Goal: Communication & Community: Answer question/provide support

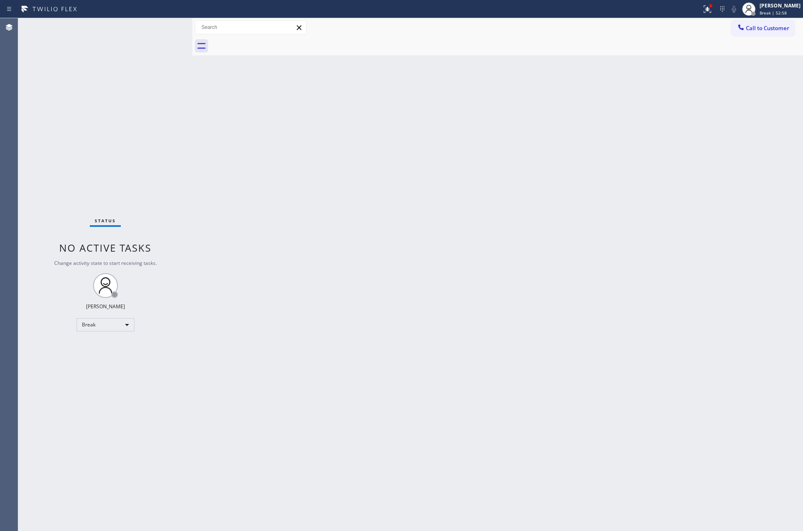
drag, startPoint x: 643, startPoint y: 203, endPoint x: 655, endPoint y: 211, distance: 14.5
click at [643, 203] on div "Back to Dashboard Change Sender ID Customers Technicians Select a contact Outbo…" at bounding box center [497, 274] width 610 height 513
click at [347, 334] on div "Back to Dashboard Change Sender ID Customers Technicians Select a contact Outbo…" at bounding box center [497, 274] width 610 height 513
click at [125, 326] on div "Break" at bounding box center [106, 324] width 58 height 13
click at [106, 355] on li "Unavailable" at bounding box center [105, 357] width 56 height 10
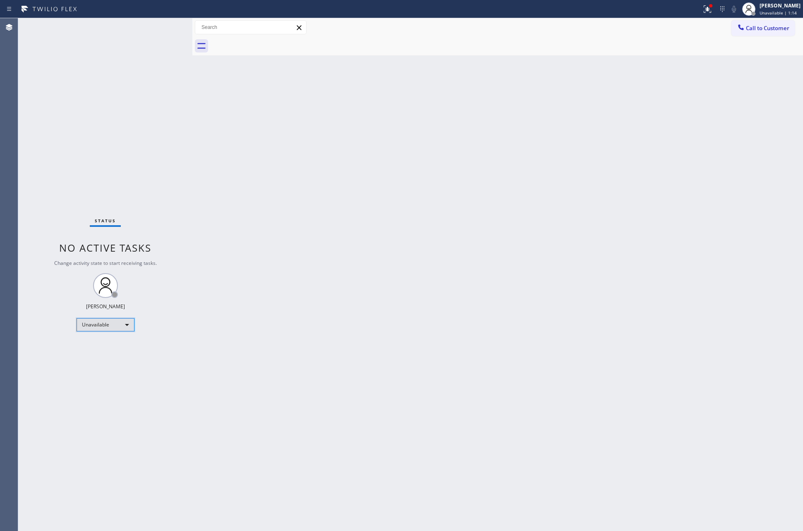
click at [92, 324] on div "Unavailable" at bounding box center [106, 324] width 58 height 13
click at [111, 347] on li "Available" at bounding box center [105, 347] width 56 height 10
click at [403, 333] on div "Back to Dashboard Change Sender ID Customers Technicians Select a contact Outbo…" at bounding box center [497, 274] width 610 height 513
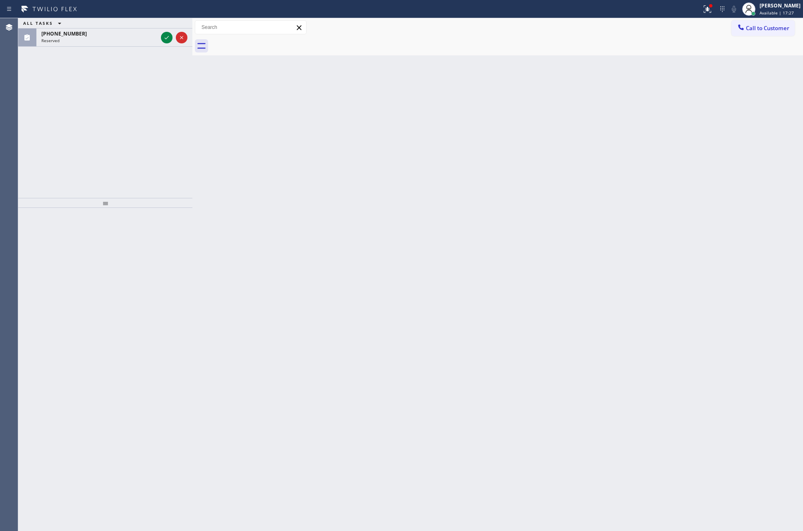
click at [8, 96] on div "Agent Desktop" at bounding box center [9, 274] width 18 height 513
click at [155, 35] on div "[PHONE_NUMBER]" at bounding box center [99, 33] width 116 height 7
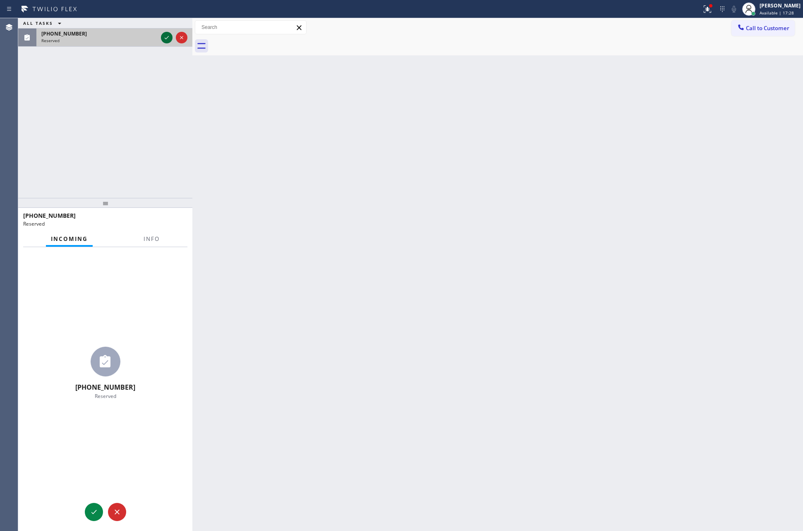
click at [169, 40] on icon at bounding box center [167, 38] width 10 height 10
drag, startPoint x: 158, startPoint y: 164, endPoint x: 141, endPoint y: 167, distance: 17.2
click at [158, 164] on div "ALL TASKS ALL TASKS ACTIVE TASKS TASKS IN WRAP UP (908) 906-8799 Reserved" at bounding box center [105, 108] width 174 height 180
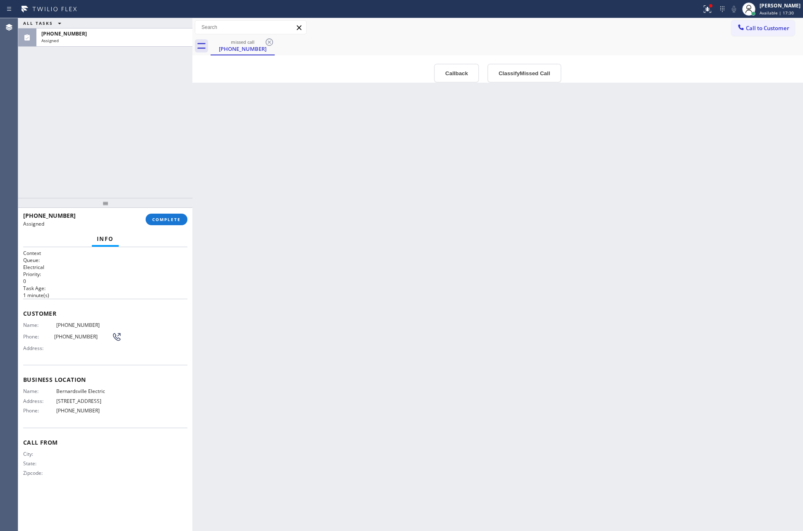
type input "[PHONE_NUMBER]"
click at [139, 158] on div "ALL TASKS ALL TASKS ACTIVE TASKS TASKS IN WRAP UP (908) 906-8799 Assigned" at bounding box center [105, 108] width 174 height 180
click at [370, 226] on div "Back to Dashboard Change Sender ID Customers Technicians Select a contact Outbo…" at bounding box center [497, 274] width 610 height 513
click at [441, 73] on button "Callback" at bounding box center [456, 73] width 45 height 19
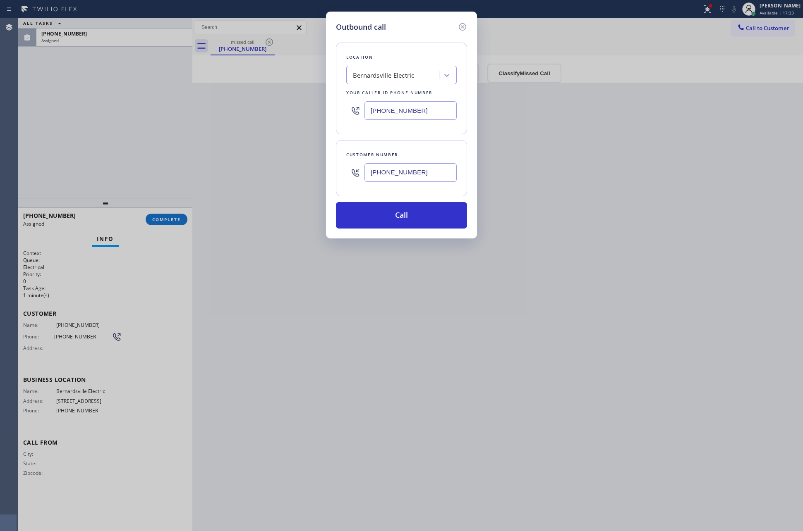
click at [407, 199] on div "Location Bernardsville Electric Your caller id phone number (908) 258-9473 Cust…" at bounding box center [401, 131] width 131 height 196
click at [405, 200] on div "Location Bernardsville Electric Your caller id phone number (908) 258-9473 Cust…" at bounding box center [401, 131] width 131 height 196
click at [447, 224] on button "Call" at bounding box center [401, 215] width 131 height 26
click at [441, 299] on div "Outbound call Location Bernardsville Electric Your caller id phone number (908)…" at bounding box center [401, 265] width 803 height 531
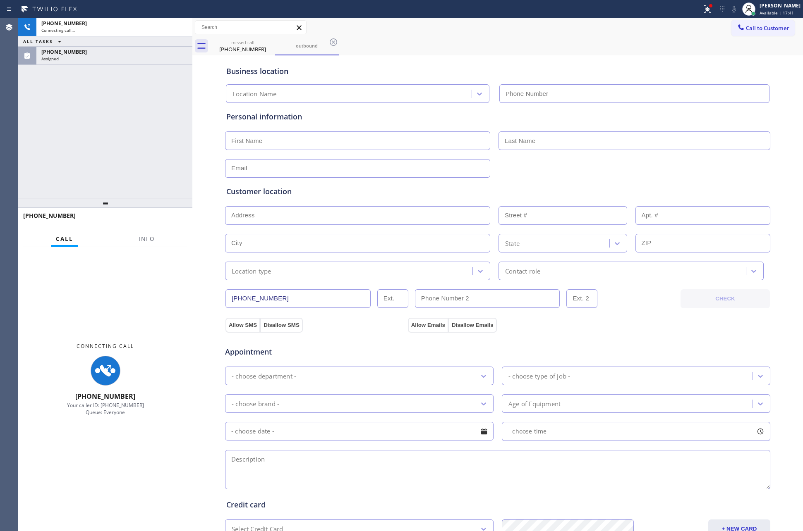
type input "[PHONE_NUMBER]"
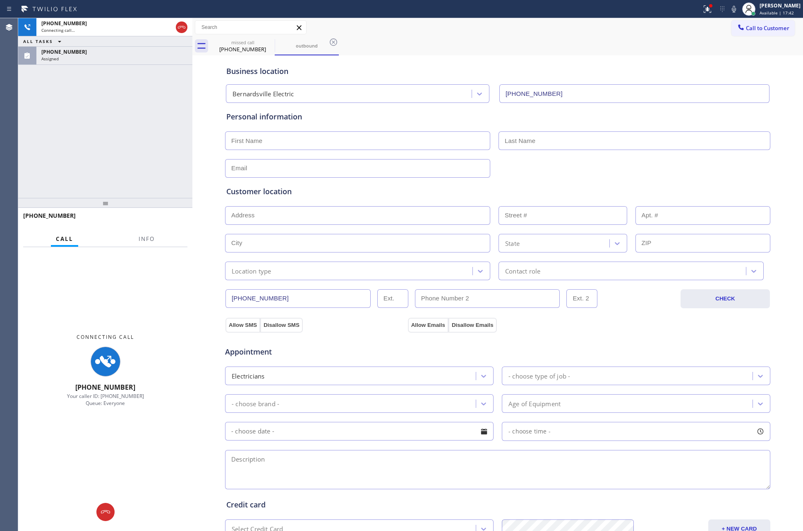
drag, startPoint x: 141, startPoint y: 86, endPoint x: 187, endPoint y: 44, distance: 61.7
click at [174, 60] on div "+19089068799 Connecting call… ALL TASKS ALL TASKS ACTIVE TASKS TASKS IN WRAP UP…" at bounding box center [105, 108] width 174 height 180
click at [180, 28] on icon at bounding box center [182, 27] width 10 height 10
click at [164, 144] on div "+19089068799 Connecting call… ALL TASKS ALL TASKS ACTIVE TASKS TASKS IN WRAP UP…" at bounding box center [105, 108] width 174 height 180
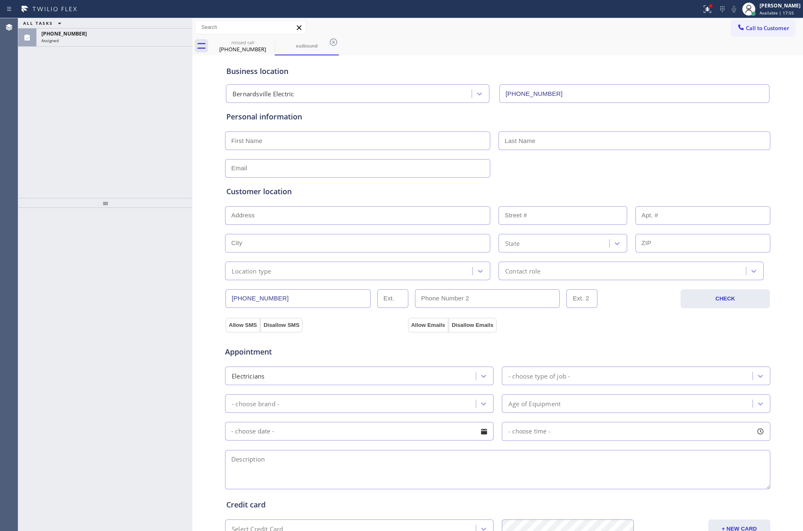
click at [72, 27] on div "ALL TASKS ALL TASKS ACTIVE TASKS TASKS IN WRAP UP" at bounding box center [105, 23] width 174 height 10
click at [148, 33] on div "[PHONE_NUMBER]" at bounding box center [114, 33] width 146 height 7
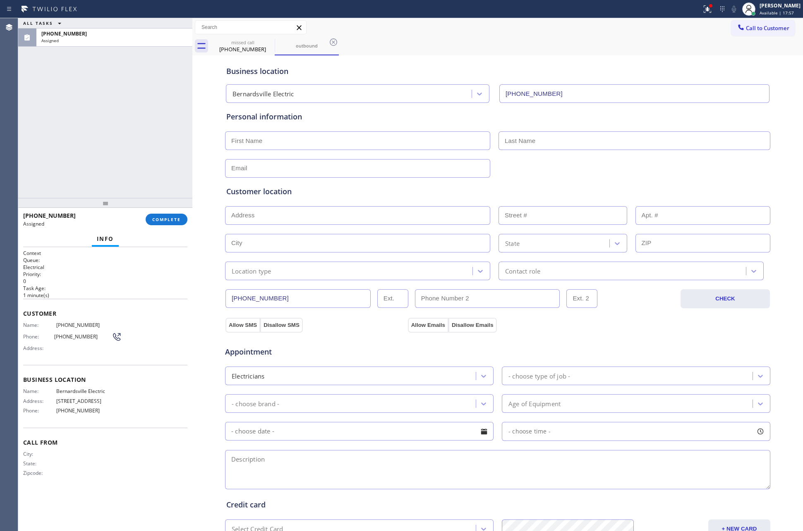
click at [163, 175] on div "ALL TASKS ALL TASKS ACTIVE TASKS TASKS IN WRAP UP (908) 906-8799 Assigned" at bounding box center [105, 108] width 174 height 180
click at [169, 217] on span "COMPLETE" at bounding box center [166, 220] width 29 height 6
click at [155, 122] on div "ALL TASKS ALL TASKS ACTIVE TASKS TASKS IN WRAP UP (908) 906-8799 Assigned" at bounding box center [105, 108] width 174 height 180
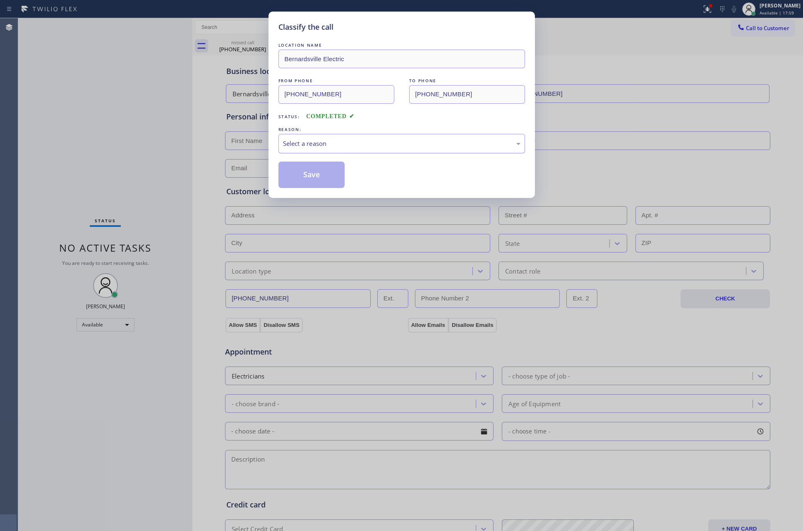
click at [356, 150] on div "Select a reason" at bounding box center [401, 143] width 247 height 19
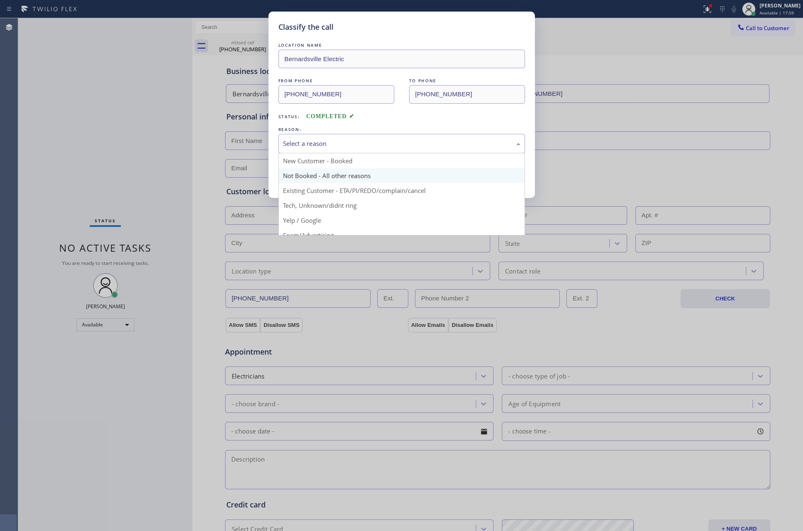
click at [328, 174] on button "Save" at bounding box center [311, 175] width 67 height 26
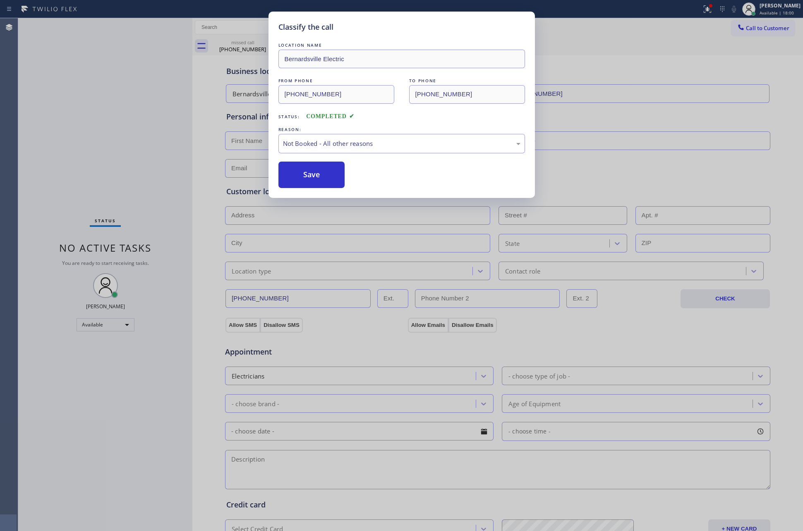
click at [328, 174] on button "Save" at bounding box center [311, 175] width 67 height 26
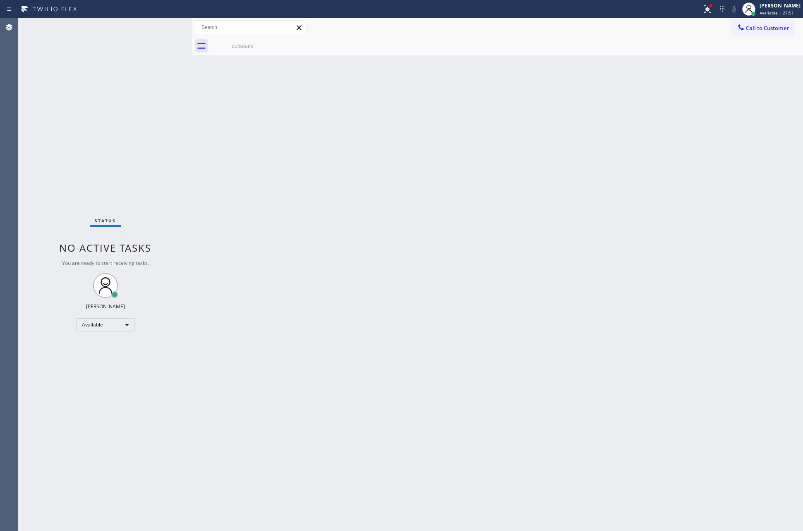
click at [335, 450] on div "Back to Dashboard Change Sender ID Customers Technicians Select a contact Outbo…" at bounding box center [497, 274] width 610 height 513
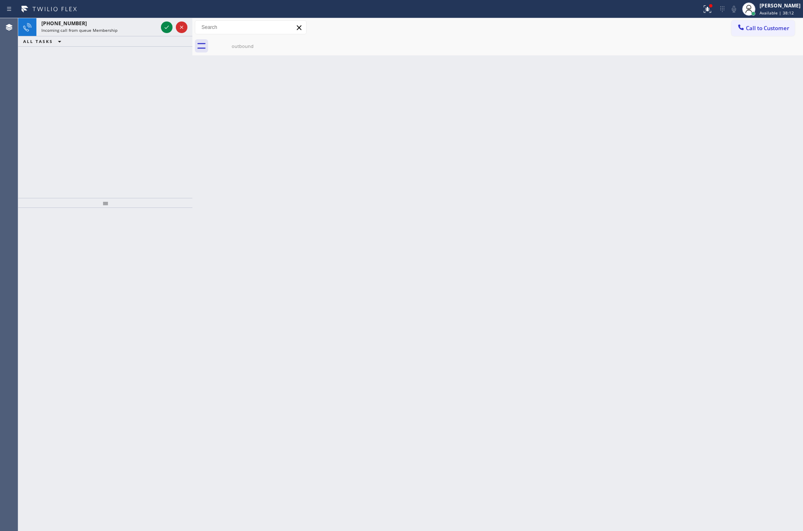
drag, startPoint x: 143, startPoint y: 133, endPoint x: 158, endPoint y: 98, distance: 37.8
click at [158, 98] on div "+18057570591 Incoming call from queue Membership ALL TASKS ALL TASKS ACTIVE TAS…" at bounding box center [105, 108] width 174 height 180
click at [165, 26] on icon at bounding box center [167, 27] width 10 height 10
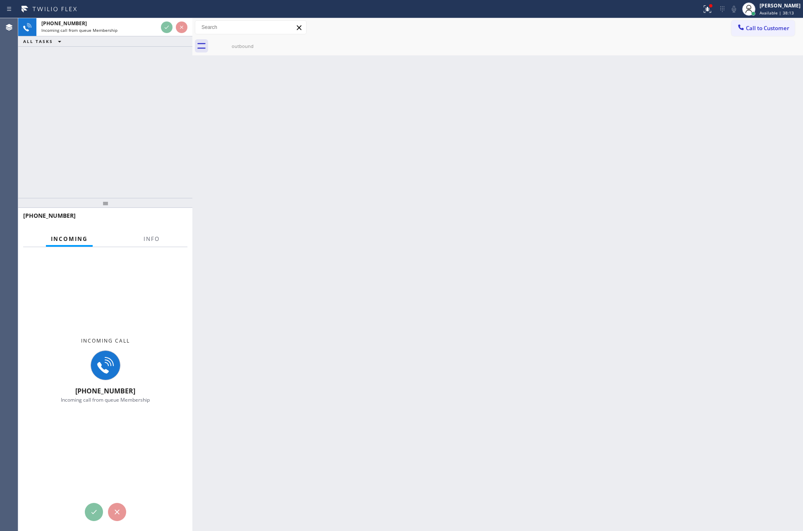
click at [168, 123] on div "+18057570591 Incoming call from queue Membership ALL TASKS ALL TASKS ACTIVE TAS…" at bounding box center [105, 108] width 174 height 180
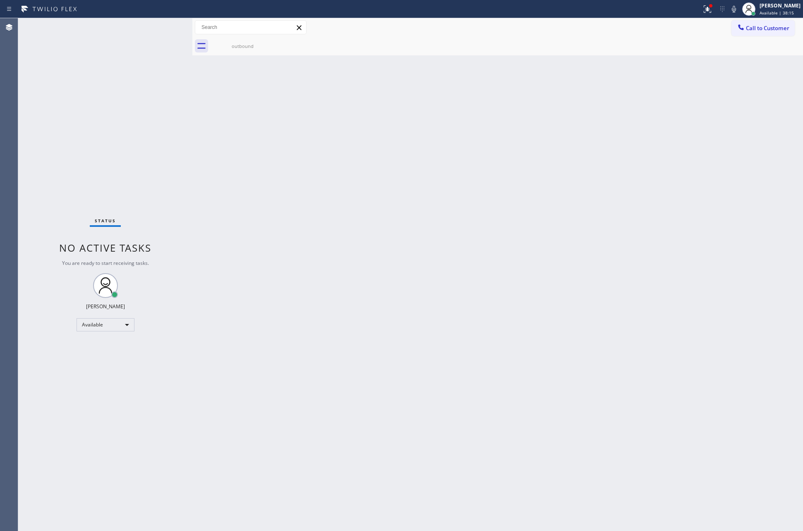
drag, startPoint x: 158, startPoint y: 43, endPoint x: 149, endPoint y: 180, distance: 136.8
click at [168, 35] on div "Status No active tasks You are ready to start receiving tasks. [PERSON_NAME] Av…" at bounding box center [105, 274] width 174 height 513
click at [149, 180] on div "Status No active tasks You are ready to start receiving tasks. [PERSON_NAME] Av…" at bounding box center [105, 274] width 174 height 513
click at [314, 308] on div "Back to Dashboard Change Sender ID Customers Technicians Select a contact Outbo…" at bounding box center [497, 274] width 610 height 513
click at [311, 189] on div "Back to Dashboard Change Sender ID Customers Technicians Select a contact Outbo…" at bounding box center [497, 274] width 610 height 513
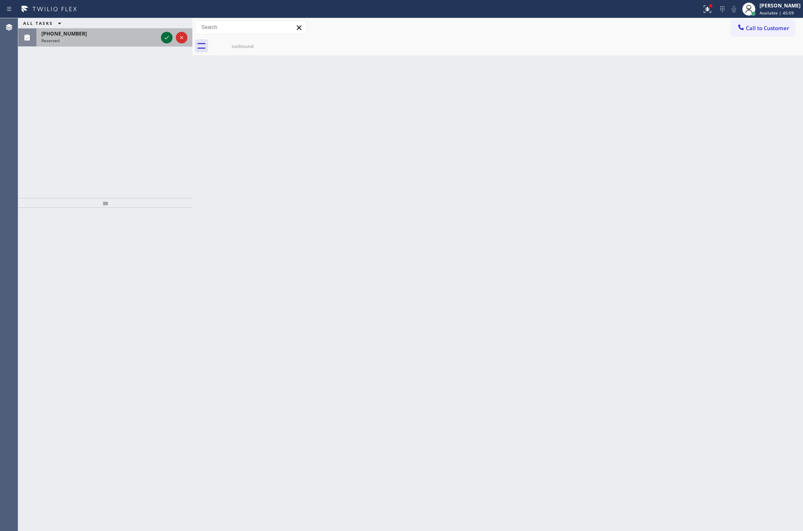
click at [165, 38] on icon at bounding box center [167, 38] width 10 height 10
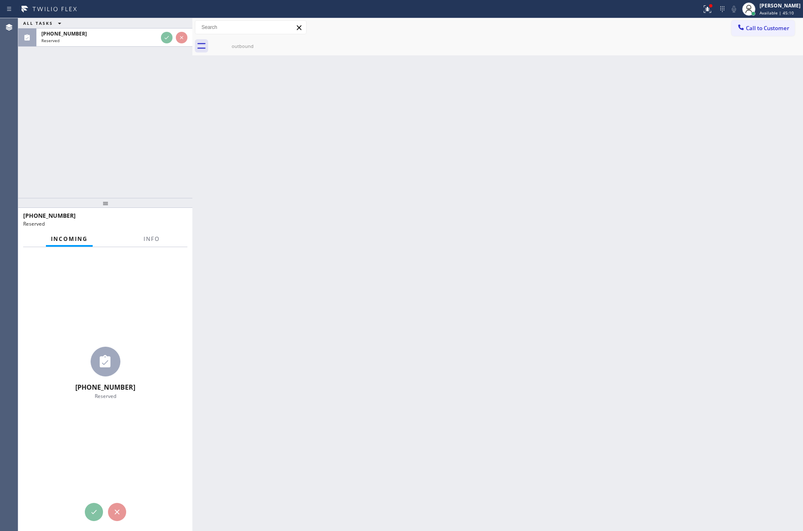
click at [138, 147] on div "ALL TASKS ALL TASKS ACTIVE TASKS TASKS IN WRAP UP (408) 614-9691 Reserved" at bounding box center [105, 108] width 174 height 180
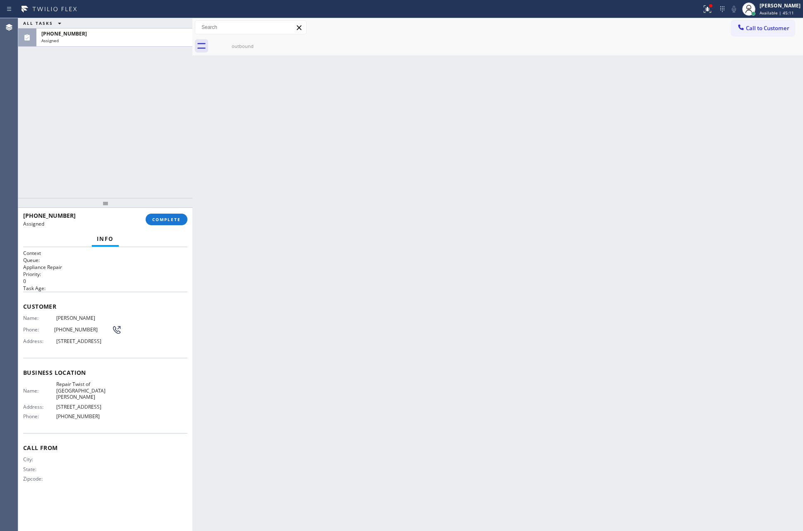
click at [140, 147] on div "ALL TASKS ALL TASKS ACTIVE TASKS TASKS IN WRAP UP (408) 614-9691 Assigned" at bounding box center [105, 108] width 174 height 180
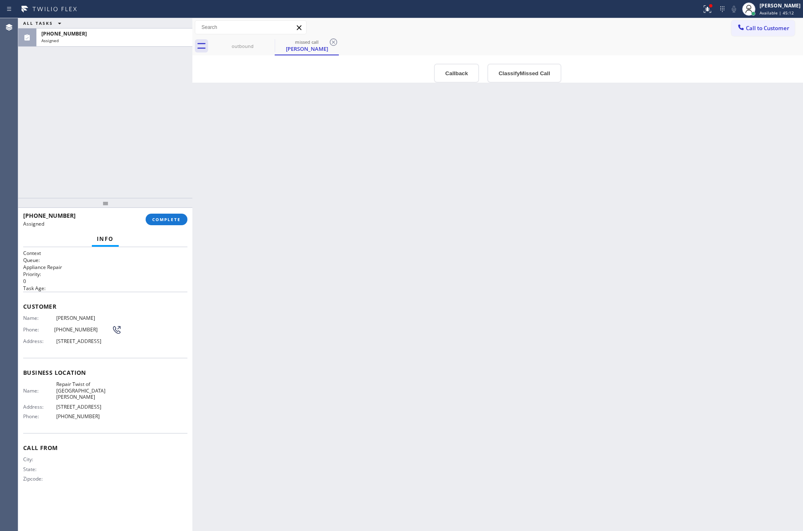
drag, startPoint x: 435, startPoint y: 294, endPoint x: 477, endPoint y: 290, distance: 42.4
click at [462, 295] on div "Back to Dashboard Change Sender ID Customers Technicians Select a contact Outbo…" at bounding box center [497, 274] width 610 height 513
click at [466, 73] on button "Callback" at bounding box center [456, 73] width 45 height 19
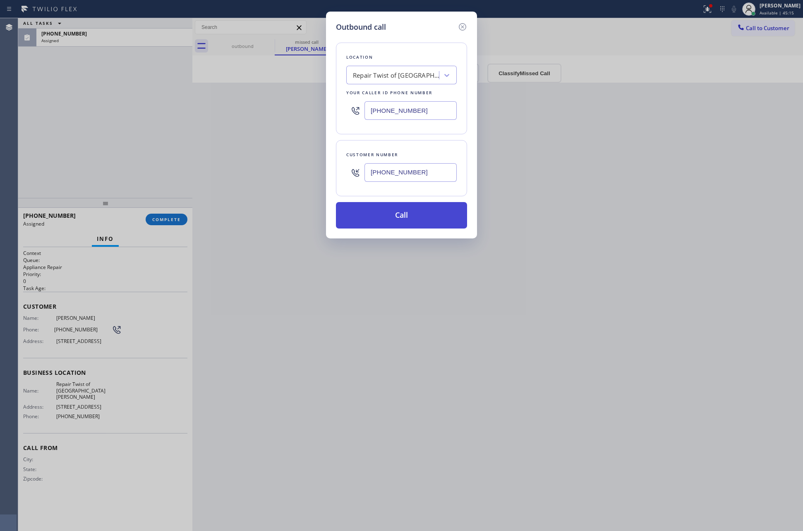
click at [441, 220] on button "Call" at bounding box center [401, 215] width 131 height 26
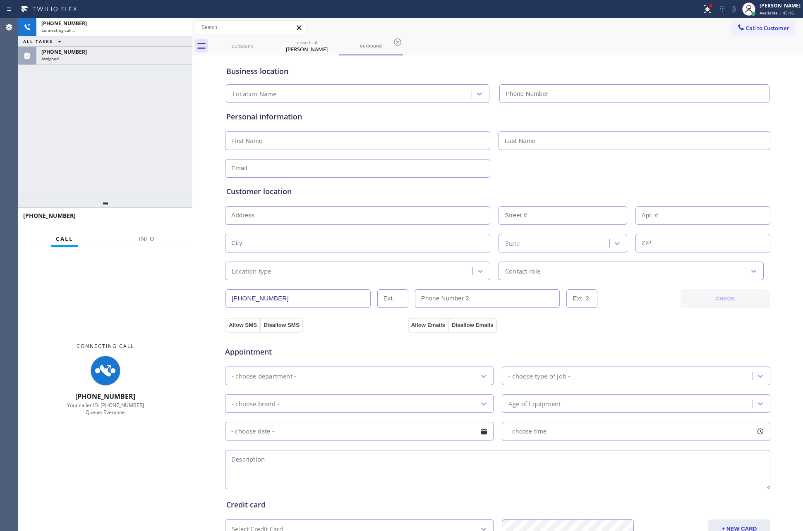
type input "(408) 684-8855"
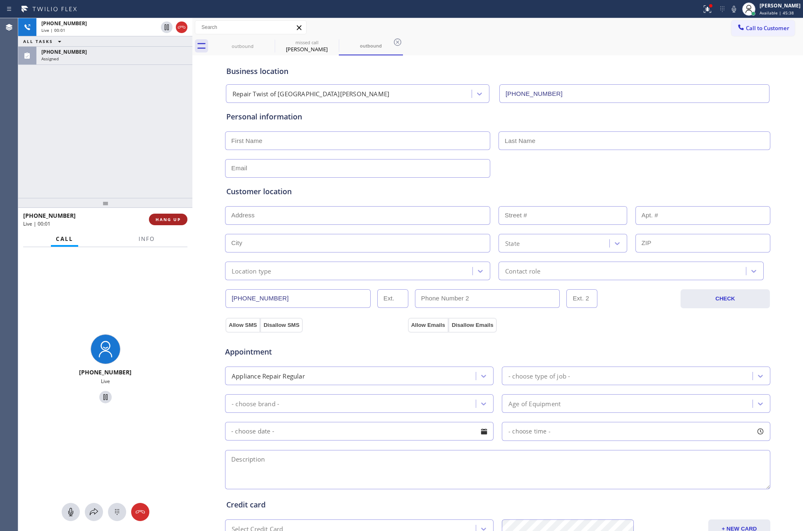
click at [170, 217] on span "HANG UP" at bounding box center [168, 220] width 25 height 6
click at [157, 149] on div "+14086149691 Live | 00:02 ALL TASKS ALL TASKS ACTIVE TASKS TASKS IN WRAP UP (40…" at bounding box center [105, 108] width 174 height 180
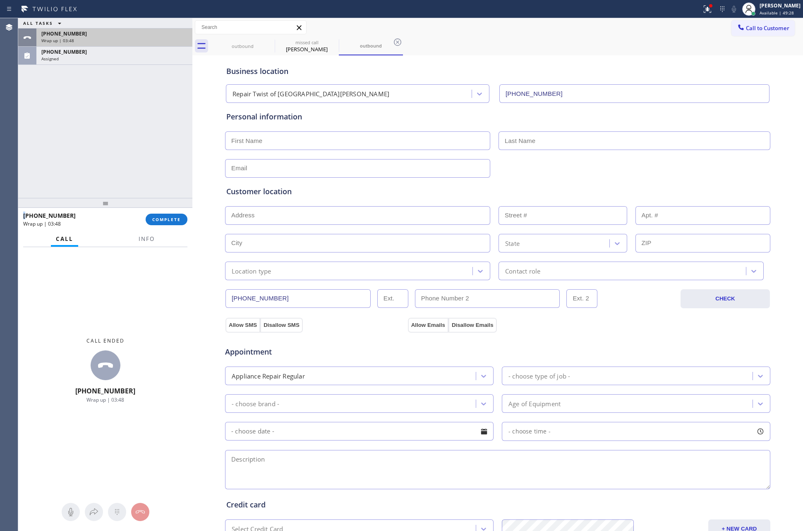
click at [142, 34] on div "+14086149691" at bounding box center [114, 33] width 146 height 7
click at [167, 220] on span "COMPLETE" at bounding box center [166, 220] width 29 height 6
click at [146, 130] on div "ALL TASKS ALL TASKS ACTIVE TASKS TASKS IN WRAP UP +14086149691 Wrap up | 03:49 …" at bounding box center [105, 108] width 174 height 180
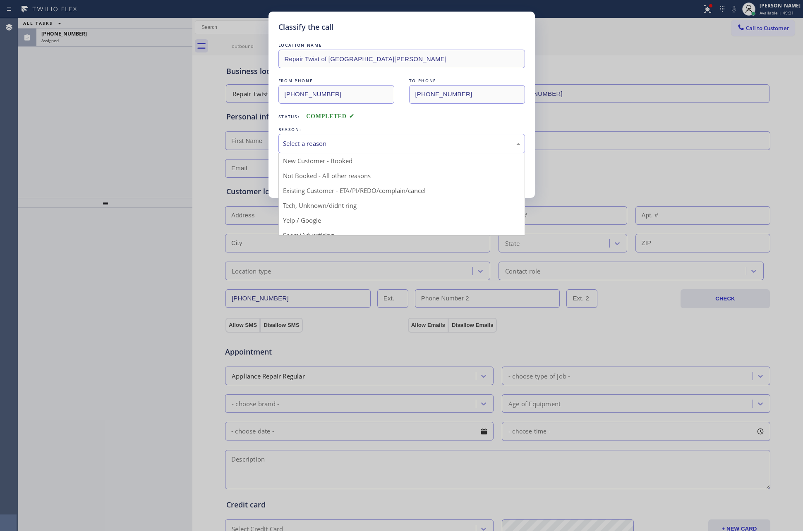
click at [307, 140] on div "Select a reason" at bounding box center [401, 144] width 237 height 10
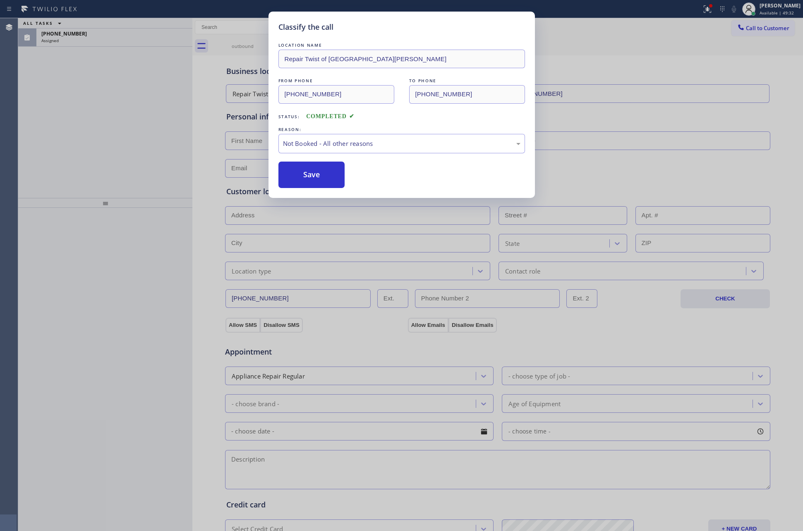
click at [338, 175] on button "Save" at bounding box center [311, 175] width 67 height 26
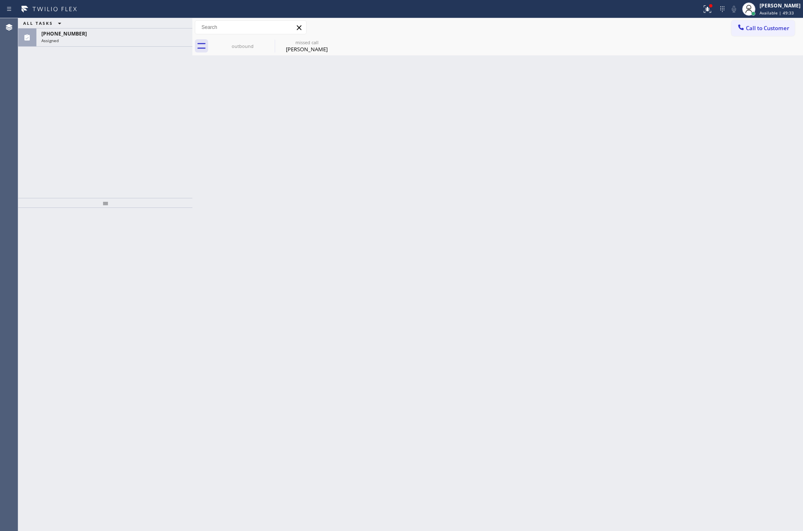
drag, startPoint x: 67, startPoint y: 22, endPoint x: 70, endPoint y: 26, distance: 5.2
click at [69, 24] on div "ALL TASKS ALL TASKS ACTIVE TASKS TASKS IN WRAP UP" at bounding box center [105, 23] width 174 height 10
click at [98, 34] on div "(408) 614-9691" at bounding box center [114, 33] width 146 height 7
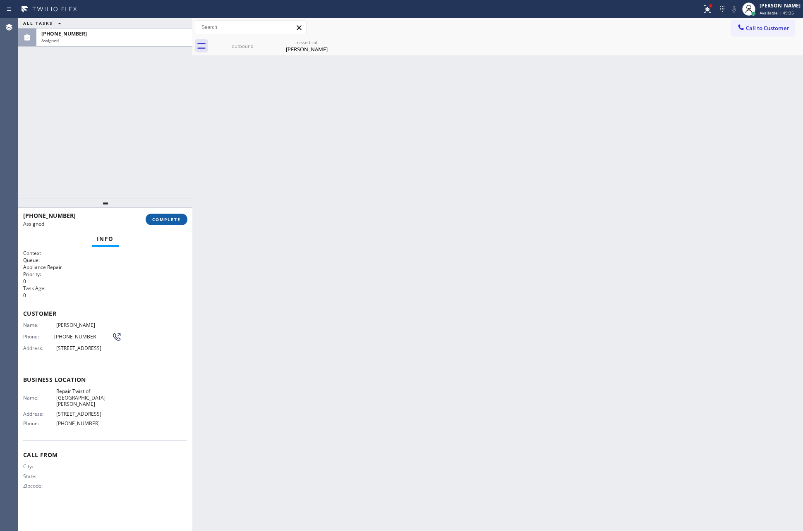
click at [153, 221] on span "COMPLETE" at bounding box center [166, 220] width 29 height 6
click at [155, 160] on div "ALL TASKS ALL TASKS ACTIVE TASKS TASKS IN WRAP UP (408) 614-9691 Assigned" at bounding box center [105, 108] width 174 height 180
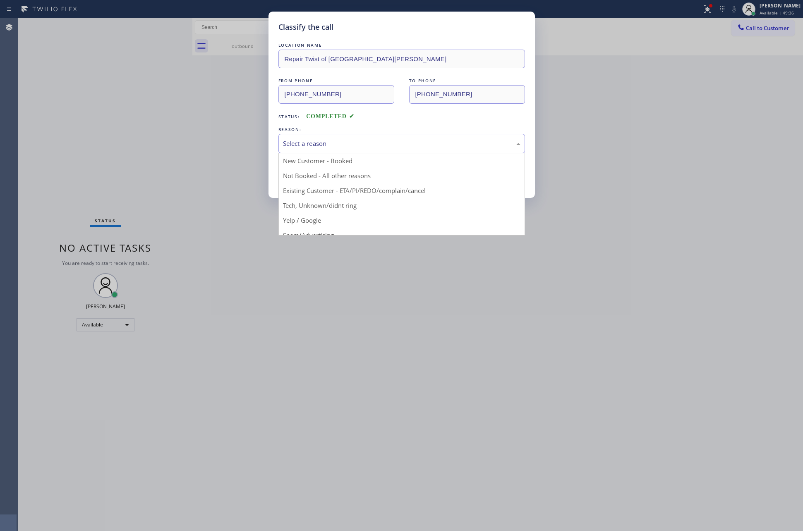
click at [303, 139] on div "Select a reason" at bounding box center [401, 143] width 247 height 19
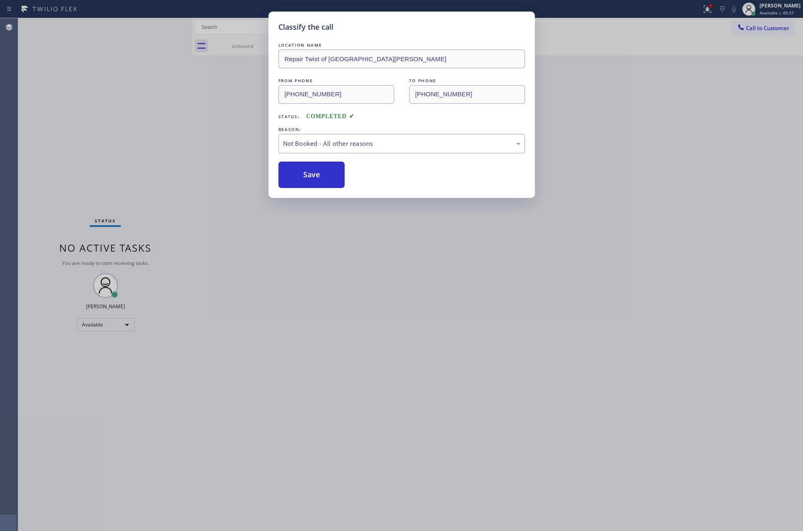
click at [311, 172] on button "Save" at bounding box center [311, 175] width 67 height 26
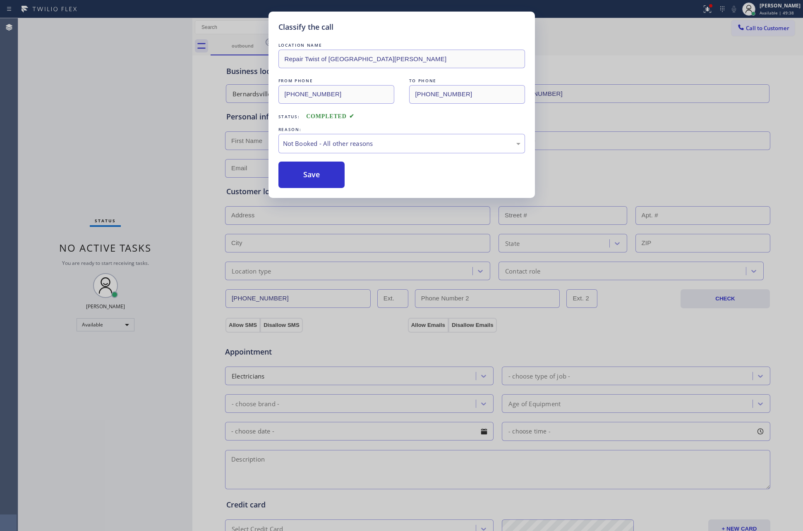
click at [311, 172] on button "Save" at bounding box center [311, 175] width 67 height 26
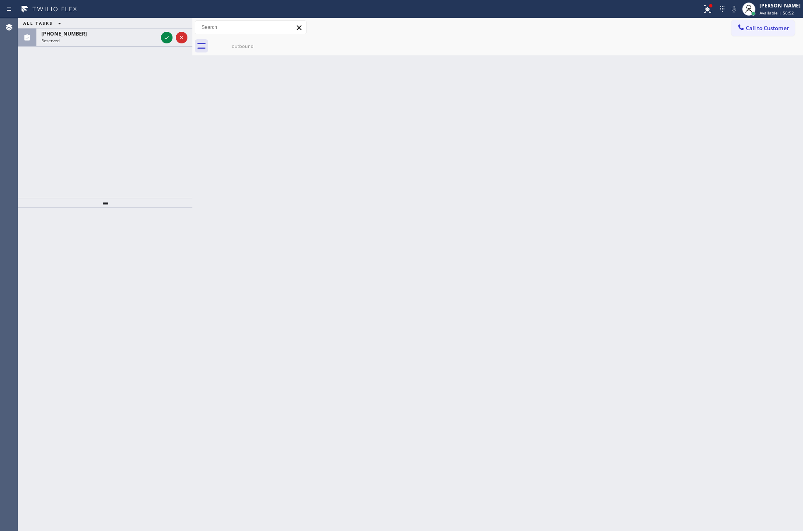
click at [19, 120] on div "ALL TASKS ALL TASKS ACTIVE TASKS TASKS IN WRAP UP (254) 988-8242 Reserved" at bounding box center [105, 108] width 174 height 180
drag, startPoint x: 134, startPoint y: 133, endPoint x: 165, endPoint y: 34, distance: 104.0
click at [140, 122] on div "ALL TASKS ALL TASKS ACTIVE TASKS TASKS IN WRAP UP (254) 988-8242 Reserved" at bounding box center [105, 108] width 174 height 180
click at [165, 34] on icon at bounding box center [167, 38] width 10 height 10
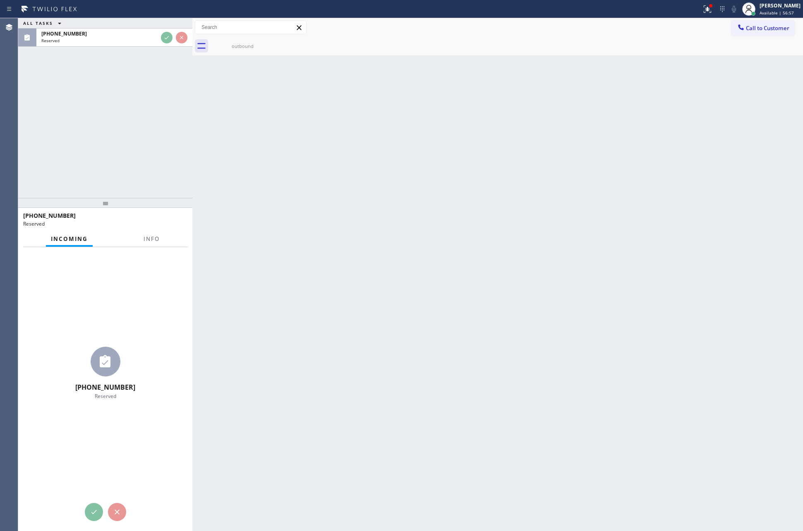
click at [195, 206] on div "Back to Dashboard Change Sender ID Customers Technicians Select a contact Outbo…" at bounding box center [497, 274] width 610 height 513
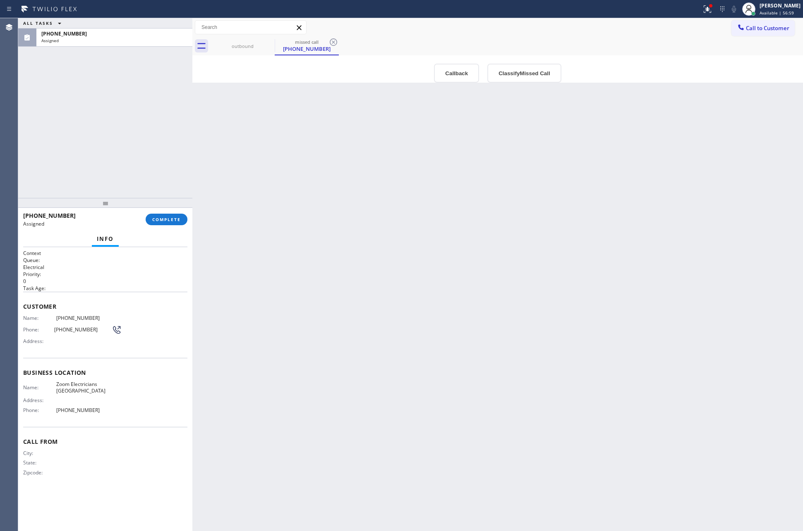
click at [389, 230] on div "Back to Dashboard Change Sender ID Customers Technicians Select a contact Outbo…" at bounding box center [497, 274] width 610 height 513
click at [455, 77] on button "Callback" at bounding box center [456, 73] width 45 height 19
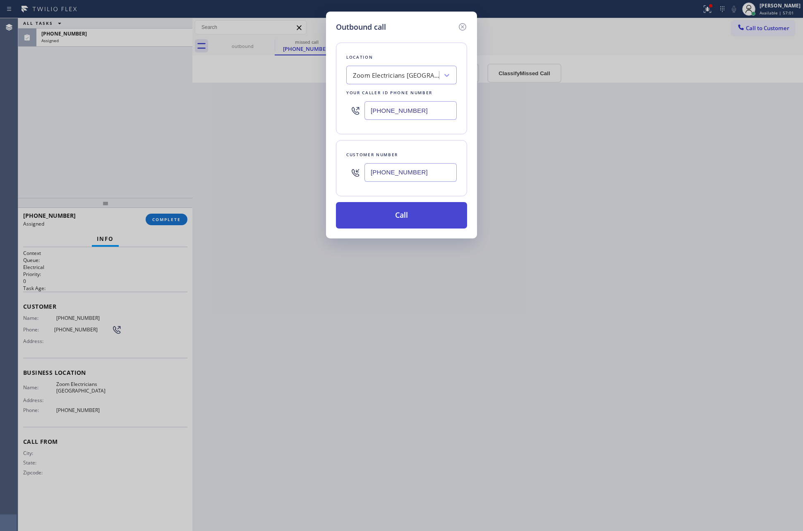
drag, startPoint x: 405, startPoint y: 221, endPoint x: 414, endPoint y: 221, distance: 9.5
click at [406, 221] on button "Call" at bounding box center [401, 215] width 131 height 26
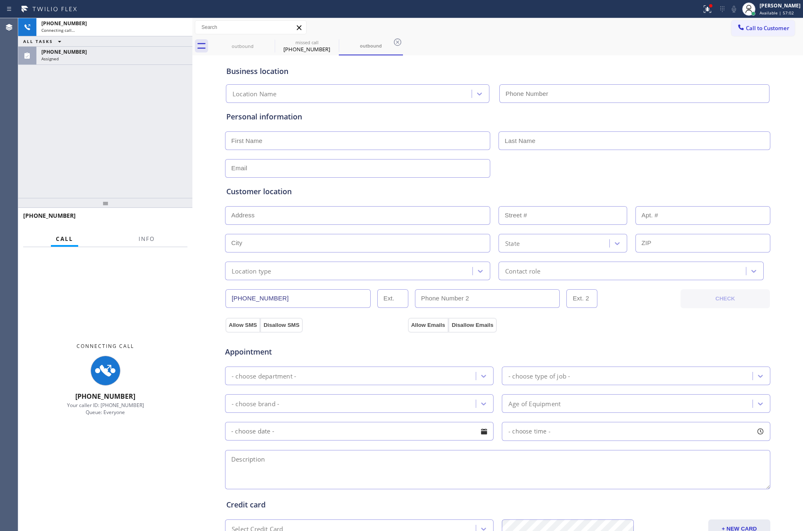
type input "[PHONE_NUMBER]"
click at [25, 147] on div "+12549888242 Connecting call… ALL TASKS ALL TASKS ACTIVE TASKS TASKS IN WRAP UP…" at bounding box center [105, 108] width 174 height 180
drag, startPoint x: 25, startPoint y: 147, endPoint x: 108, endPoint y: 91, distance: 100.4
click at [26, 147] on div "+12549888242 Connecting call… ALL TASKS ALL TASKS ACTIVE TASKS TASKS IN WRAP UP…" at bounding box center [105, 108] width 174 height 180
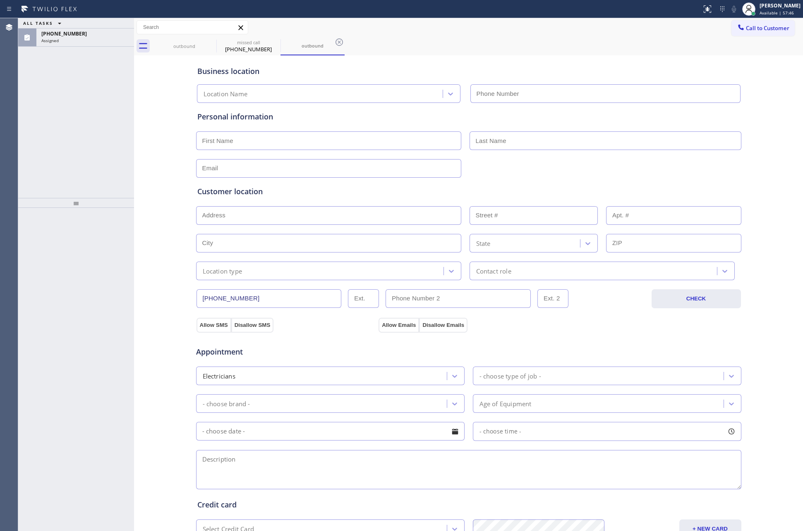
type input "[PHONE_NUMBER]"
click at [117, 75] on div "[PHONE_NUMBER] Incoming call from queue Everybody ALL TASKS ALL TASKS ACTIVE TA…" at bounding box center [76, 108] width 116 height 180
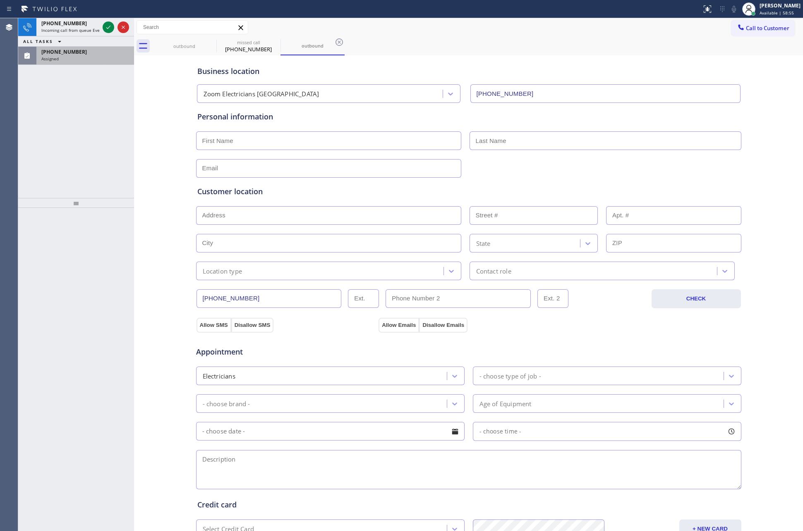
click at [120, 58] on div "Assigned" at bounding box center [85, 59] width 88 height 6
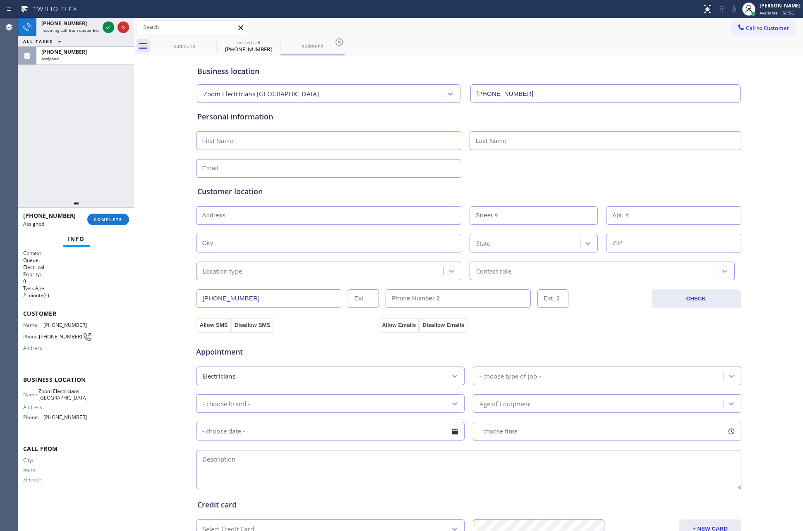
drag, startPoint x: 134, startPoint y: 59, endPoint x: 207, endPoint y: 74, distance: 74.7
click at [134, 64] on div at bounding box center [134, 274] width 0 height 513
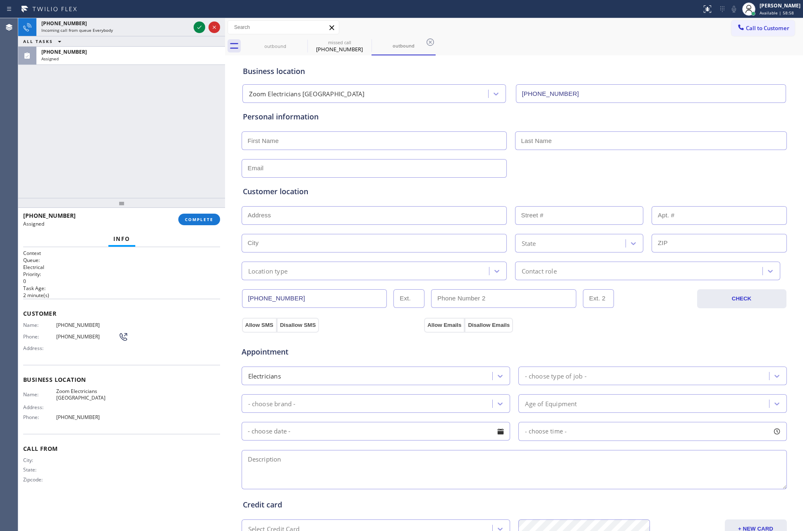
drag, startPoint x: 160, startPoint y: 139, endPoint x: 173, endPoint y: 154, distance: 19.7
click at [173, 154] on div "[PHONE_NUMBER] Incoming call from queue Everybody ALL TASKS ALL TASKS ACTIVE TA…" at bounding box center [121, 108] width 207 height 180
click at [197, 211] on div "[PHONE_NUMBER] Assigned COMPLETE" at bounding box center [121, 220] width 197 height 22
click at [196, 220] on span "COMPLETE" at bounding box center [199, 220] width 29 height 6
drag, startPoint x: 168, startPoint y: 155, endPoint x: 158, endPoint y: 155, distance: 9.9
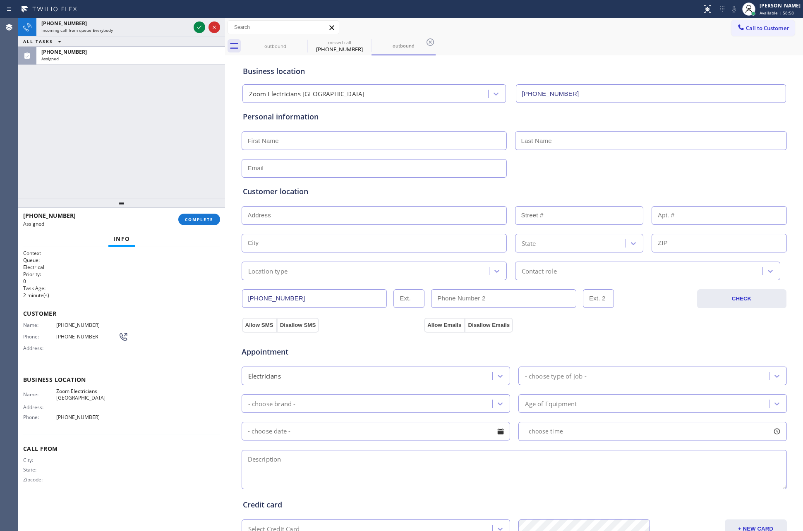
click at [167, 155] on div "[PHONE_NUMBER] Incoming call from queue Everybody ALL TASKS ALL TASKS ACTIVE TA…" at bounding box center [121, 108] width 207 height 180
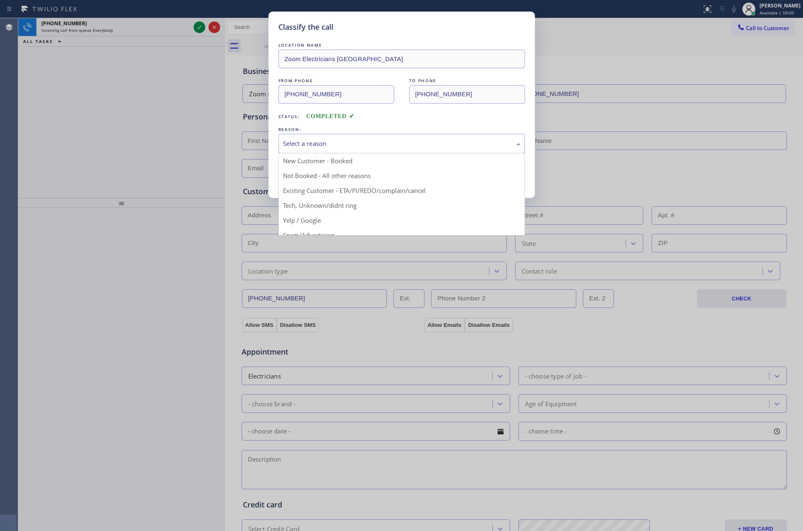
click at [304, 143] on div "Select a reason" at bounding box center [401, 144] width 237 height 10
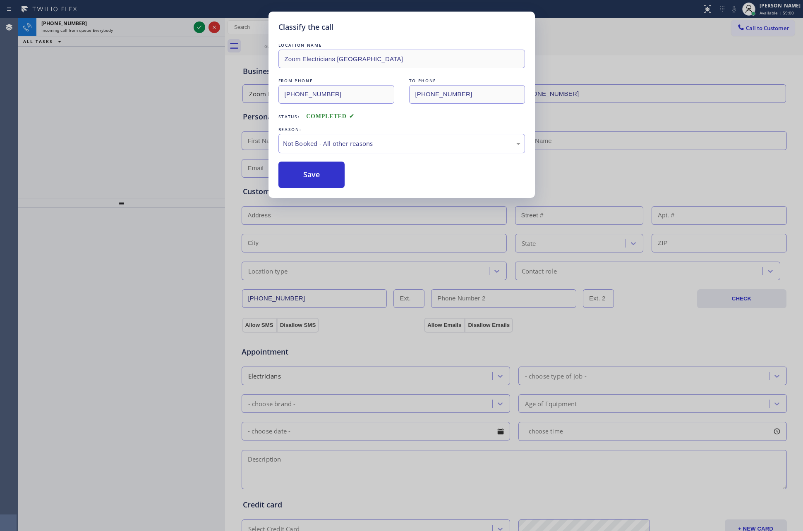
click at [303, 176] on button "Save" at bounding box center [311, 175] width 67 height 26
click at [140, 148] on div "Classify the call LOCATION NAME Zoom Electricians [GEOGRAPHIC_DATA] FROM PHONE …" at bounding box center [401, 265] width 803 height 531
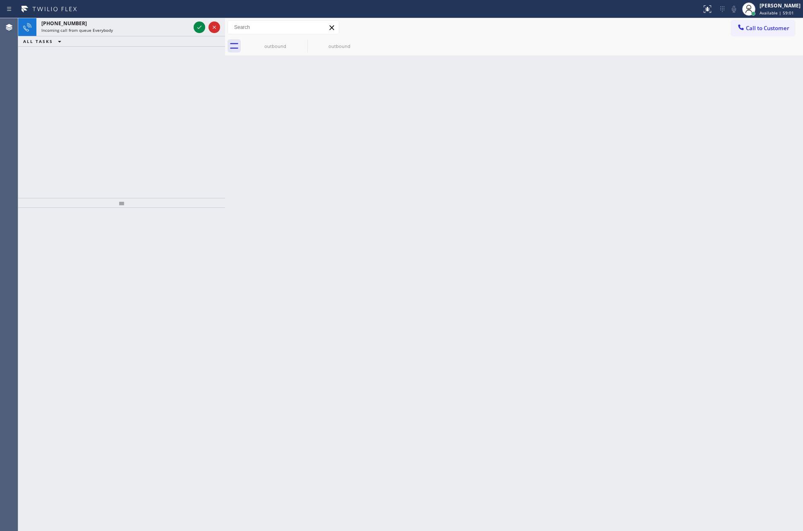
drag, startPoint x: 199, startPoint y: 31, endPoint x: 199, endPoint y: 40, distance: 8.7
click at [199, 31] on button at bounding box center [200, 28] width 12 height 12
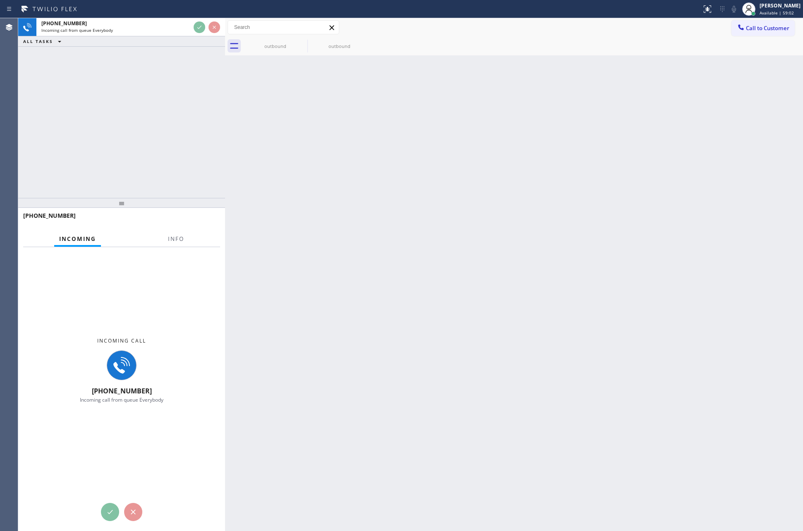
click at [220, 175] on div "[PHONE_NUMBER] Incoming call from queue Everybody ALL TASKS ALL TASKS ACTIVE TA…" at bounding box center [121, 108] width 207 height 180
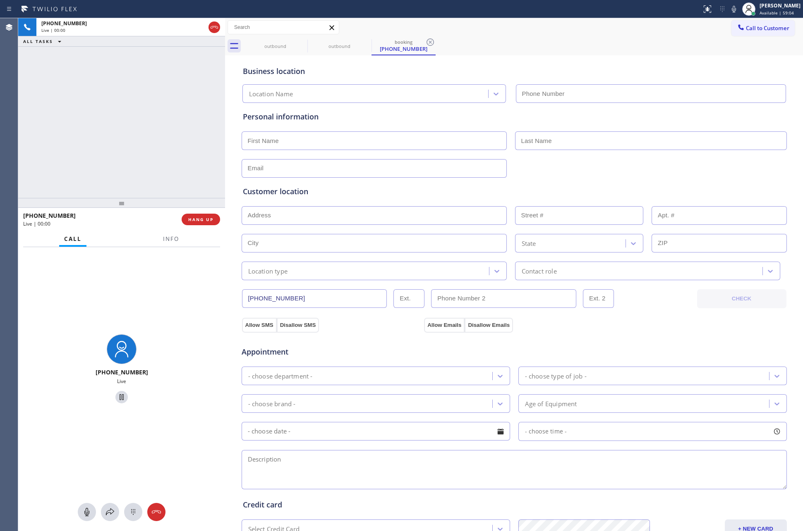
type input "[PHONE_NUMBER]"
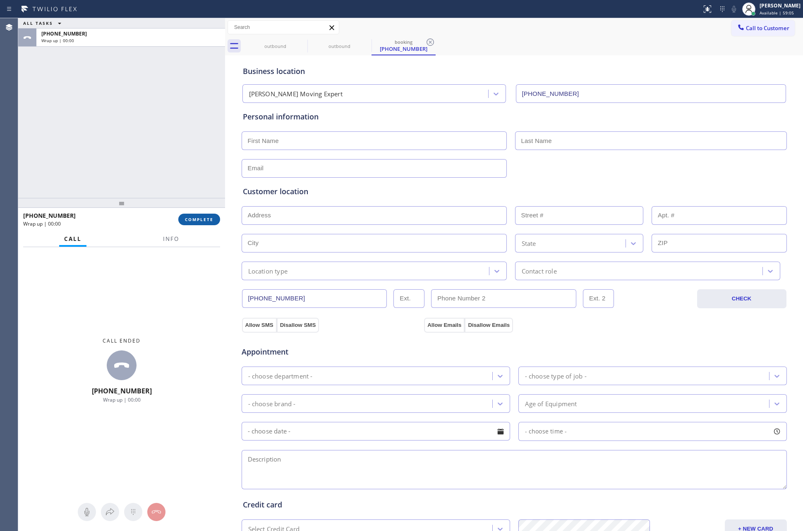
click at [203, 222] on span "COMPLETE" at bounding box center [199, 220] width 29 height 6
click at [159, 151] on div "ALL TASKS ALL TASKS ACTIVE TASKS TASKS IN WRAP UP [PHONE_NUMBER] Wrap up | 00:00" at bounding box center [121, 108] width 207 height 180
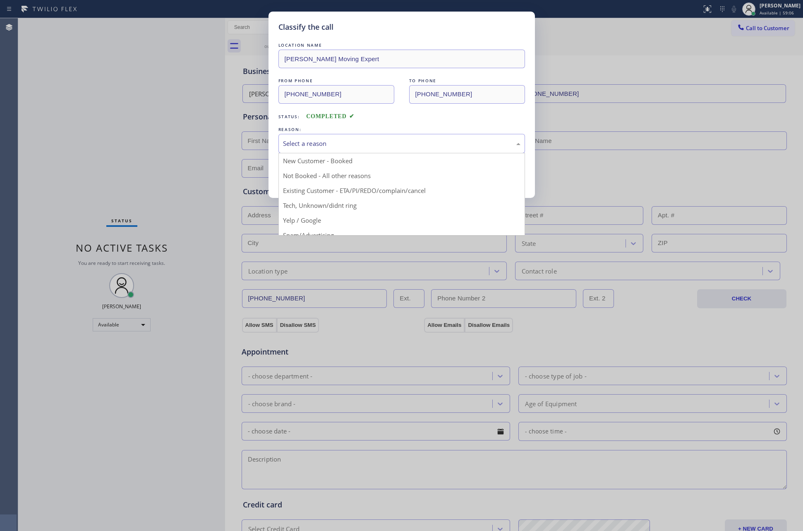
drag, startPoint x: 321, startPoint y: 146, endPoint x: 313, endPoint y: 178, distance: 32.5
click at [321, 148] on div "Select a reason" at bounding box center [401, 144] width 237 height 10
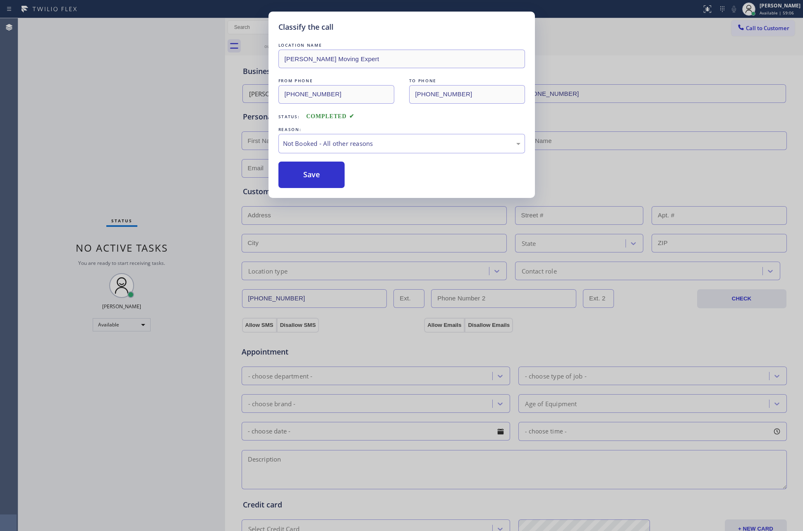
click at [313, 178] on button "Save" at bounding box center [311, 175] width 67 height 26
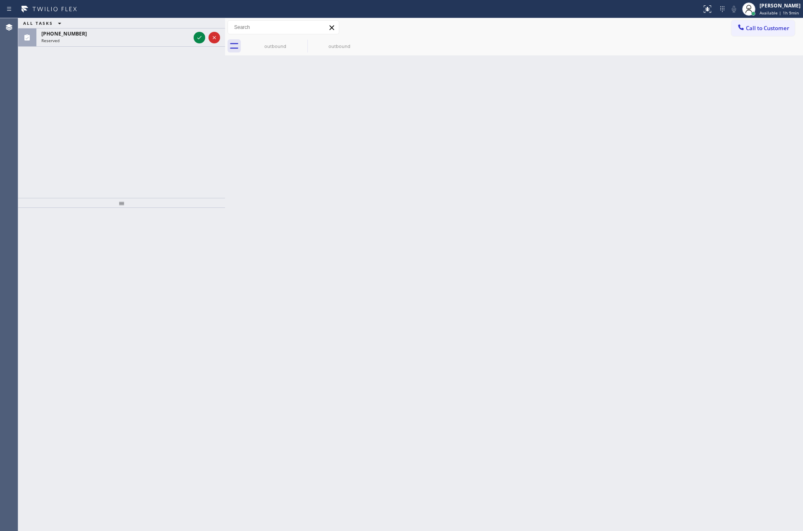
click at [179, 144] on div "ALL TASKS ALL TASKS ACTIVE TASKS TASKS IN WRAP UP [PHONE_NUMBER] Reserved" at bounding box center [121, 108] width 207 height 180
drag, startPoint x: 199, startPoint y: 34, endPoint x: 196, endPoint y: 144, distance: 110.5
click at [199, 45] on div at bounding box center [207, 38] width 30 height 18
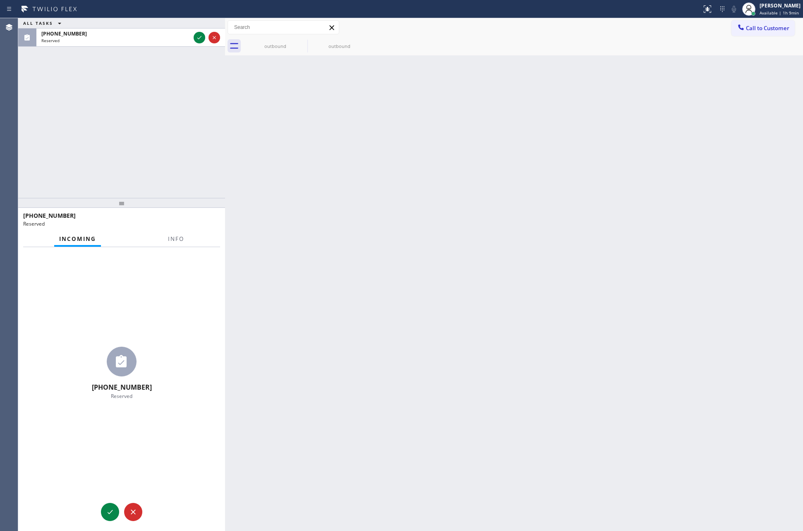
drag, startPoint x: 196, startPoint y: 144, endPoint x: 437, endPoint y: 99, distance: 244.9
click at [280, 161] on div "ALL TASKS ALL TASKS ACTIVE TASKS TASKS IN WRAP UP [PHONE_NUMBER] Reserved [PHON…" at bounding box center [410, 274] width 785 height 513
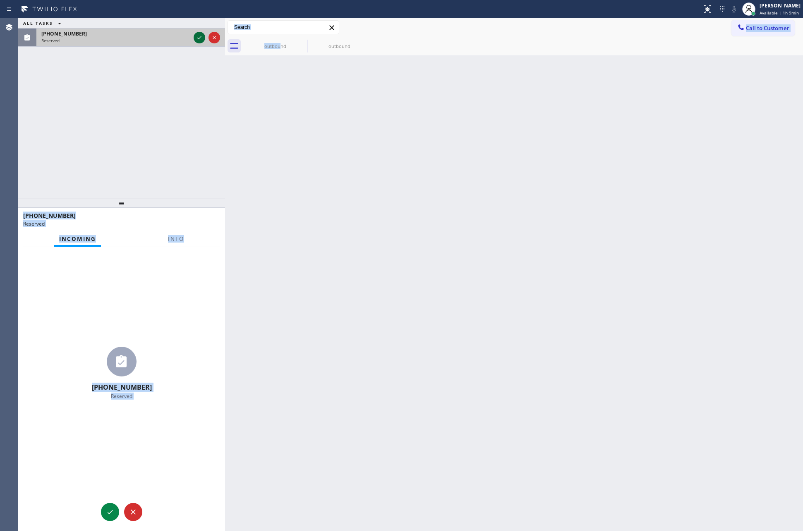
click at [195, 39] on icon at bounding box center [199, 38] width 10 height 10
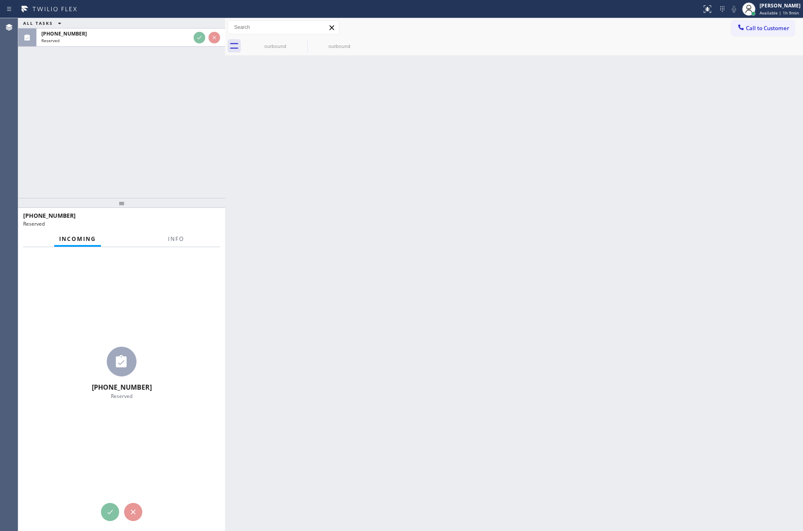
click at [179, 175] on div "ALL TASKS ALL TASKS ACTIVE TASKS TASKS IN WRAP UP [PHONE_NUMBER] Reserved" at bounding box center [121, 108] width 207 height 180
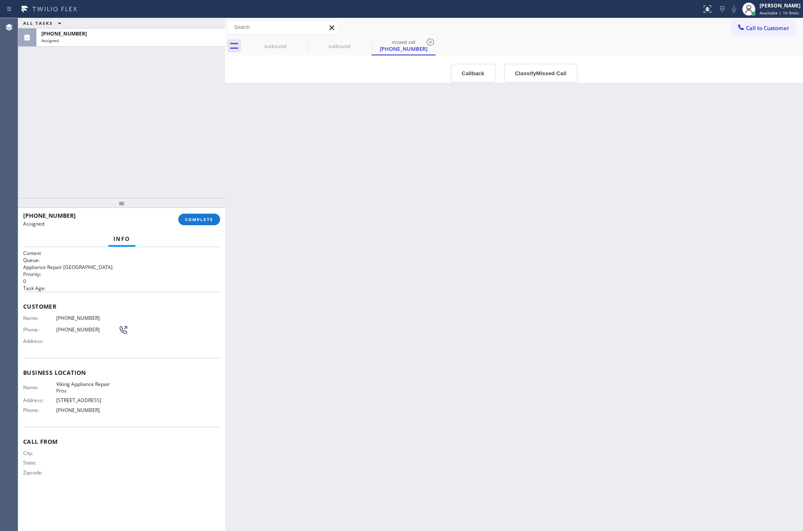
type input "[PHONE_NUMBER]"
click at [463, 66] on button "Callback" at bounding box center [472, 73] width 45 height 19
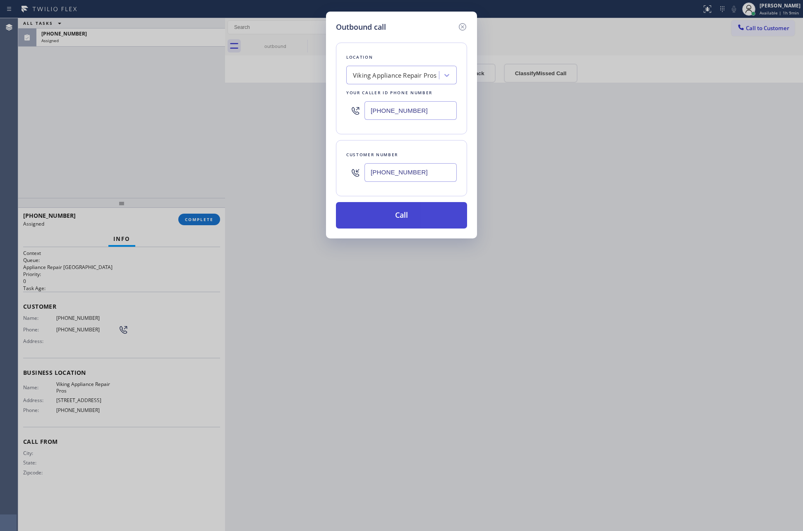
click at [391, 211] on button "Call" at bounding box center [401, 215] width 131 height 26
click at [170, 143] on div "Outbound call Location Viking Appliance Repair Pros Your caller id phone number…" at bounding box center [401, 265] width 803 height 531
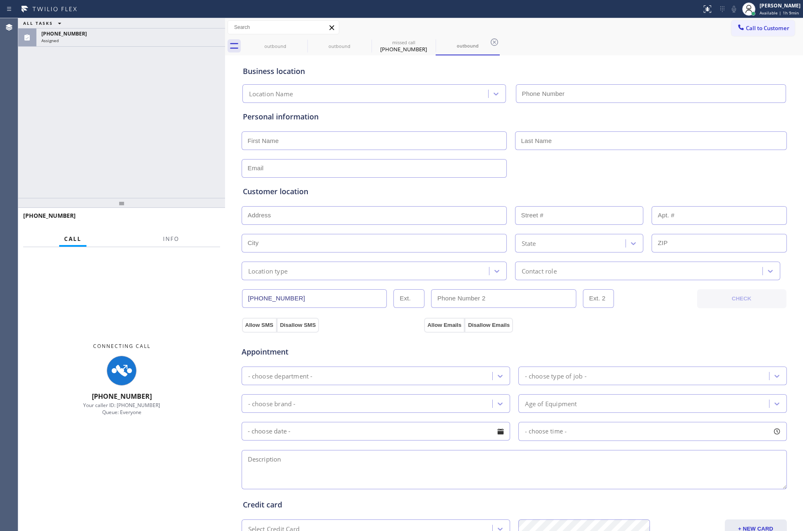
type input "[PHONE_NUMBER]"
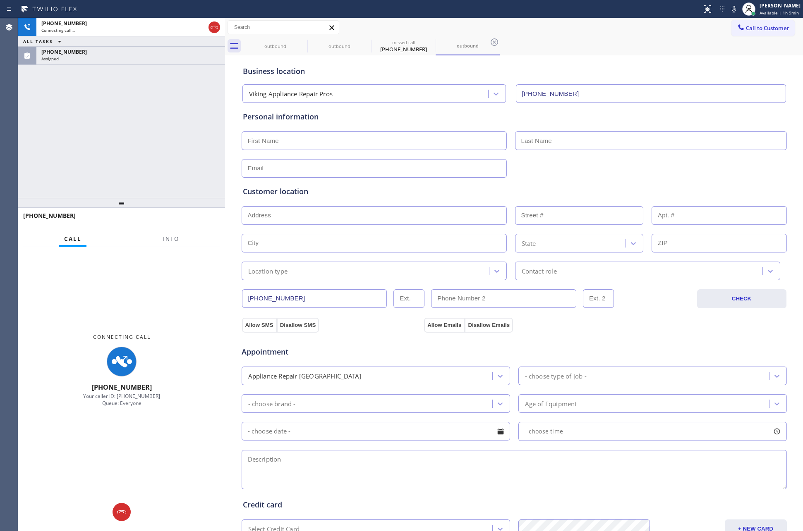
click at [177, 141] on div "[PHONE_NUMBER] Connecting call… ALL TASKS ALL TASKS ACTIVE TASKS TASKS IN WRAP …" at bounding box center [121, 108] width 207 height 180
click at [215, 28] on icon at bounding box center [214, 27] width 10 height 10
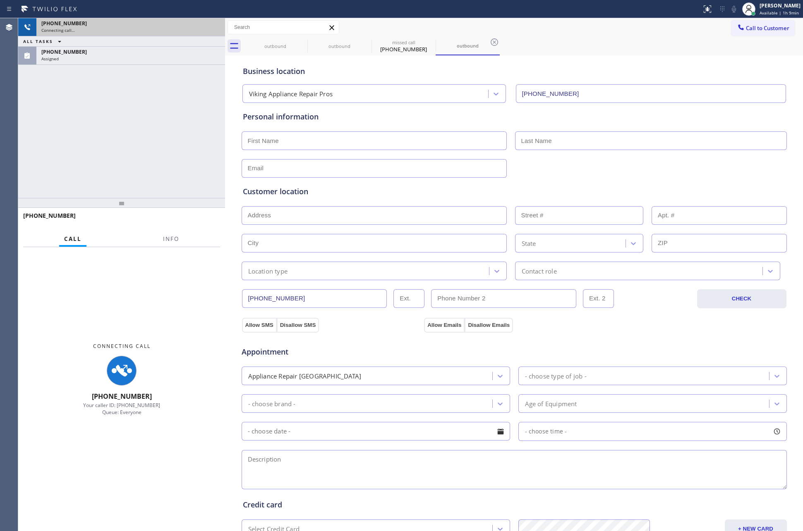
click at [187, 108] on div "[PHONE_NUMBER] Connecting call… ALL TASKS ALL TASKS ACTIVE TASKS TASKS IN WRAP …" at bounding box center [121, 108] width 207 height 180
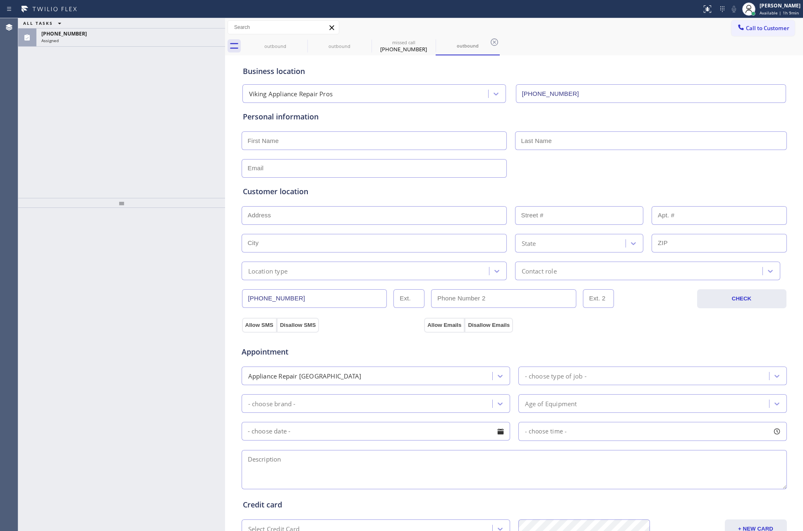
click at [212, 139] on div "ALL TASKS ALL TASKS ACTIVE TASKS TASKS IN WRAP UP [PHONE_NUMBER] Assigned" at bounding box center [121, 108] width 207 height 180
click at [90, 42] on div "Assigned" at bounding box center [130, 41] width 179 height 6
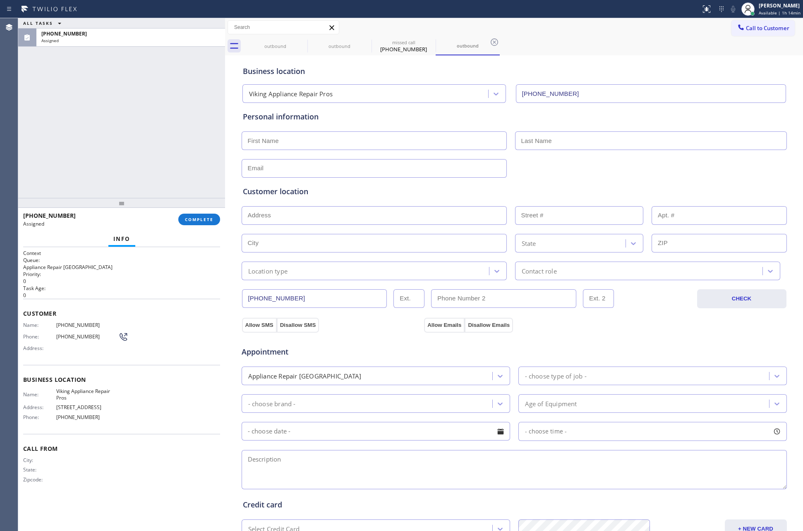
drag, startPoint x: 115, startPoint y: 124, endPoint x: 172, endPoint y: 393, distance: 273.9
click at [117, 130] on div "ALL TASKS ALL TASKS ACTIVE TASKS TASKS IN WRAP UP [PHONE_NUMBER] Assigned" at bounding box center [121, 108] width 207 height 180
click at [184, 218] on button "COMPLETE" at bounding box center [199, 220] width 42 height 12
click at [183, 87] on div "ALL TASKS ALL TASKS ACTIVE TASKS TASKS IN WRAP UP [PHONE_NUMBER] Assigned" at bounding box center [121, 108] width 207 height 180
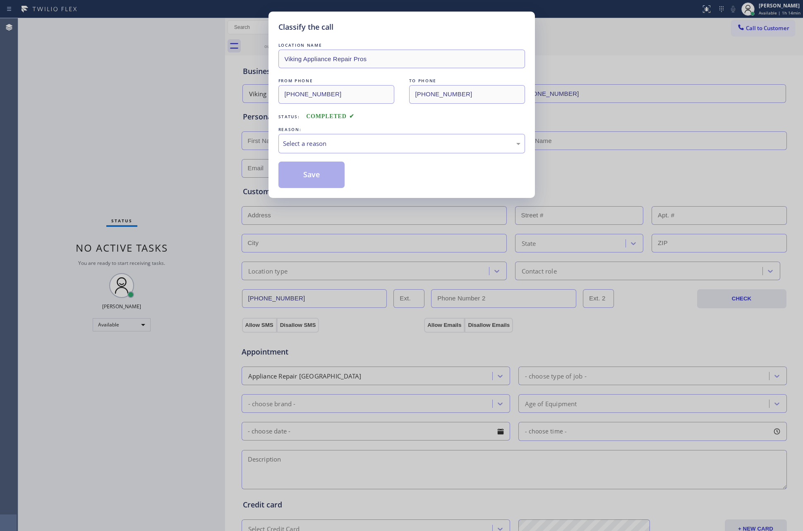
click at [183, 87] on div "Classify the call LOCATION NAME Viking Appliance Repair Pros FROM PHONE [PHONE_…" at bounding box center [401, 265] width 803 height 531
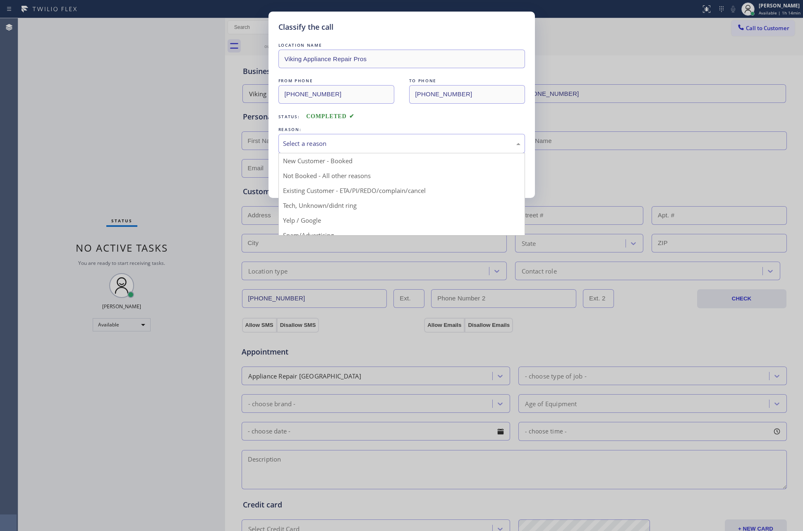
click at [300, 146] on div "Select a reason" at bounding box center [401, 144] width 237 height 10
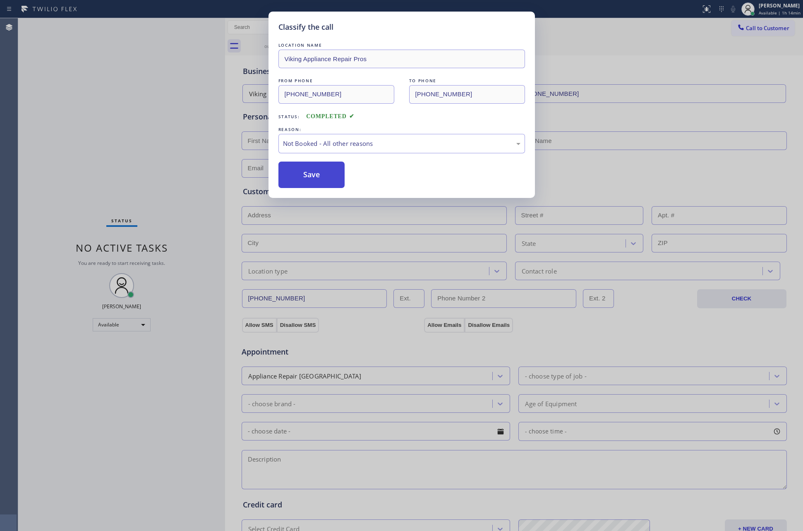
click at [289, 174] on button "Save" at bounding box center [311, 175] width 67 height 26
click at [113, 124] on div "Classify the call LOCATION NAME Viking Appliance Repair Pros FROM PHONE [PHONE_…" at bounding box center [401, 265] width 803 height 531
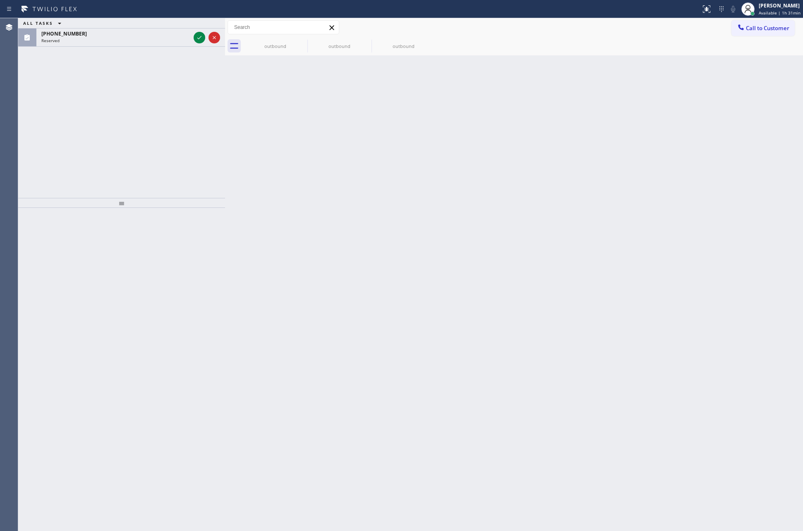
click at [63, 116] on div "ALL TASKS ALL TASKS ACTIVE TASKS TASKS IN WRAP UP [PHONE_NUMBER] Reserved" at bounding box center [121, 108] width 207 height 180
click at [201, 38] on icon at bounding box center [199, 38] width 10 height 10
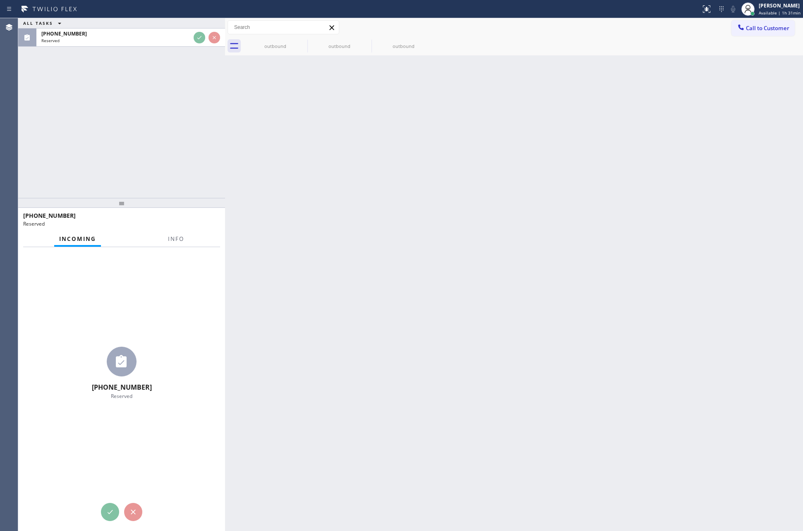
click at [187, 111] on div "ALL TASKS ALL TASKS ACTIVE TASKS TASKS IN WRAP UP [PHONE_NUMBER] Reserved" at bounding box center [121, 108] width 207 height 180
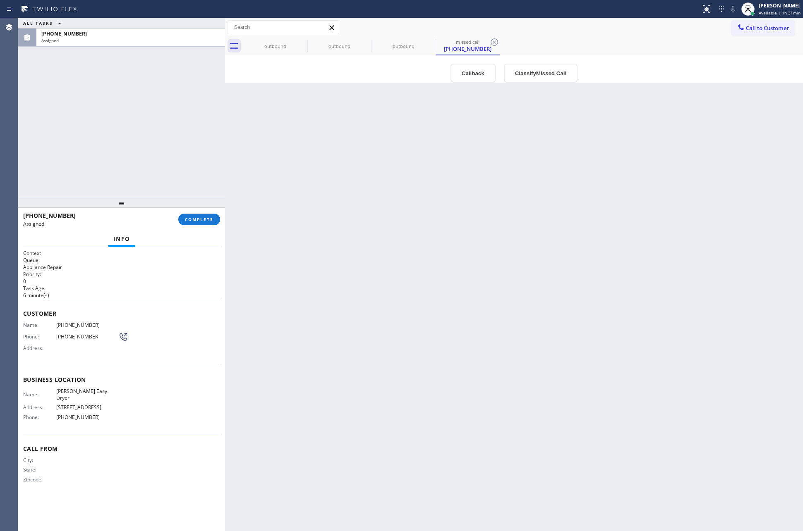
click at [187, 121] on div "ALL TASKS ALL TASKS ACTIVE TASKS TASKS IN WRAP UP [PHONE_NUMBER] Assigned" at bounding box center [121, 108] width 207 height 180
click at [185, 102] on div "ALL TASKS ALL TASKS ACTIVE TASKS TASKS IN WRAP UP [PHONE_NUMBER] Assigned" at bounding box center [121, 108] width 207 height 180
drag, startPoint x: 477, startPoint y: 82, endPoint x: 472, endPoint y: 90, distance: 9.5
click at [476, 82] on button "Callback" at bounding box center [472, 73] width 45 height 19
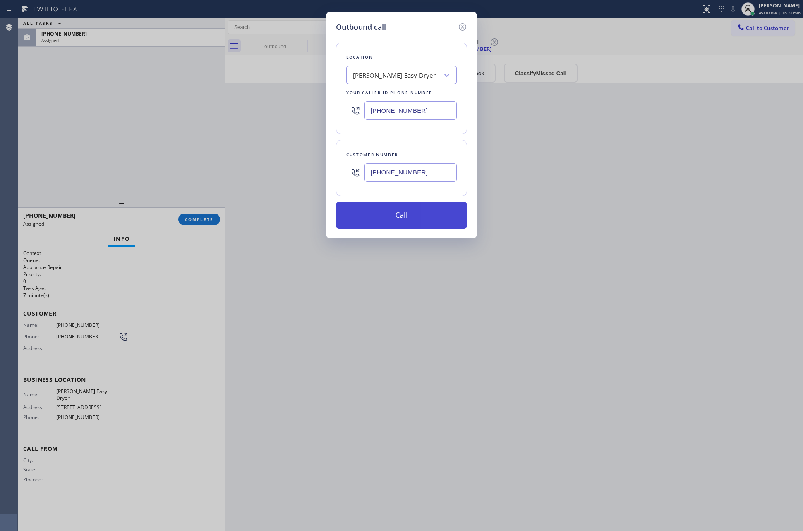
drag, startPoint x: 414, startPoint y: 213, endPoint x: 404, endPoint y: 208, distance: 11.5
click at [412, 214] on button "Call" at bounding box center [401, 215] width 131 height 26
drag, startPoint x: 210, startPoint y: 123, endPoint x: 182, endPoint y: 120, distance: 27.8
click at [210, 123] on div "Outbound call Location [PERSON_NAME] Easy Dryer Your caller id phone number [PH…" at bounding box center [401, 265] width 803 height 531
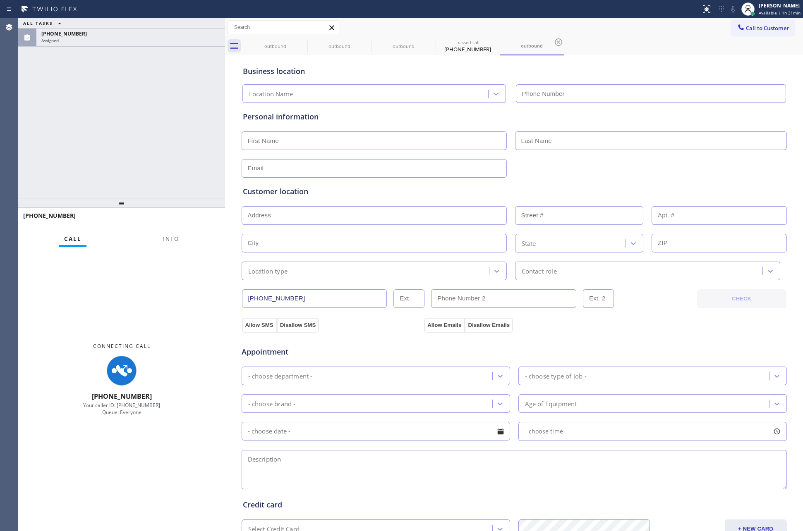
type input "[PHONE_NUMBER]"
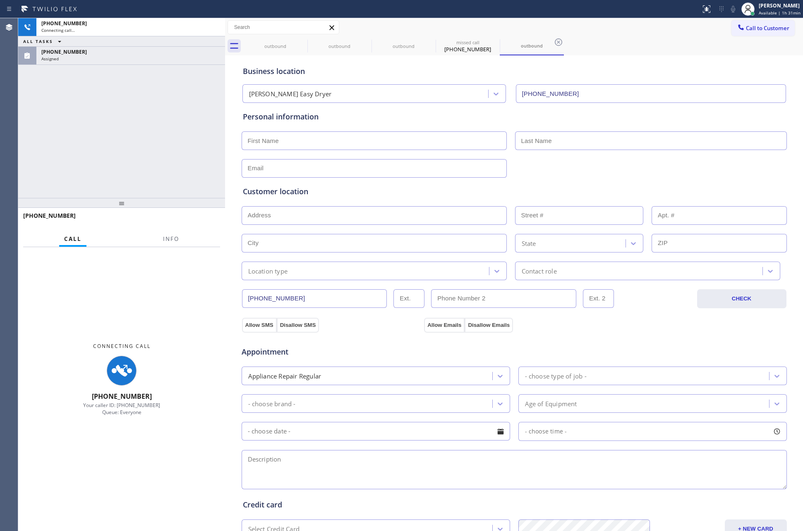
drag, startPoint x: 222, startPoint y: 145, endPoint x: 202, endPoint y: 139, distance: 20.8
click at [221, 144] on div "[PHONE_NUMBER] Connecting call… ALL TASKS ALL TASKS ACTIVE TASKS TASKS IN WRAP …" at bounding box center [121, 108] width 207 height 180
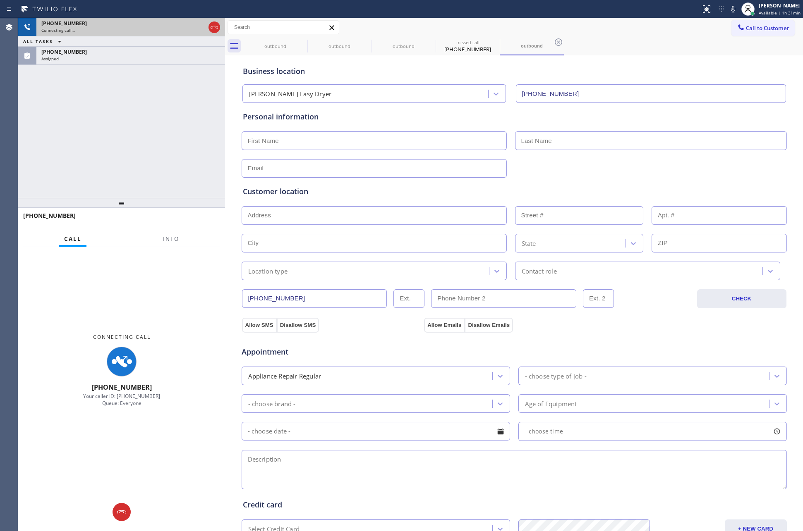
click at [213, 20] on div at bounding box center [214, 27] width 15 height 18
click at [213, 29] on icon at bounding box center [214, 27] width 10 height 10
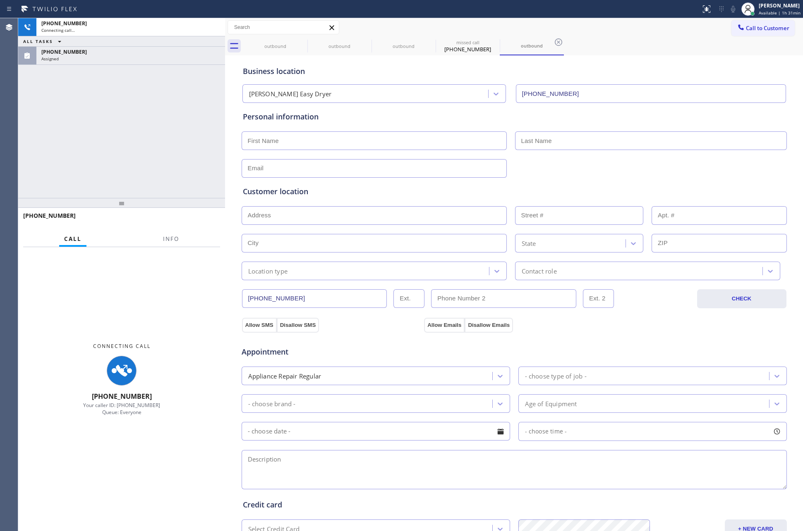
click at [200, 139] on div "[PHONE_NUMBER] Connecting call… ALL TASKS ALL TASKS ACTIVE TASKS TASKS IN WRAP …" at bounding box center [121, 108] width 207 height 180
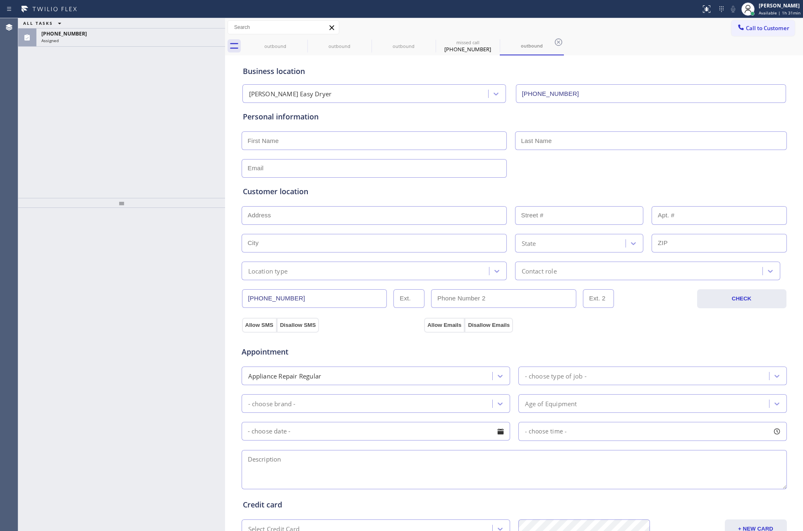
click at [166, 118] on div "ALL TASKS ALL TASKS ACTIVE TASKS TASKS IN WRAP UP [PHONE_NUMBER] Assigned" at bounding box center [121, 108] width 207 height 180
click at [143, 36] on div "[PHONE_NUMBER]" at bounding box center [130, 33] width 179 height 7
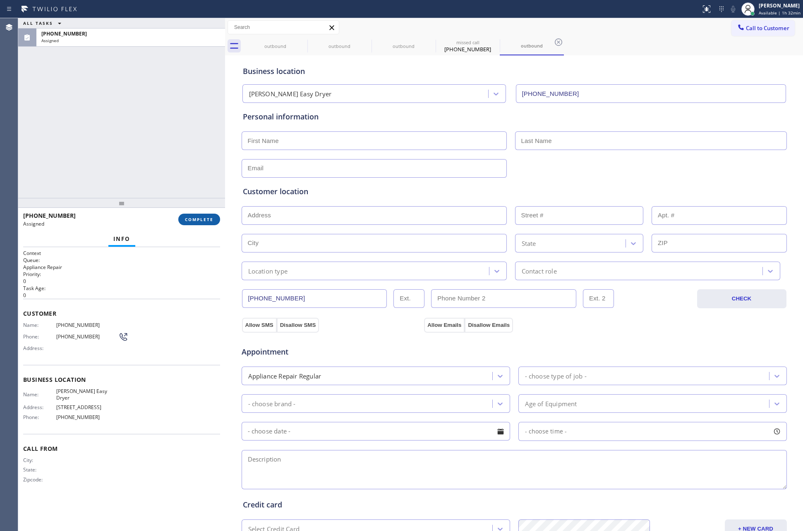
click at [199, 217] on span "COMPLETE" at bounding box center [199, 220] width 29 height 6
click at [162, 116] on div "ALL TASKS ALL TASKS ACTIVE TASKS TASKS IN WRAP UP [PHONE_NUMBER] Assigned" at bounding box center [121, 108] width 207 height 180
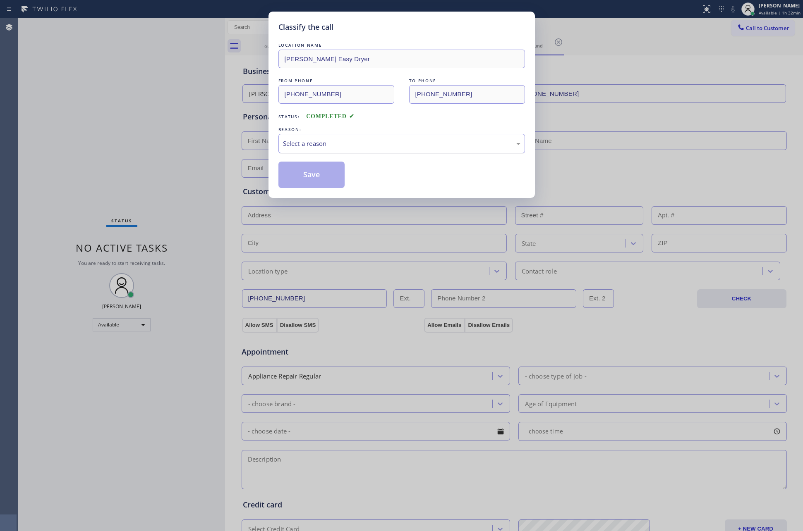
click at [307, 139] on div "Select a reason" at bounding box center [401, 144] width 237 height 10
click at [300, 176] on button "Save" at bounding box center [311, 175] width 67 height 26
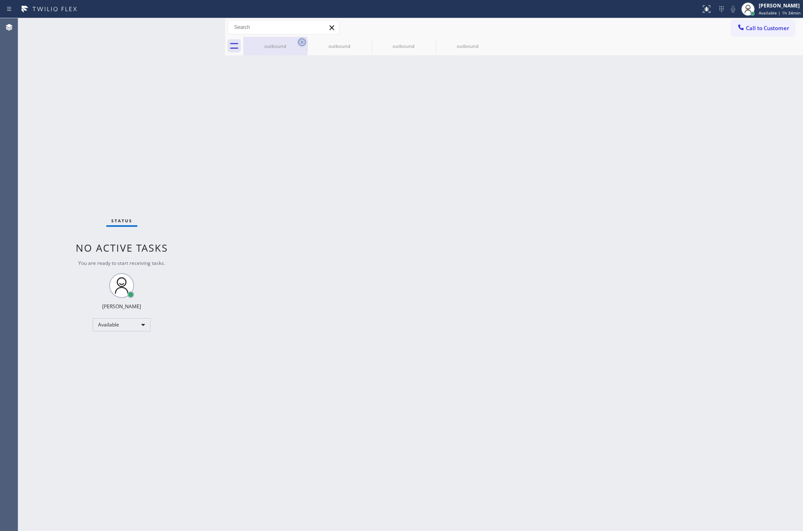
click at [304, 43] on icon at bounding box center [302, 42] width 10 height 10
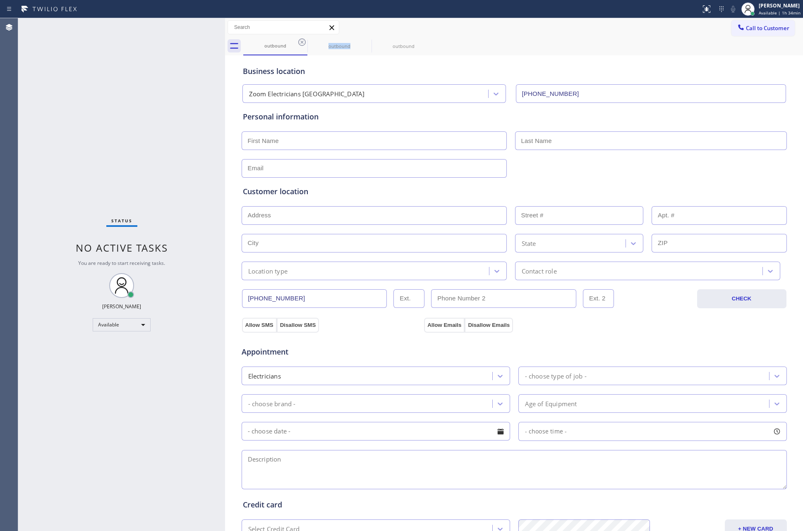
click at [304, 43] on icon at bounding box center [302, 42] width 10 height 10
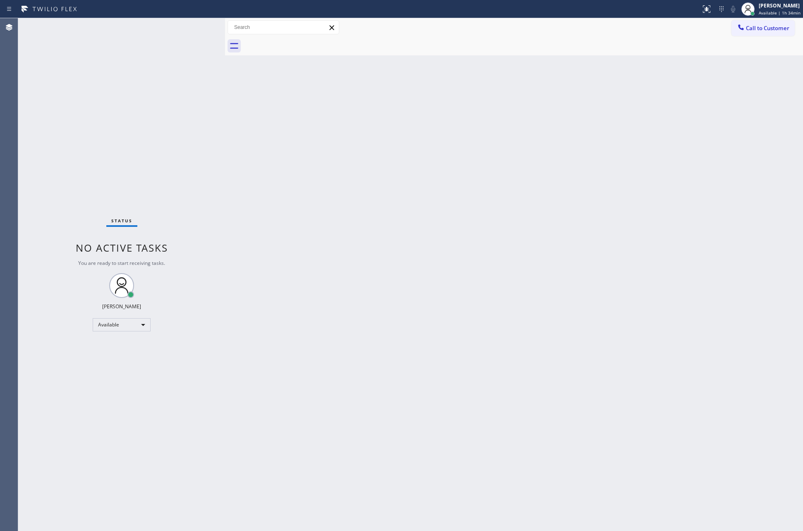
click at [339, 265] on div "Back to Dashboard Change Sender ID Customers Technicians Select a contact Outbo…" at bounding box center [514, 274] width 578 height 513
click at [247, 174] on div "Back to Dashboard Change Sender ID Customers Technicians Select a contact Outbo…" at bounding box center [514, 274] width 578 height 513
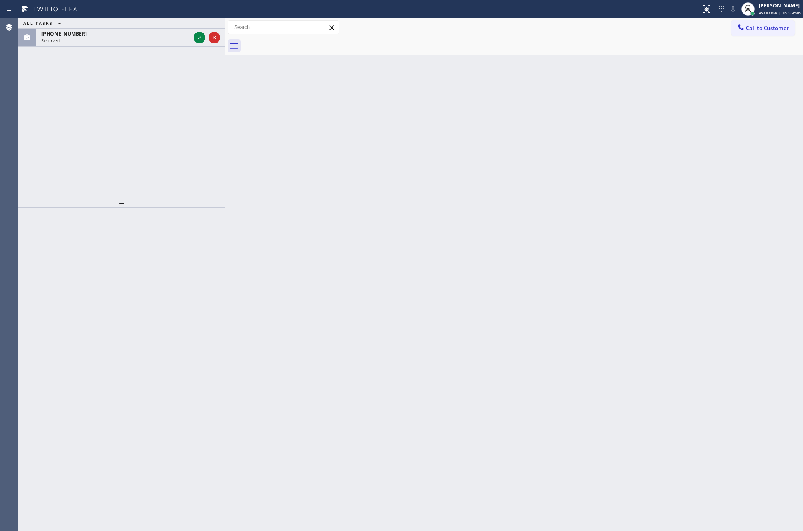
drag, startPoint x: 41, startPoint y: 120, endPoint x: 46, endPoint y: 120, distance: 5.4
click at [41, 120] on div "ALL TASKS ALL TASKS ACTIVE TASKS TASKS IN WRAP UP [PHONE_NUMBER] Reserved" at bounding box center [121, 108] width 207 height 180
click at [201, 36] on icon at bounding box center [199, 38] width 10 height 10
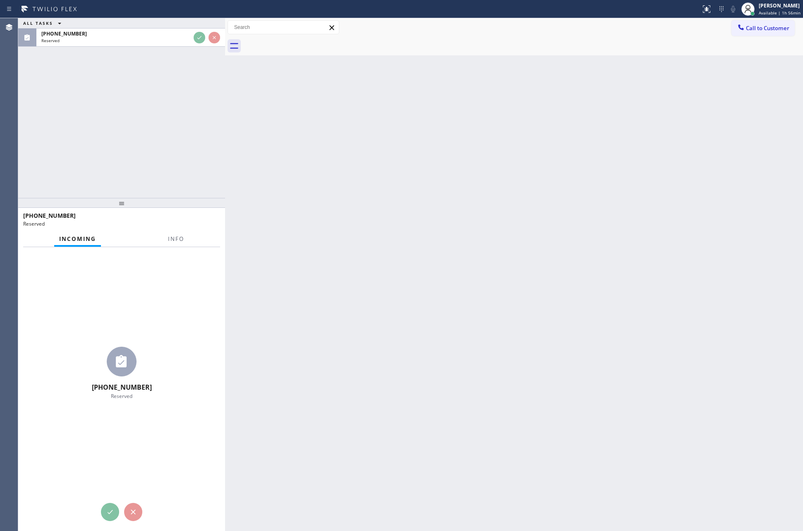
click at [197, 127] on div "ALL TASKS ALL TASKS ACTIVE TASKS TASKS IN WRAP UP [PHONE_NUMBER] Reserved" at bounding box center [121, 108] width 207 height 180
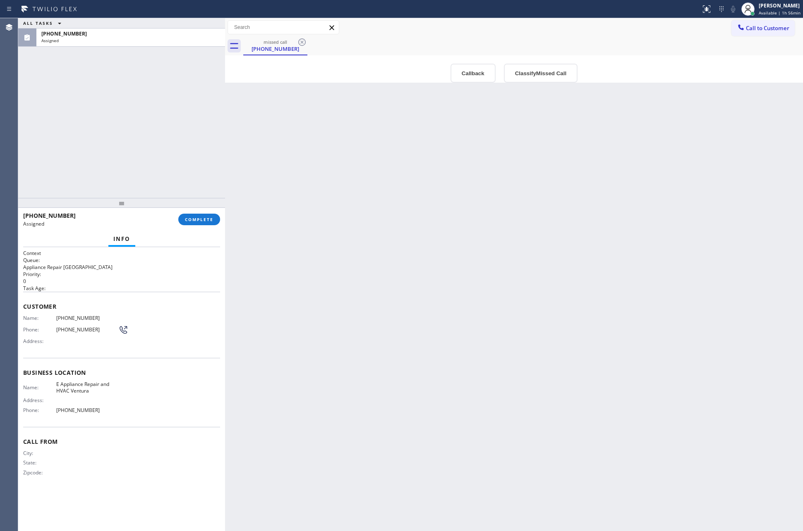
drag, startPoint x: 200, startPoint y: 135, endPoint x: 319, endPoint y: 216, distance: 144.4
click at [203, 138] on div "ALL TASKS ALL TASKS ACTIVE TASKS TASKS IN WRAP UP [PHONE_NUMBER] Assigned" at bounding box center [121, 108] width 207 height 180
click at [476, 275] on div "Back to Dashboard Change Sender ID Customers Technicians Select a contact Outbo…" at bounding box center [514, 274] width 578 height 513
click at [214, 220] on button "COMPLETE" at bounding box center [199, 220] width 42 height 12
click at [192, 118] on div "ALL TASKS ALL TASKS ACTIVE TASKS TASKS IN WRAP UP [PHONE_NUMBER] Assigned" at bounding box center [121, 108] width 207 height 180
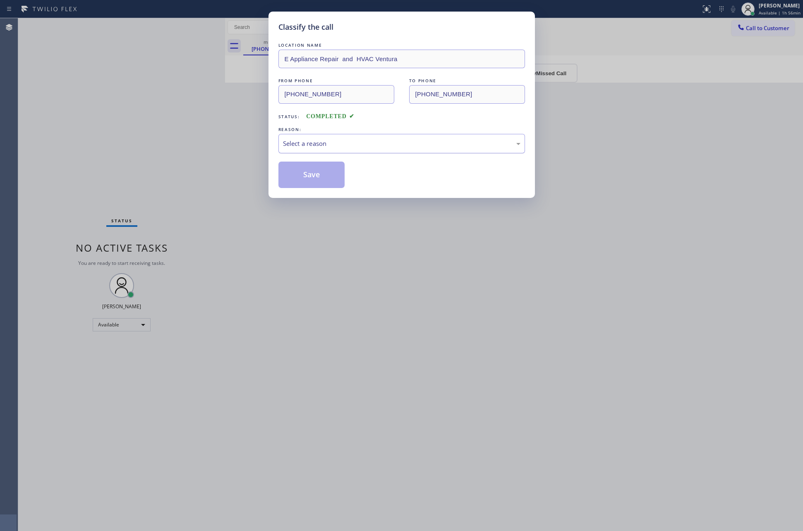
click at [343, 134] on div "Select a reason" at bounding box center [401, 143] width 247 height 19
click at [329, 179] on button "Save" at bounding box center [311, 175] width 67 height 26
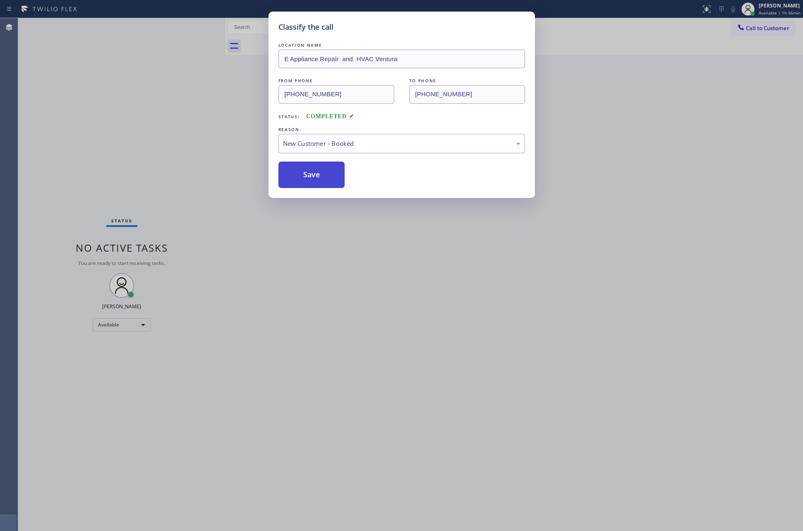
click at [329, 179] on button "Save" at bounding box center [311, 175] width 67 height 26
click at [84, 122] on div "Classify the call LOCATION NAME E Appliance Repair and HVAC Ventura FROM PHONE …" at bounding box center [401, 265] width 803 height 531
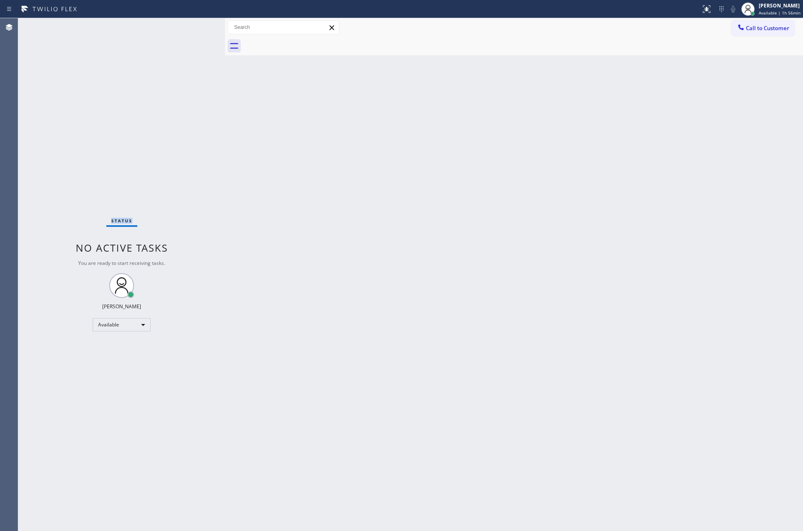
click at [84, 122] on div "Status No active tasks You are ready to start receiving tasks. [PERSON_NAME] Av…" at bounding box center [121, 274] width 207 height 513
click at [313, 254] on div "Back to Dashboard Change Sender ID Customers Technicians Select a contact Outbo…" at bounding box center [514, 274] width 578 height 513
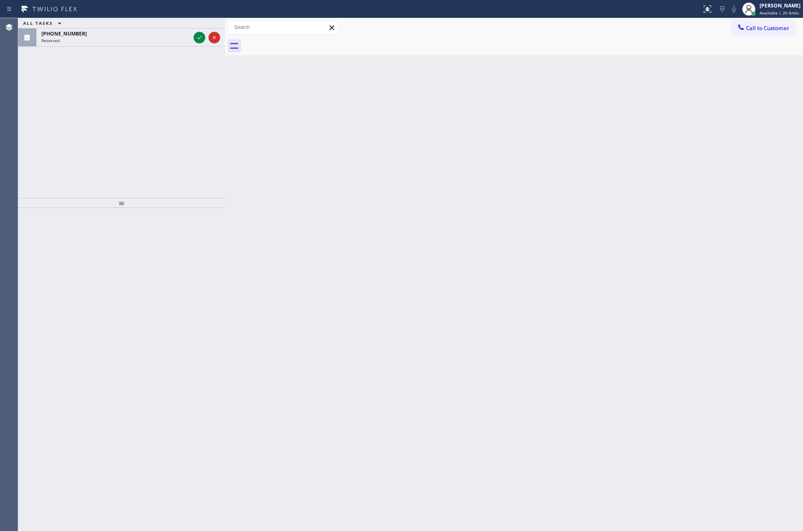
drag, startPoint x: 196, startPoint y: 34, endPoint x: 172, endPoint y: 137, distance: 105.9
click at [196, 34] on icon at bounding box center [199, 38] width 10 height 10
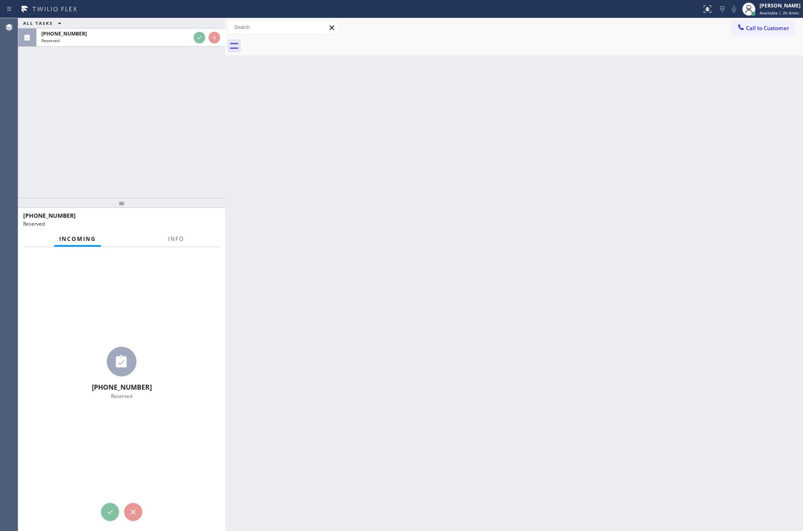
click at [172, 138] on div "ALL TASKS ALL TASKS ACTIVE TASKS TASKS IN WRAP UP [PHONE_NUMBER] Reserved" at bounding box center [121, 108] width 207 height 180
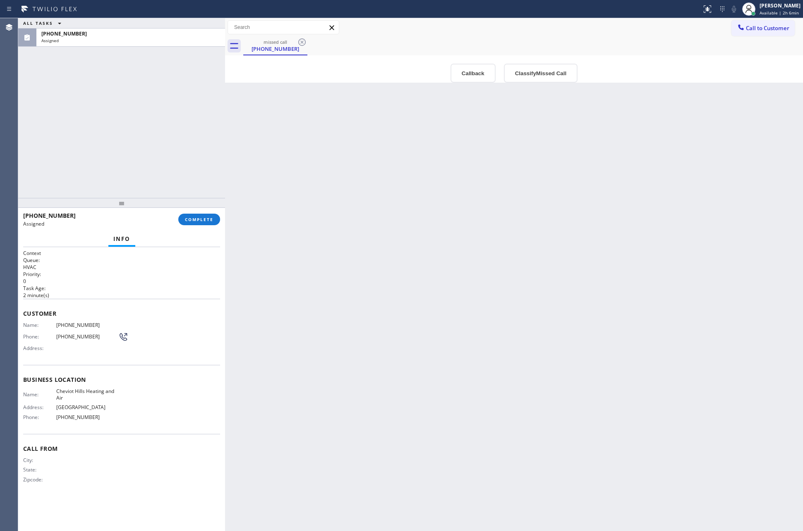
type input "[PHONE_NUMBER]"
click at [172, 138] on div "ALL TASKS ALL TASKS ACTIVE TASKS TASKS IN WRAP UP [PHONE_NUMBER] Assigned" at bounding box center [121, 108] width 207 height 180
click at [540, 277] on div "Back to Dashboard Change Sender ID Customers Technicians Select a contact Outbo…" at bounding box center [514, 274] width 578 height 513
click at [455, 65] on button "Callback" at bounding box center [472, 73] width 45 height 19
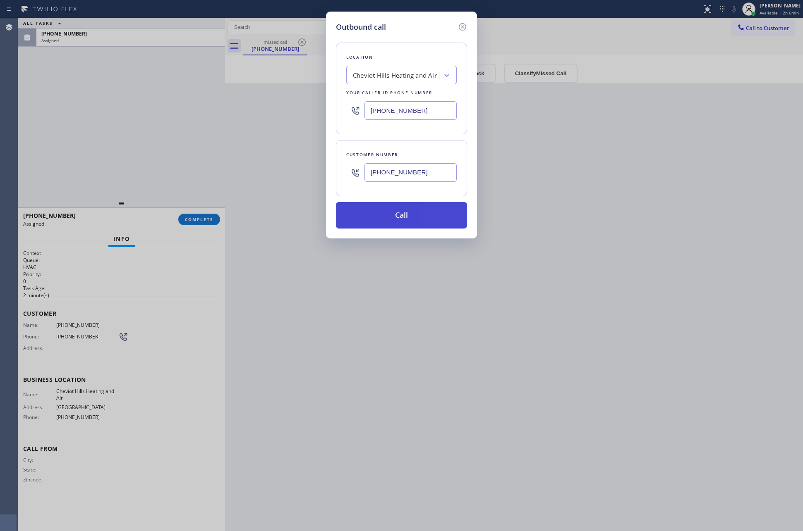
click at [413, 211] on button "Call" at bounding box center [401, 215] width 131 height 26
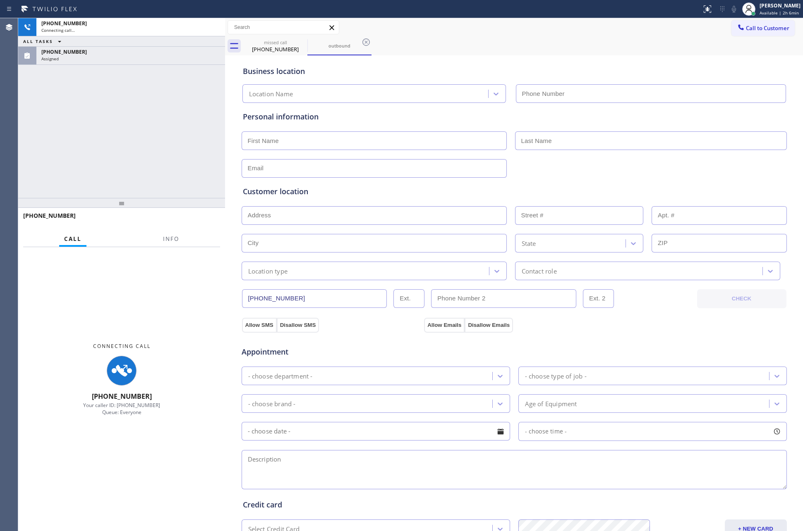
type input "[PHONE_NUMBER]"
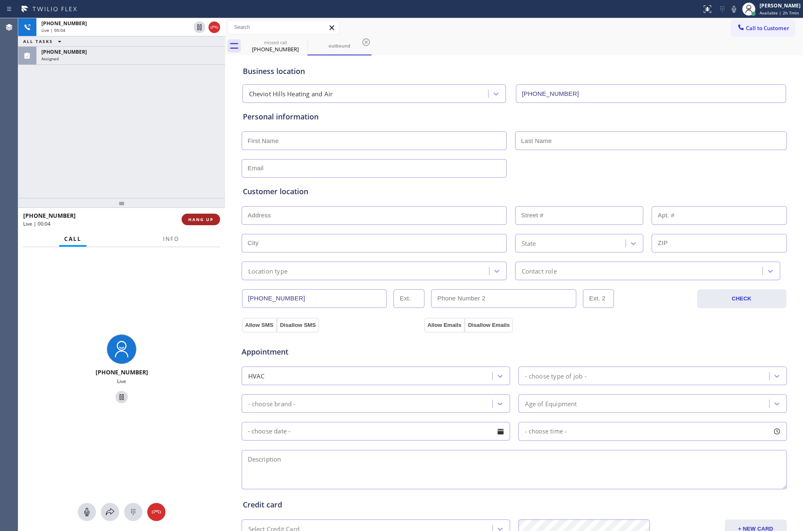
click at [187, 216] on button "HANG UP" at bounding box center [201, 220] width 38 height 12
click at [196, 132] on div "[PHONE_NUMBER] Live | 00:05 ALL TASKS ALL TASKS ACTIVE TASKS TASKS IN WRAP UP […" at bounding box center [121, 108] width 207 height 180
drag, startPoint x: 196, startPoint y: 132, endPoint x: 220, endPoint y: 254, distance: 123.9
click at [209, 211] on div "[PHONE_NUMBER] Live | 00:05 ALL TASKS ALL TASKS ACTIVE TASKS TASKS IN WRAP UP […" at bounding box center [121, 274] width 207 height 513
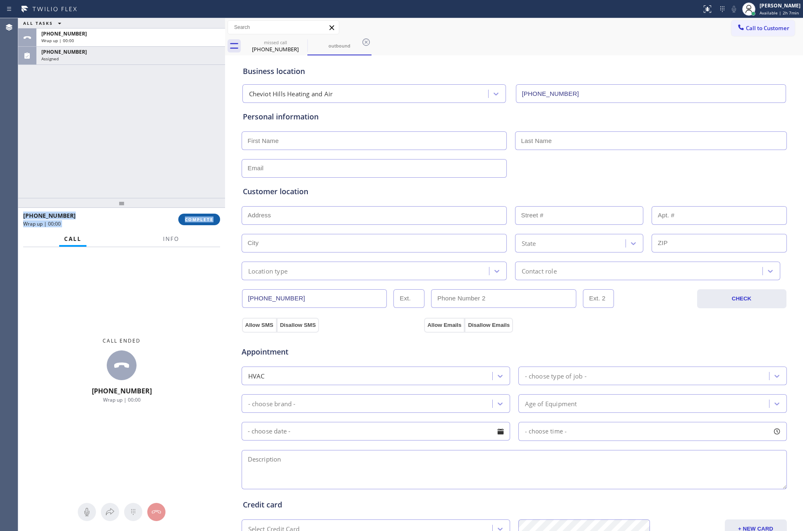
click at [215, 220] on button "COMPLETE" at bounding box center [199, 220] width 42 height 12
click at [204, 148] on div "ALL TASKS ALL TASKS ACTIVE TASKS TASKS IN WRAP UP [PHONE_NUMBER] Wrap up | 00:[…" at bounding box center [121, 108] width 207 height 180
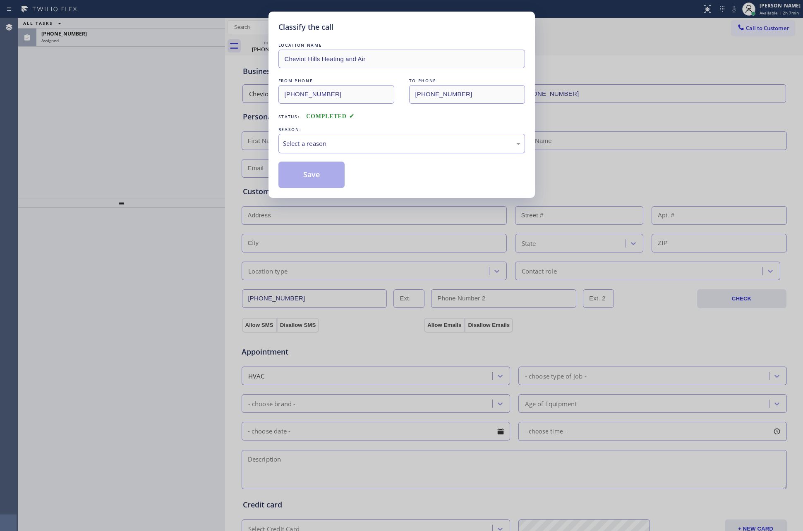
click at [311, 143] on div "Select a reason" at bounding box center [401, 144] width 237 height 10
click at [314, 170] on button "Save" at bounding box center [311, 175] width 67 height 26
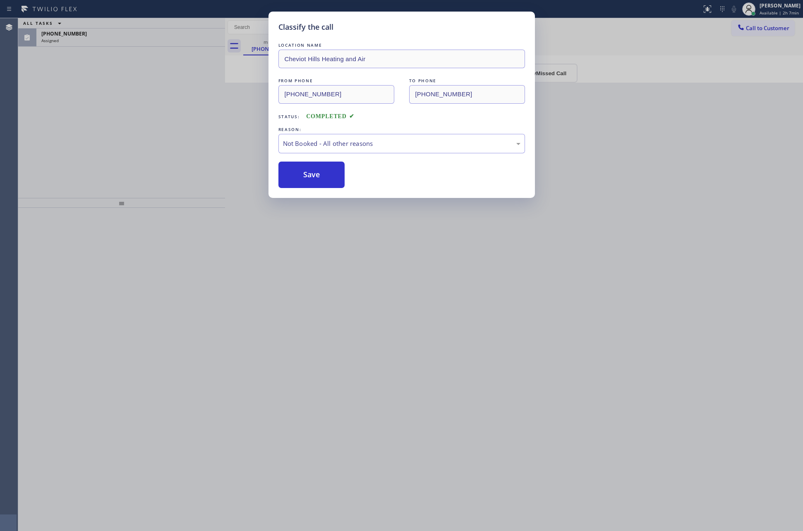
click at [314, 170] on button "Save" at bounding box center [311, 175] width 67 height 26
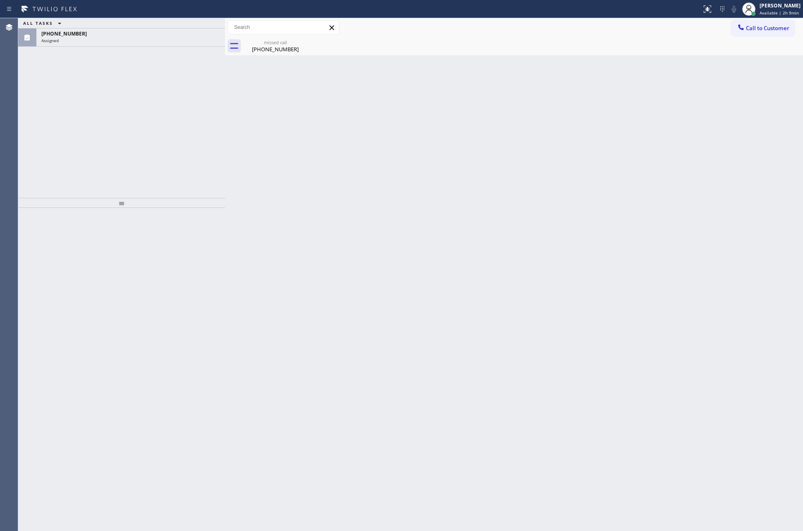
drag, startPoint x: 35, startPoint y: 95, endPoint x: 154, endPoint y: 65, distance: 122.4
click at [56, 91] on div "ALL TASKS ALL TASKS ACTIVE TASKS TASKS IN WRAP UP [PHONE_NUMBER] Assigned" at bounding box center [121, 108] width 207 height 180
click at [155, 43] on div "[PHONE_NUMBER] Assigned" at bounding box center [128, 38] width 185 height 18
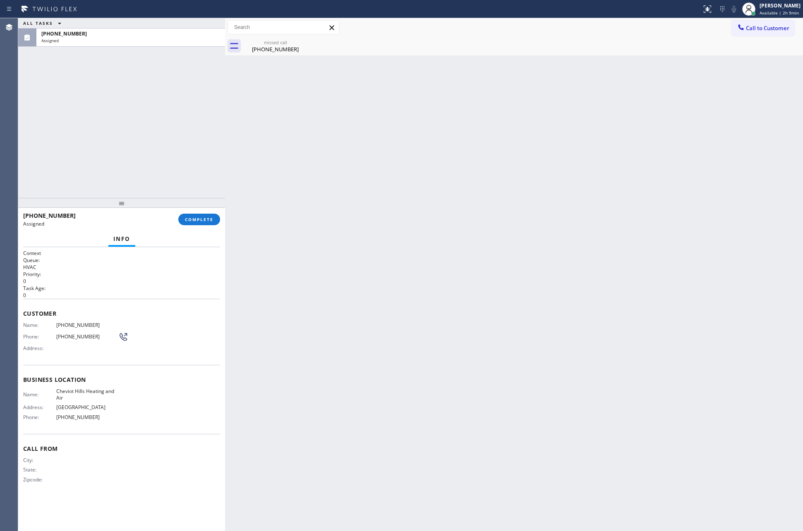
click at [163, 153] on div "ALL TASKS ALL TASKS ACTIVE TASKS TASKS IN WRAP UP [PHONE_NUMBER] Assigned" at bounding box center [121, 108] width 207 height 180
click at [218, 219] on button "COMPLETE" at bounding box center [199, 220] width 42 height 12
click at [182, 125] on div "ALL TASKS ALL TASKS ACTIVE TASKS TASKS IN WRAP UP [PHONE_NUMBER] Assigned" at bounding box center [121, 108] width 207 height 180
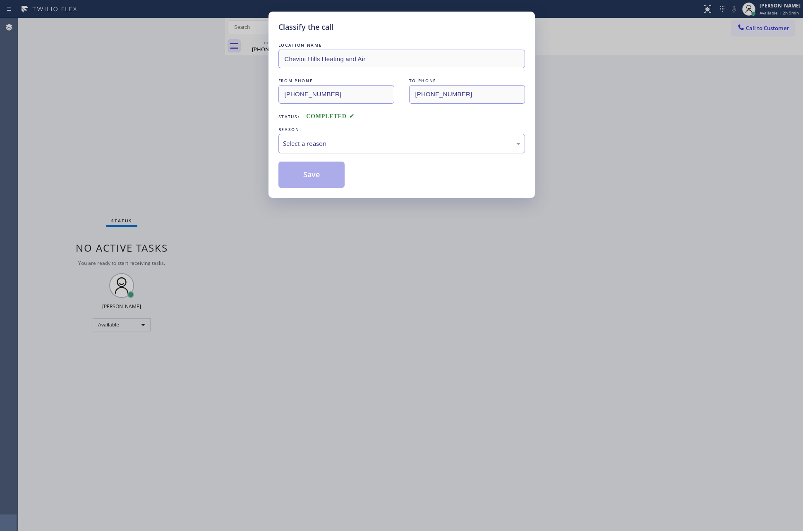
click at [342, 147] on div "Select a reason" at bounding box center [401, 144] width 237 height 10
click at [303, 176] on button "Save" at bounding box center [311, 175] width 67 height 26
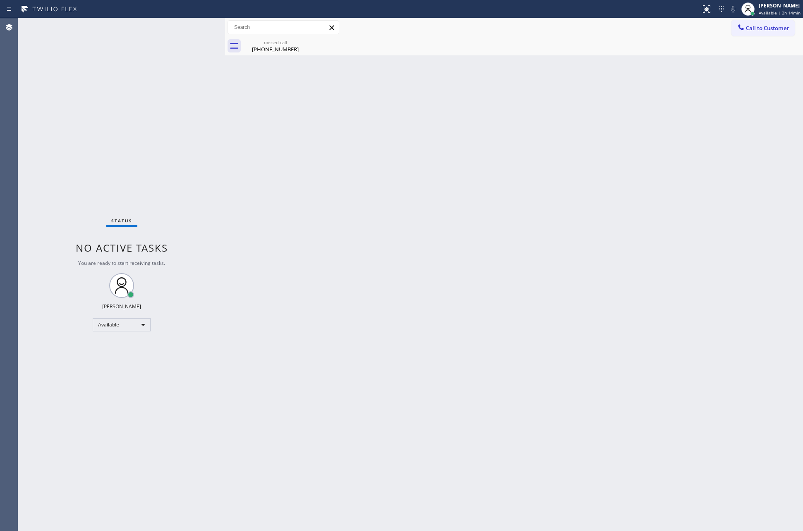
click at [393, 322] on div "Back to Dashboard Change Sender ID Customers Technicians Select a contact Outbo…" at bounding box center [514, 274] width 578 height 513
click at [398, 313] on div "Back to Dashboard Change Sender ID Customers Technicians Select a contact Outbo…" at bounding box center [514, 274] width 578 height 513
click at [142, 329] on div "Available" at bounding box center [122, 324] width 58 height 13
click at [124, 362] on li "Break" at bounding box center [121, 367] width 56 height 10
click at [499, 329] on div "Back to Dashboard Change Sender ID Customers Technicians Select a contact Outbo…" at bounding box center [514, 274] width 578 height 513
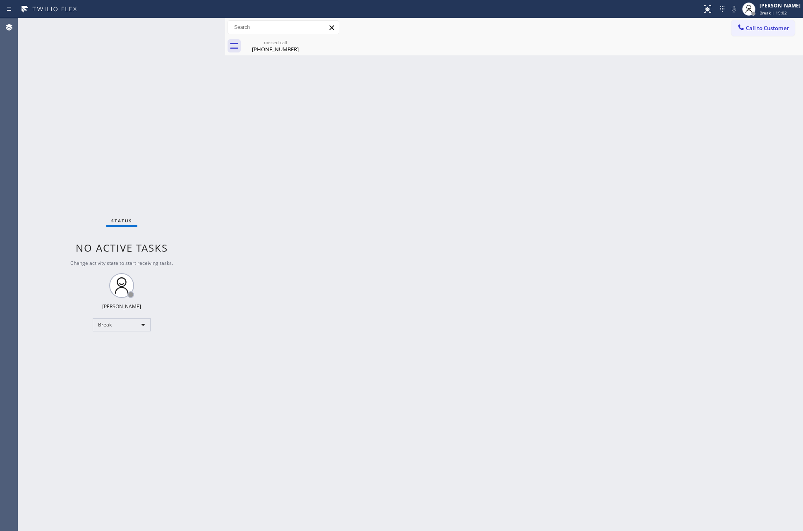
click at [673, 319] on div "Back to Dashboard Change Sender ID Customers Technicians Select a contact Outbo…" at bounding box center [514, 274] width 578 height 513
click at [114, 324] on div "Break" at bounding box center [122, 324] width 58 height 13
drag, startPoint x: 127, startPoint y: 347, endPoint x: 385, endPoint y: 303, distance: 261.7
click at [127, 347] on li "Available" at bounding box center [121, 347] width 56 height 10
click at [462, 281] on div "Back to Dashboard Change Sender ID Customers Technicians Select a contact Outbo…" at bounding box center [514, 274] width 578 height 513
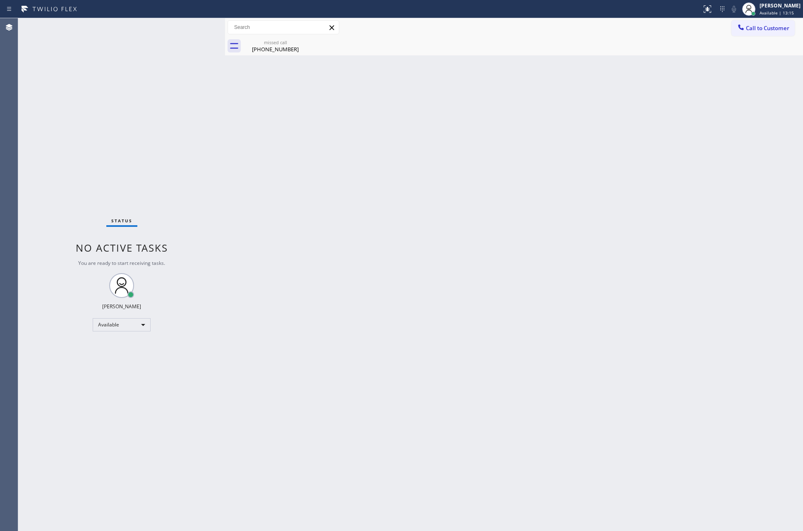
click at [225, 290] on div at bounding box center [225, 274] width 0 height 513
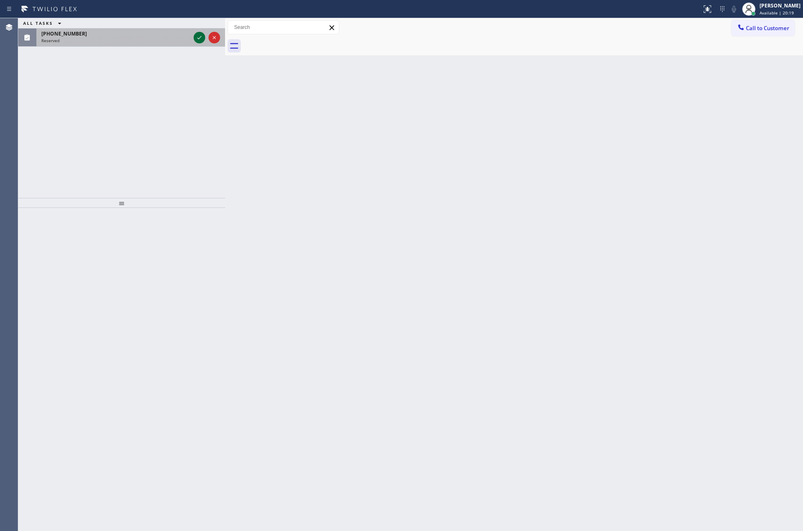
click at [196, 38] on icon at bounding box center [199, 38] width 10 height 10
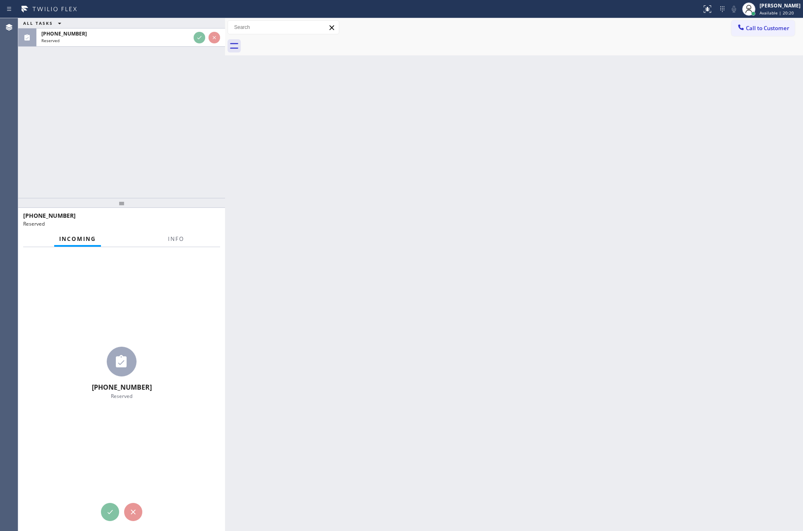
click at [173, 135] on div "ALL TASKS ALL TASKS ACTIVE TASKS TASKS IN WRAP UP [PHONE_NUMBER] Reserved" at bounding box center [121, 108] width 207 height 180
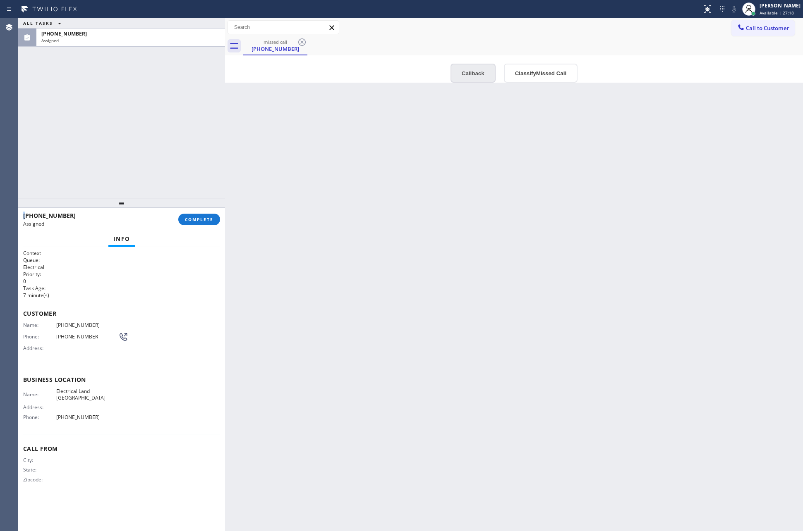
click at [476, 72] on button "Callback" at bounding box center [472, 73] width 45 height 19
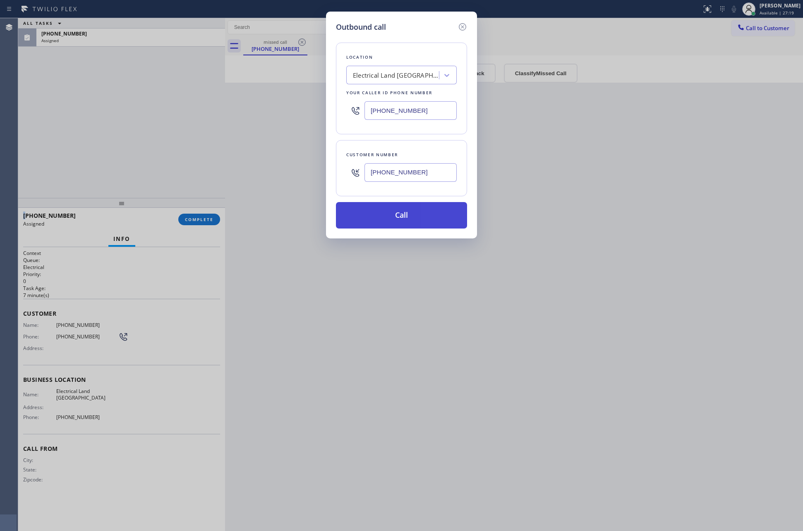
click at [396, 223] on button "Call" at bounding box center [401, 215] width 131 height 26
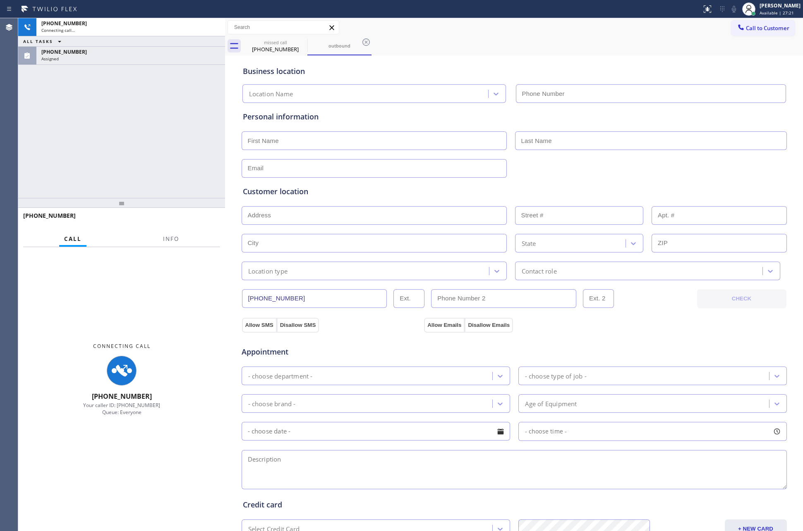
type input "[PHONE_NUMBER]"
click at [156, 124] on div "[PHONE_NUMBER] Connecting call… ALL TASKS ALL TASKS ACTIVE TASKS TASKS IN WRAP …" at bounding box center [121, 108] width 207 height 180
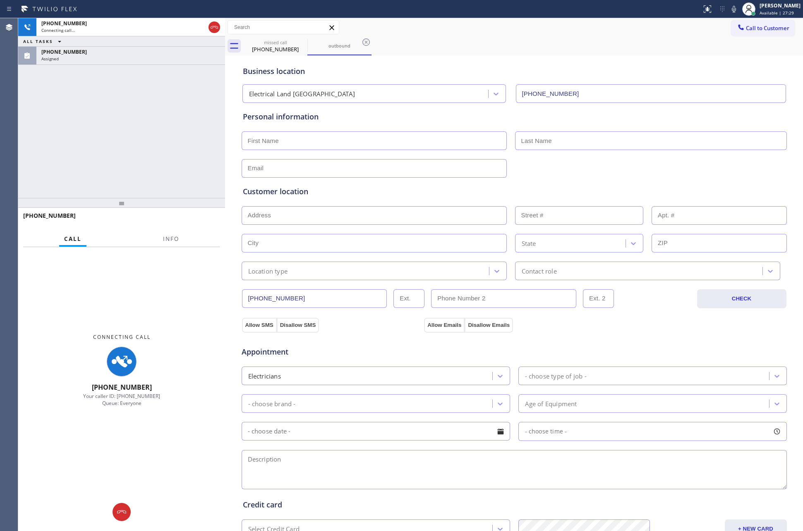
drag, startPoint x: 90, startPoint y: 149, endPoint x: 93, endPoint y: 141, distance: 8.7
click at [91, 148] on div "[PHONE_NUMBER] Connecting call… ALL TASKS ALL TASKS ACTIVE TASKS TASKS IN WRAP …" at bounding box center [121, 108] width 207 height 180
click at [148, 53] on div "[PHONE_NUMBER] Assigned" at bounding box center [128, 56] width 185 height 18
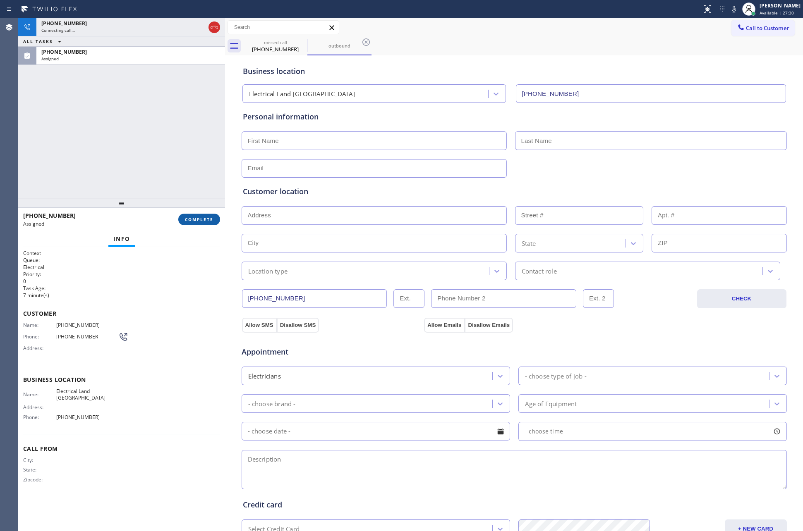
click at [208, 224] on button "COMPLETE" at bounding box center [199, 220] width 42 height 12
click at [176, 126] on div "[PHONE_NUMBER] Connecting call… ALL TASKS ALL TASKS ACTIVE TASKS TASKS IN WRAP …" at bounding box center [121, 108] width 207 height 180
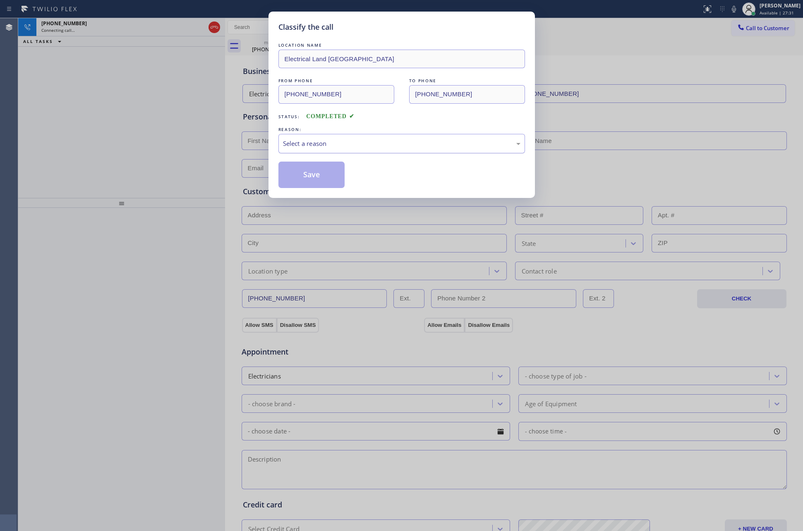
click at [304, 144] on div "Select a reason" at bounding box center [401, 144] width 237 height 10
click at [319, 179] on button "Save" at bounding box center [311, 175] width 67 height 26
click at [66, 138] on div "Classify the call LOCATION NAME Electrical Land [GEOGRAPHIC_DATA] FROM PHONE [P…" at bounding box center [401, 265] width 803 height 531
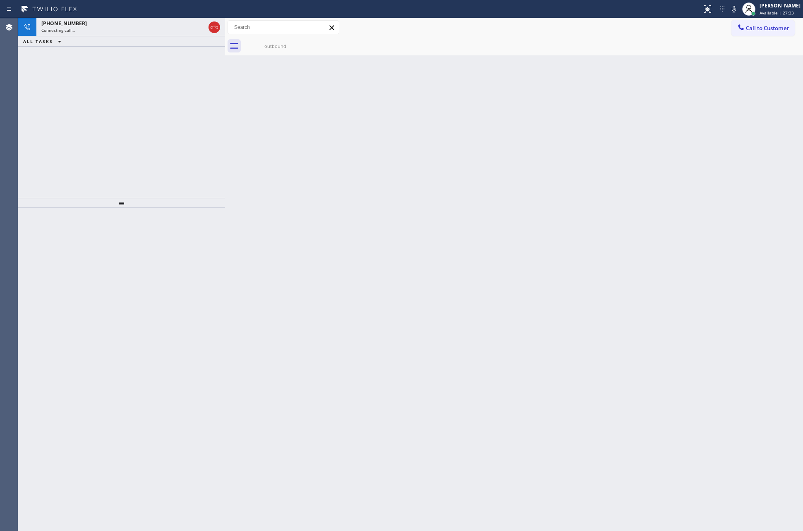
click at [66, 138] on div "[PHONE_NUMBER] Connecting call… ALL TASKS ALL TASKS ACTIVE TASKS TASKS IN WRAP …" at bounding box center [121, 108] width 207 height 180
click at [272, 49] on div "outbound" at bounding box center [275, 46] width 62 height 6
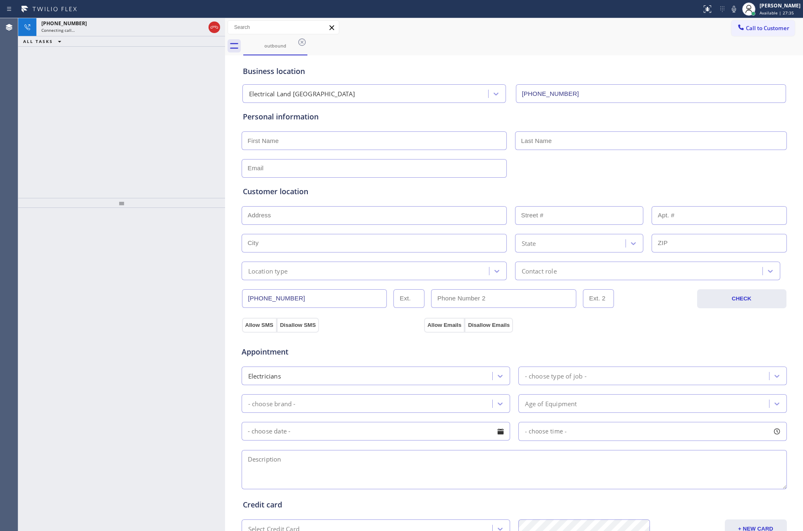
click at [157, 160] on div "[PHONE_NUMBER] Connecting call… ALL TASKS ALL TASKS ACTIVE TASKS TASKS IN WRAP …" at bounding box center [121, 108] width 207 height 180
click at [168, 138] on div "[PHONE_NUMBER] Connecting call… ALL TASKS ALL TASKS ACTIVE TASKS TASKS IN WRAP …" at bounding box center [121, 108] width 207 height 180
click at [214, 25] on icon at bounding box center [214, 27] width 10 height 10
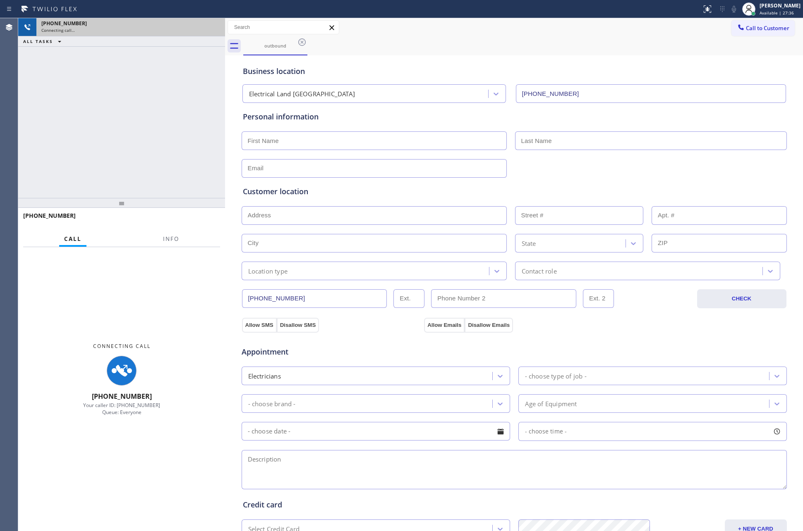
click at [168, 129] on div "[PHONE_NUMBER] Connecting call… ALL TASKS ALL TASKS ACTIVE TASKS TASKS IN WRAP …" at bounding box center [121, 108] width 207 height 180
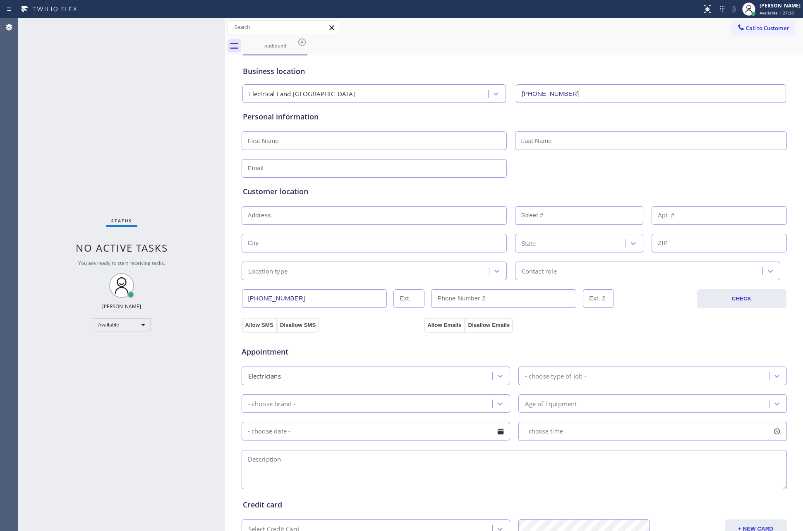
click at [168, 130] on div "Status No active tasks You are ready to start receiving tasks. [PERSON_NAME] Av…" at bounding box center [121, 274] width 207 height 513
click at [302, 40] on icon at bounding box center [302, 42] width 10 height 10
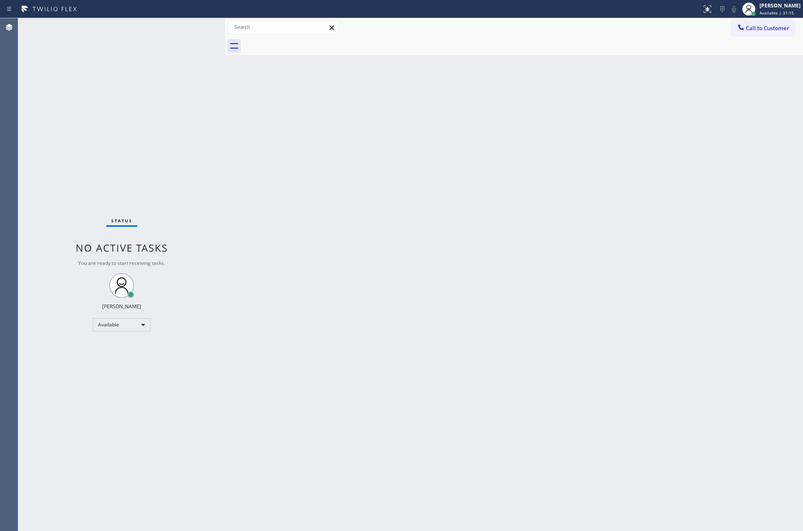
click at [66, 172] on div "Status No active tasks You are ready to start receiving tasks. [PERSON_NAME] Av…" at bounding box center [121, 274] width 207 height 513
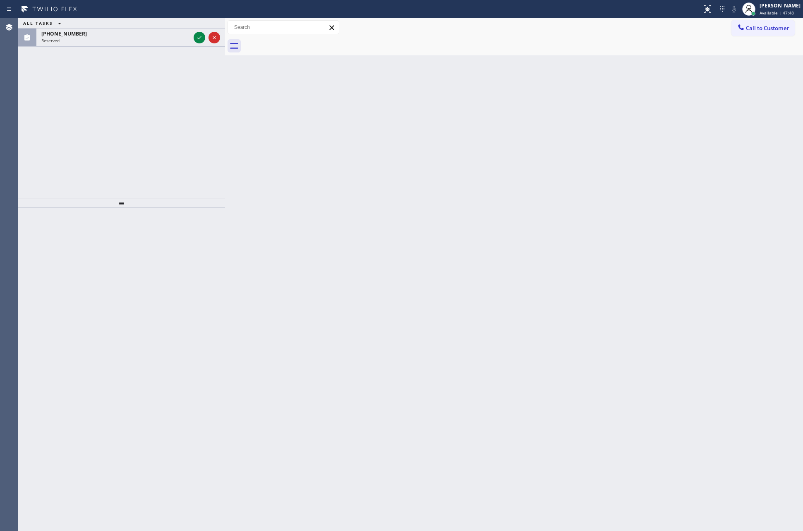
drag, startPoint x: 383, startPoint y: 242, endPoint x: 189, endPoint y: 96, distance: 243.0
click at [383, 242] on div "Back to Dashboard Change Sender ID Customers Technicians Select a contact Outbo…" at bounding box center [514, 274] width 578 height 513
click at [202, 36] on icon at bounding box center [199, 38] width 10 height 10
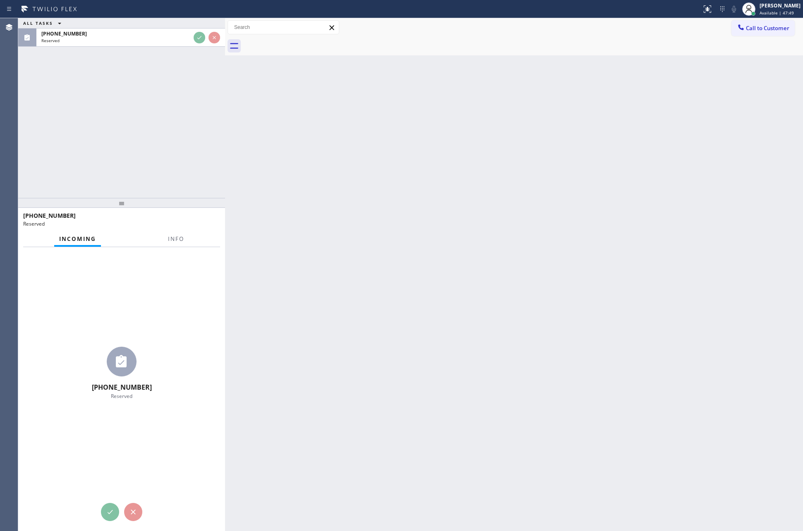
click at [201, 127] on div "ALL TASKS ALL TASKS ACTIVE TASKS TASKS IN WRAP UP [PHONE_NUMBER] Reserved" at bounding box center [121, 108] width 207 height 180
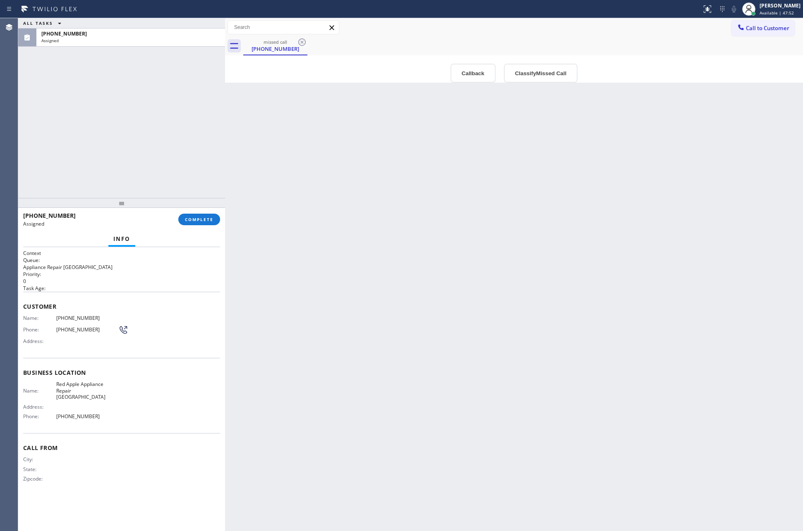
click at [208, 125] on div "ALL TASKS ALL TASKS ACTIVE TASKS TASKS IN WRAP UP [PHONE_NUMBER] Assigned" at bounding box center [121, 108] width 207 height 180
click at [484, 278] on div "Back to Dashboard Change Sender ID Customers Technicians Select a contact Outbo…" at bounding box center [514, 274] width 578 height 513
click at [468, 67] on button "Callback" at bounding box center [472, 73] width 45 height 19
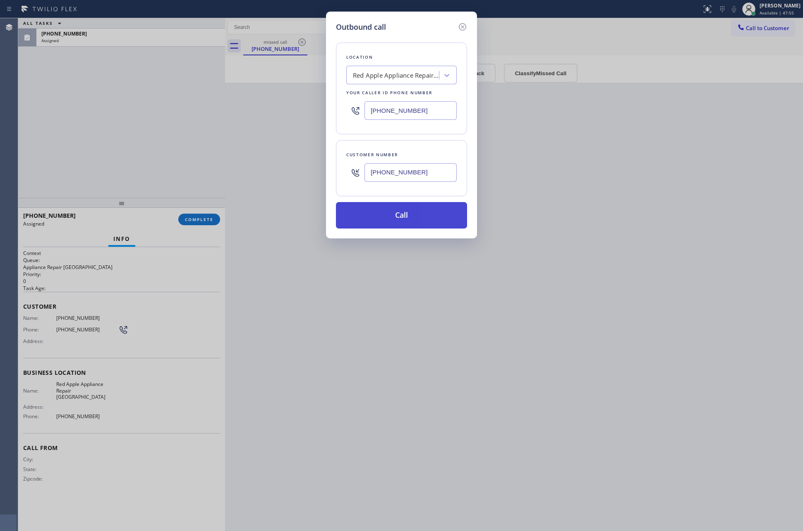
click at [386, 216] on button "Call" at bounding box center [401, 215] width 131 height 26
click at [85, 104] on div "Outbound call Location Red Apple Appliance Repair [GEOGRAPHIC_DATA] Your caller…" at bounding box center [401, 265] width 803 height 531
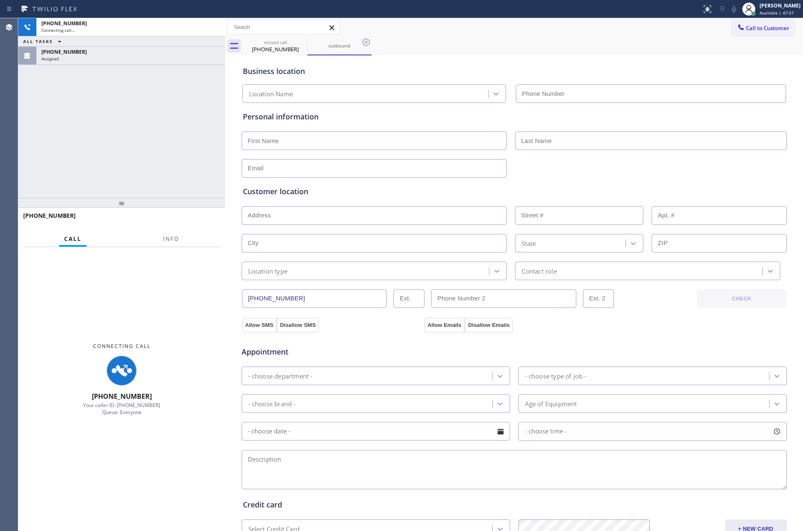
type input "[PHONE_NUMBER]"
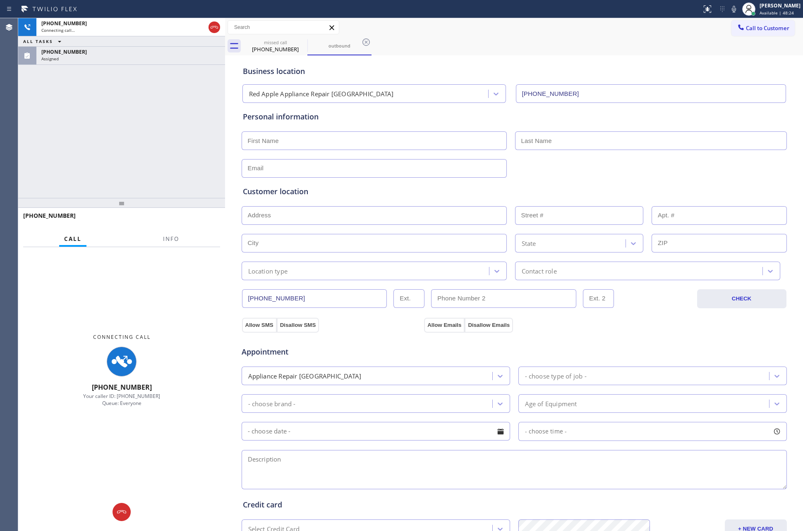
drag, startPoint x: 86, startPoint y: 101, endPoint x: 110, endPoint y: 102, distance: 24.0
click at [97, 102] on div "[PHONE_NUMBER] Connecting call… ALL TASKS ALL TASKS ACTIVE TASKS TASKS IN WRAP …" at bounding box center [121, 108] width 207 height 180
click at [215, 30] on icon at bounding box center [214, 27] width 10 height 10
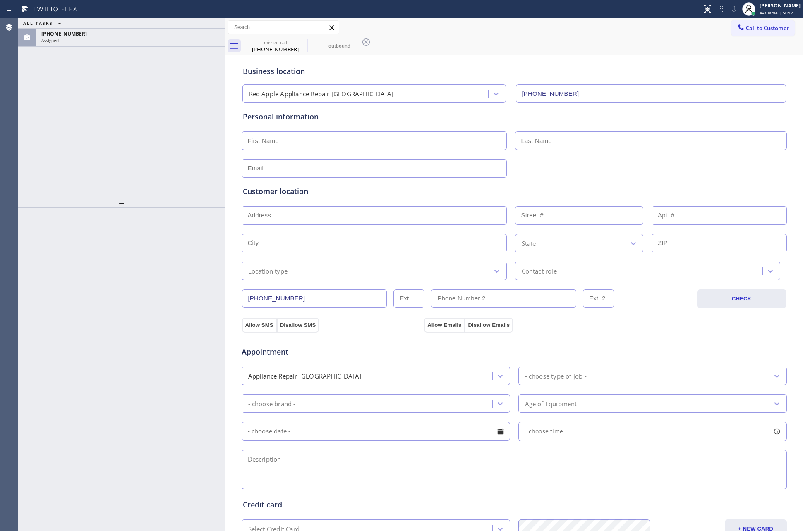
click at [163, 129] on div "ALL TASKS ALL TASKS ACTIVE TASKS TASKS IN WRAP UP [PHONE_NUMBER] Assigned" at bounding box center [121, 108] width 207 height 180
click at [149, 41] on div "Assigned" at bounding box center [130, 41] width 179 height 6
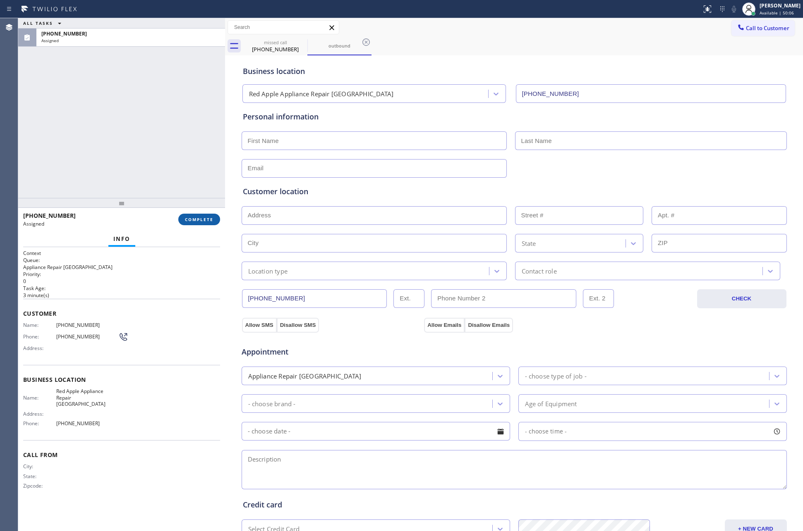
drag, startPoint x: 190, startPoint y: 219, endPoint x: 178, endPoint y: 147, distance: 73.0
click at [190, 215] on button "COMPLETE" at bounding box center [199, 220] width 42 height 12
click at [178, 147] on div "ALL TASKS ALL TASKS ACTIVE TASKS TASKS IN WRAP UP [PHONE_NUMBER] Assigned" at bounding box center [121, 108] width 207 height 180
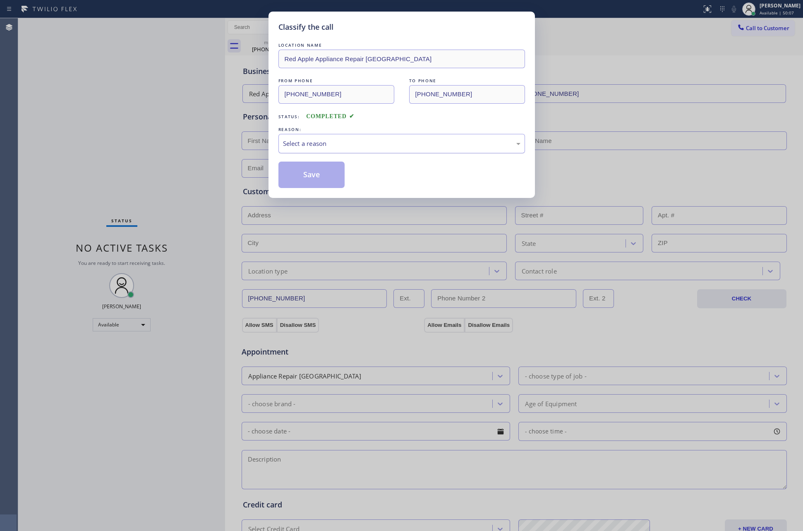
click at [298, 137] on div "Select a reason" at bounding box center [401, 143] width 247 height 19
click at [293, 175] on button "Save" at bounding box center [311, 175] width 67 height 26
click at [163, 141] on div "Classify the call LOCATION NAME Red Apple Appliance Repair [GEOGRAPHIC_DATA] FR…" at bounding box center [401, 265] width 803 height 531
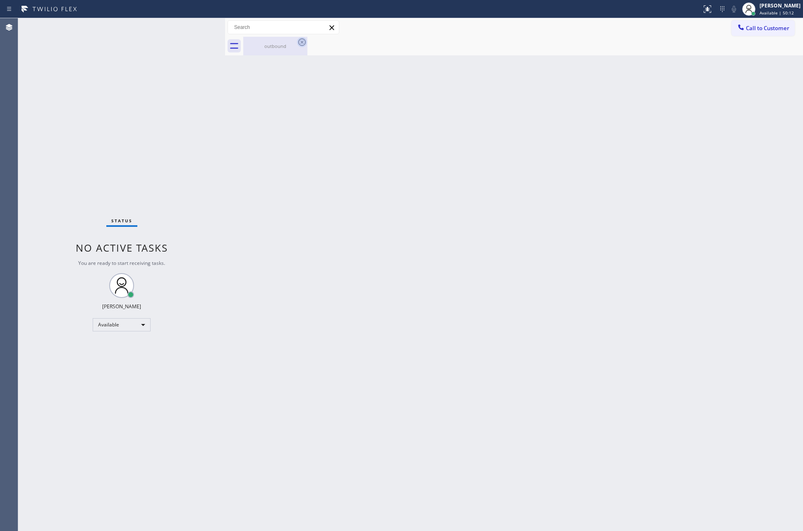
click at [304, 41] on icon at bounding box center [302, 42] width 10 height 10
click at [163, 132] on div "Status No active tasks You are ready to start receiving tasks. [PERSON_NAME] Av…" at bounding box center [121, 274] width 207 height 513
click at [163, 136] on div "Status No active tasks You are ready to start receiving tasks. [PERSON_NAME] Av…" at bounding box center [121, 274] width 207 height 513
drag, startPoint x: 216, startPoint y: 196, endPoint x: 340, endPoint y: 98, distance: 158.1
click at [312, 121] on div "Status No active tasks You are ready to start receiving tasks. [PERSON_NAME] Av…" at bounding box center [410, 274] width 785 height 513
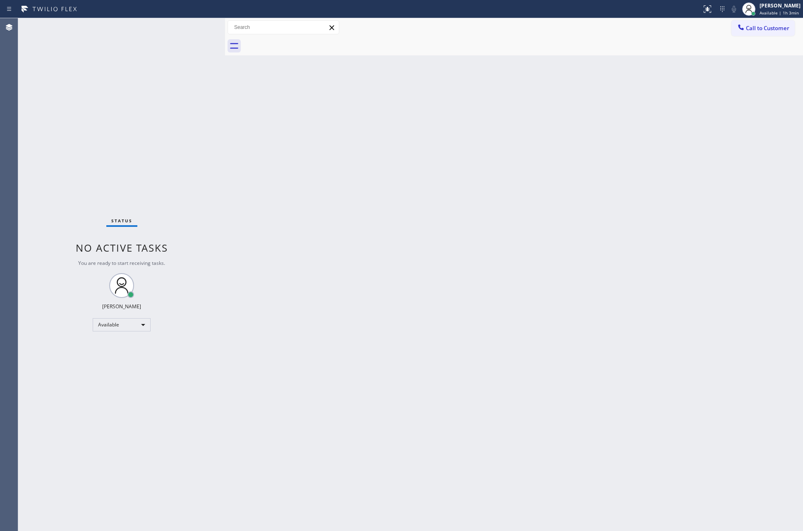
drag, startPoint x: 48, startPoint y: 153, endPoint x: 443, endPoint y: 267, distance: 411.8
click at [84, 165] on div "Status No active tasks You are ready to start receiving tasks. [PERSON_NAME] Av…" at bounding box center [121, 274] width 207 height 513
click at [606, 298] on div "Back to Dashboard Change Sender ID Customers Technicians Select a contact Outbo…" at bounding box center [514, 274] width 578 height 513
drag, startPoint x: 241, startPoint y: 185, endPoint x: 263, endPoint y: 174, distance: 24.8
click at [244, 183] on div "Back to Dashboard Change Sender ID Customers Technicians Select a contact Outbo…" at bounding box center [514, 274] width 578 height 513
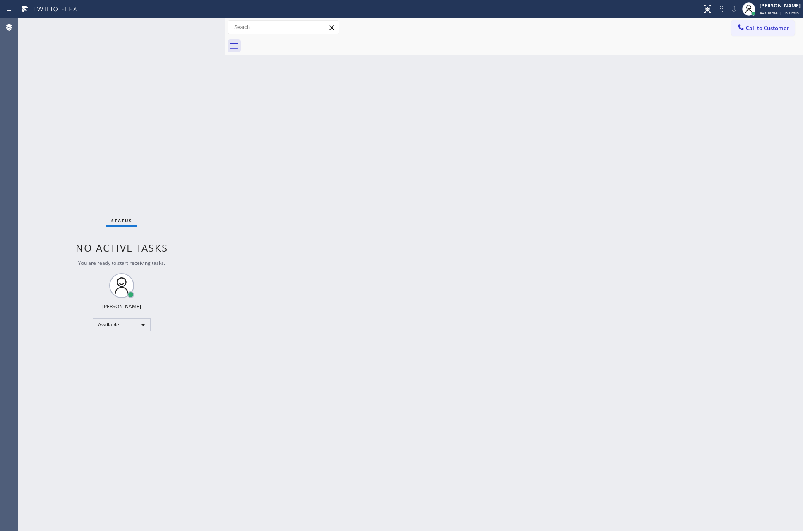
click at [275, 168] on div "Back to Dashboard Change Sender ID Customers Technicians Select a contact Outbo…" at bounding box center [514, 274] width 578 height 513
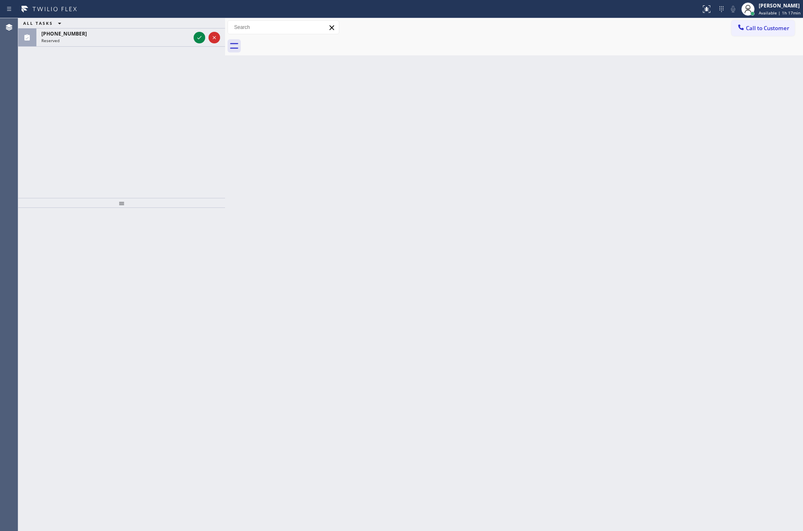
click at [388, 133] on div "Back to Dashboard Change Sender ID Customers Technicians Select a contact Outbo…" at bounding box center [514, 274] width 578 height 513
click at [202, 40] on icon at bounding box center [199, 38] width 10 height 10
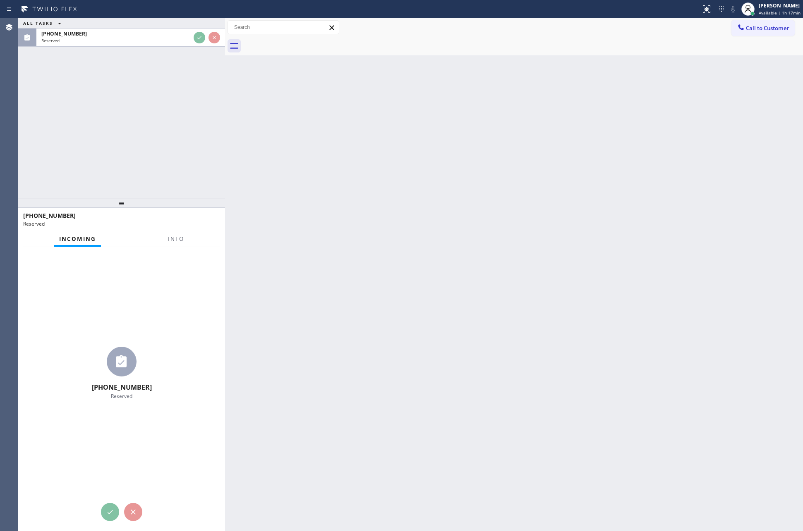
click at [190, 119] on div "ALL TASKS ALL TASKS ACTIVE TASKS TASKS IN WRAP UP [PHONE_NUMBER] Reserved" at bounding box center [121, 108] width 207 height 180
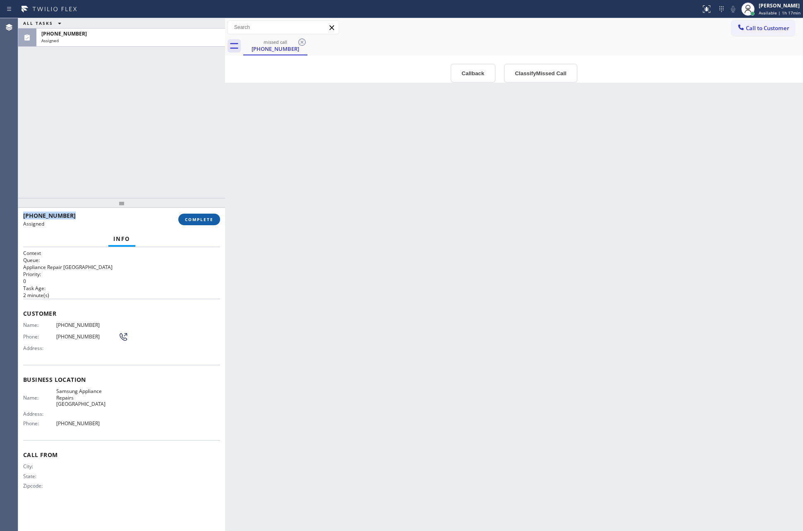
click at [204, 219] on span "COMPLETE" at bounding box center [199, 220] width 29 height 6
click at [187, 156] on div "ALL TASKS ALL TASKS ACTIVE TASKS TASKS IN WRAP UP [PHONE_NUMBER] Assigned" at bounding box center [121, 108] width 207 height 180
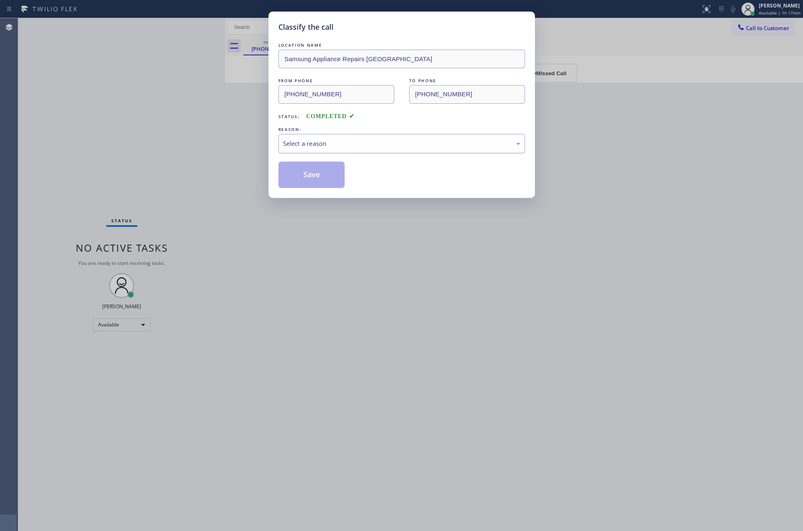
click at [324, 148] on div "Select a reason" at bounding box center [401, 144] width 237 height 10
click at [315, 175] on button "Save" at bounding box center [311, 175] width 67 height 26
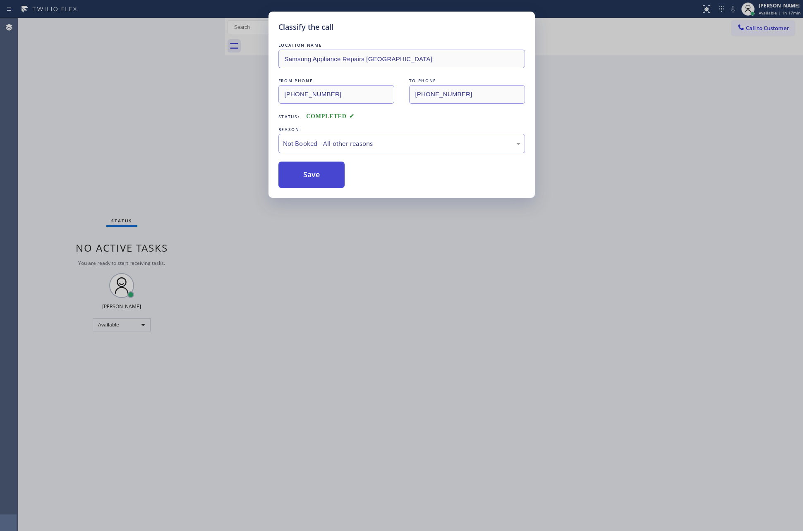
click at [315, 175] on button "Save" at bounding box center [311, 175] width 67 height 26
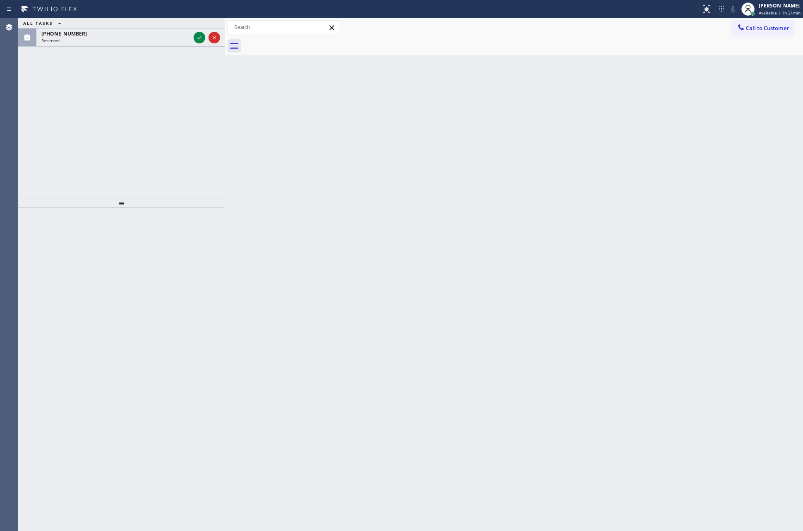
drag, startPoint x: 39, startPoint y: 78, endPoint x: 244, endPoint y: 87, distance: 205.8
click at [47, 78] on div "ALL TASKS ALL TASKS ACTIVE TASKS TASKS IN WRAP UP [PHONE_NUMBER] Reserved" at bounding box center [121, 108] width 207 height 180
click at [197, 37] on icon at bounding box center [199, 38] width 10 height 10
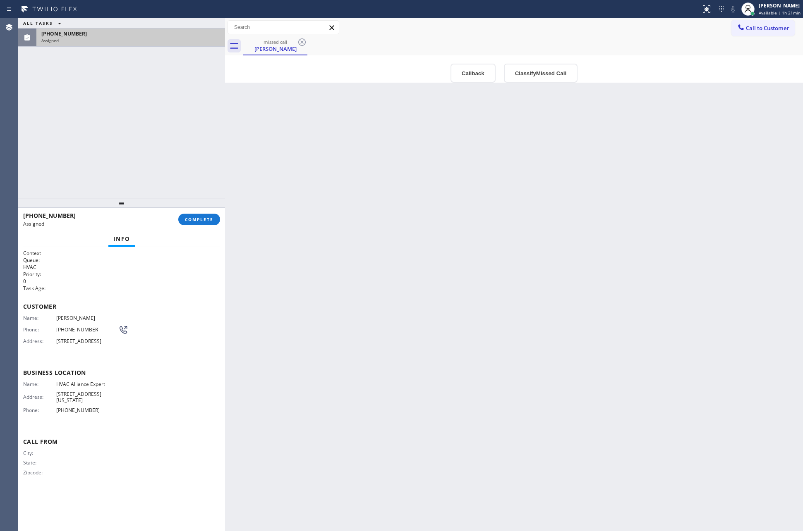
click at [186, 97] on div "ALL TASKS ALL TASKS ACTIVE TASKS TASKS IN WRAP UP [PHONE_NUMBER] Assigned" at bounding box center [121, 108] width 207 height 180
click at [465, 71] on button "Callback" at bounding box center [472, 73] width 45 height 19
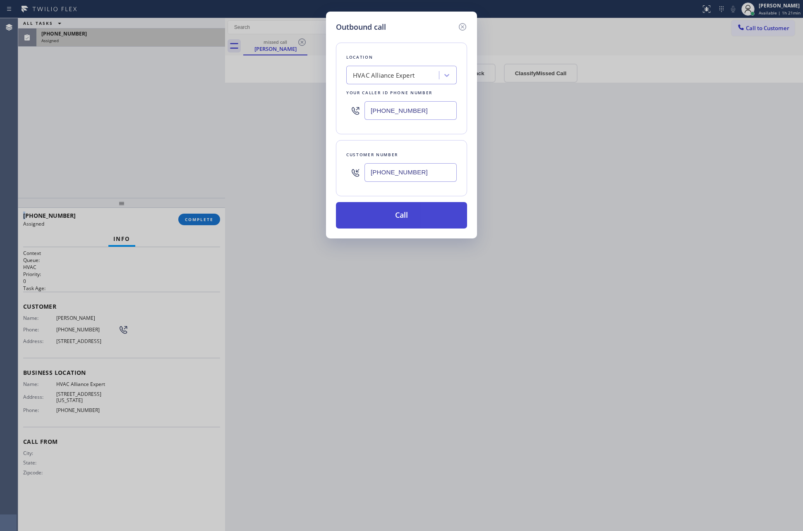
click at [393, 218] on button "Call" at bounding box center [401, 215] width 131 height 26
click at [103, 40] on div "Outbound call Location HVAC Alliance Expert Your caller id phone number [PHONE_…" at bounding box center [401, 265] width 803 height 531
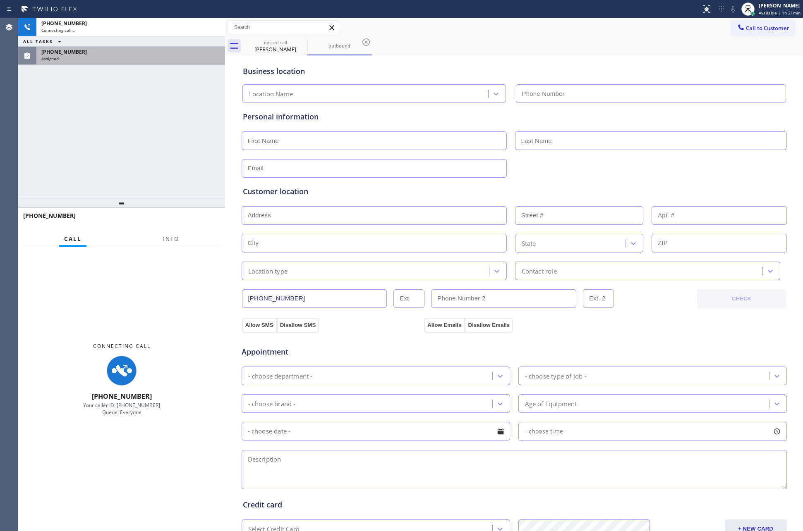
type input "[PHONE_NUMBER]"
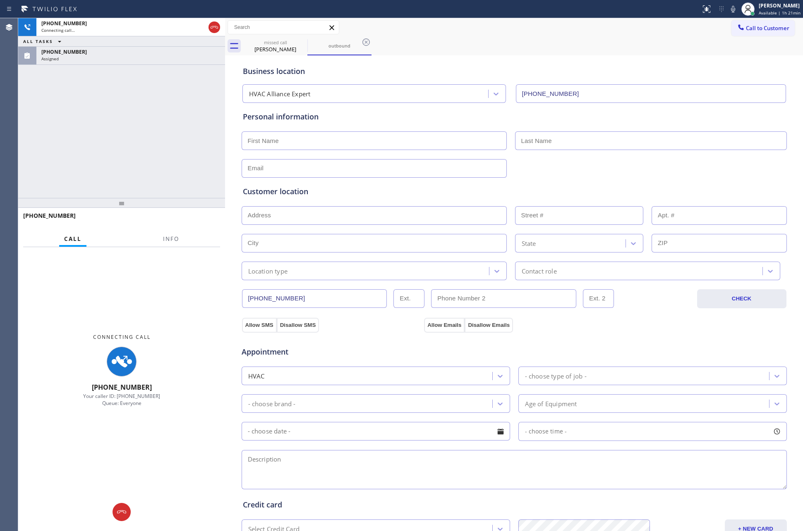
click at [132, 111] on div "[PHONE_NUMBER] Connecting call… ALL TASKS ALL TASKS ACTIVE TASKS TASKS IN WRAP …" at bounding box center [121, 108] width 207 height 180
click at [211, 23] on icon at bounding box center [214, 27] width 10 height 10
click at [203, 136] on div "[PHONE_NUMBER] Connecting call… ALL TASKS ALL TASKS ACTIVE TASKS TASKS IN WRAP …" at bounding box center [121, 108] width 207 height 180
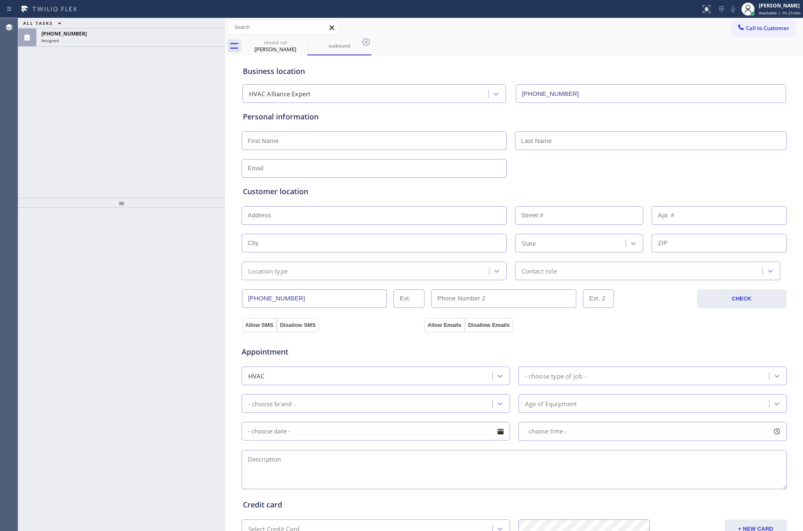
click at [184, 138] on div "ALL TASKS ALL TASKS ACTIVE TASKS TASKS IN WRAP UP [PHONE_NUMBER] Assigned" at bounding box center [121, 108] width 207 height 180
drag, startPoint x: 139, startPoint y: 45, endPoint x: 133, endPoint y: 136, distance: 92.0
click at [139, 44] on div "[PHONE_NUMBER] Assigned" at bounding box center [128, 38] width 185 height 18
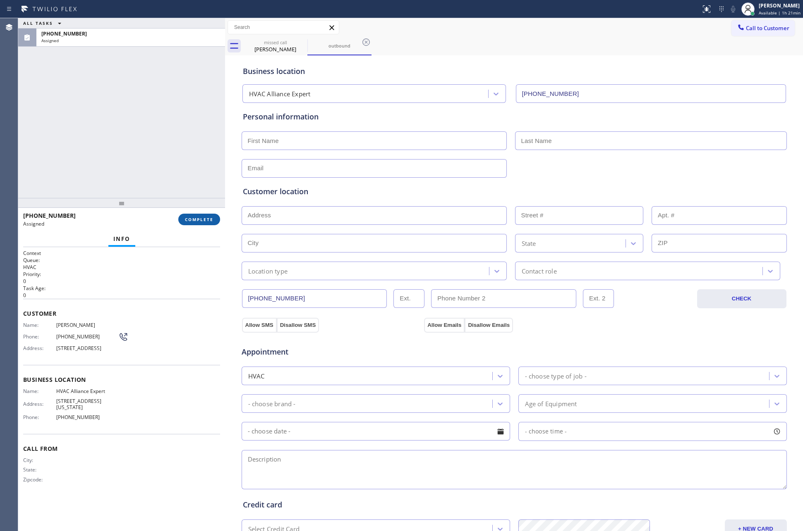
click at [205, 223] on button "COMPLETE" at bounding box center [199, 220] width 42 height 12
click at [154, 96] on div "ALL TASKS ALL TASKS ACTIVE TASKS TASKS IN WRAP UP [PHONE_NUMBER] Assigned" at bounding box center [121, 108] width 207 height 180
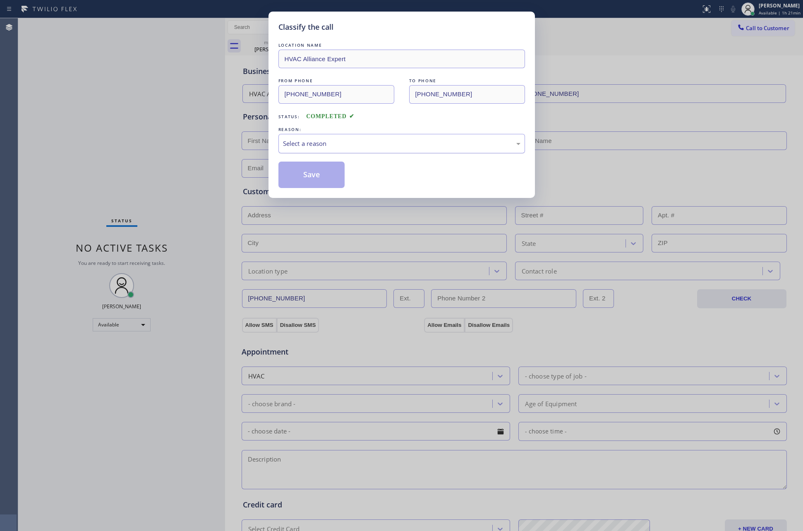
click at [298, 147] on div "Select a reason" at bounding box center [401, 144] width 237 height 10
click at [316, 175] on button "Save" at bounding box center [311, 175] width 67 height 26
click at [318, 176] on button "Save" at bounding box center [311, 175] width 67 height 26
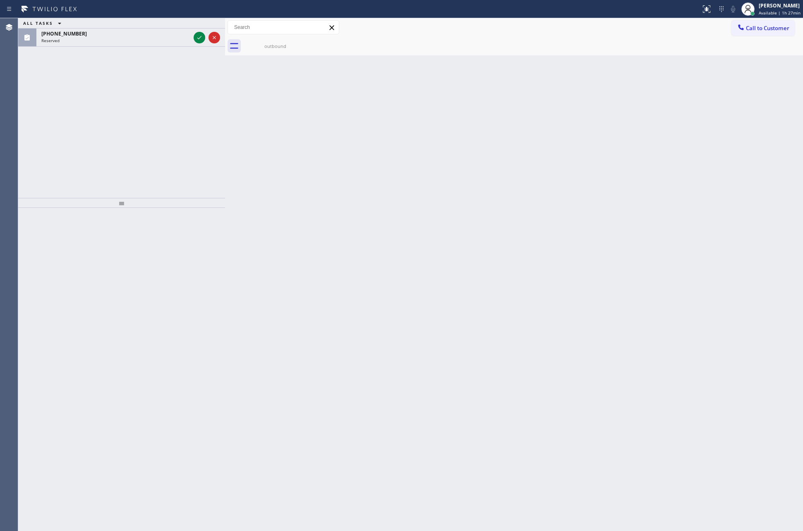
drag, startPoint x: 198, startPoint y: 36, endPoint x: 192, endPoint y: 136, distance: 99.8
click at [199, 37] on icon at bounding box center [199, 38] width 10 height 10
click at [192, 136] on div "ALL TASKS ALL TASKS ACTIVE TASKS TASKS IN WRAP UP [PHONE_NUMBER] Reserved" at bounding box center [121, 108] width 207 height 180
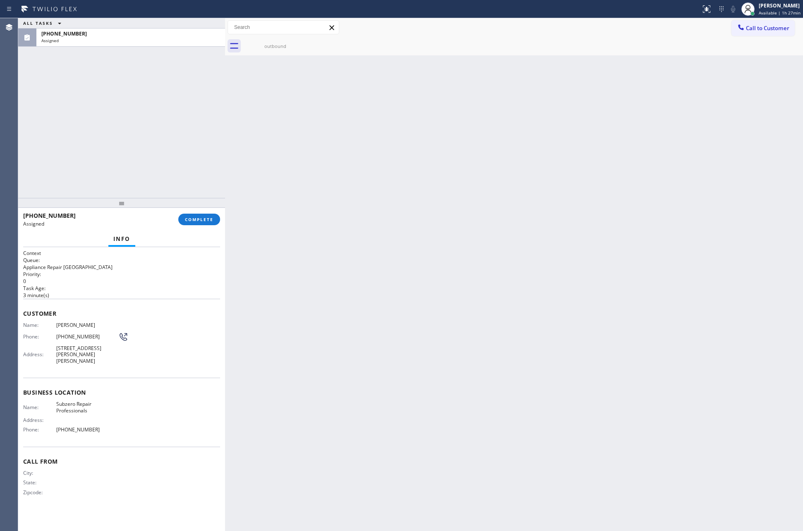
click at [199, 135] on div "ALL TASKS ALL TASKS ACTIVE TASKS TASKS IN WRAP UP [PHONE_NUMBER] Assigned" at bounding box center [121, 108] width 207 height 180
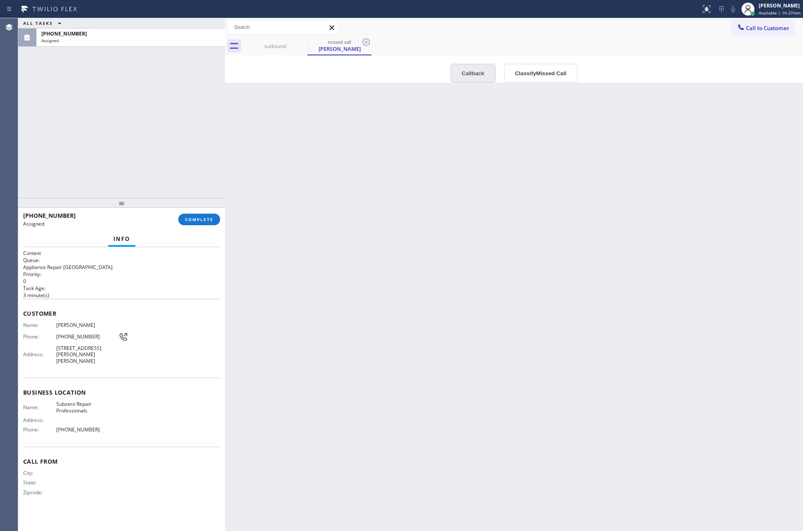
click at [477, 64] on button "Callback" at bounding box center [472, 73] width 45 height 19
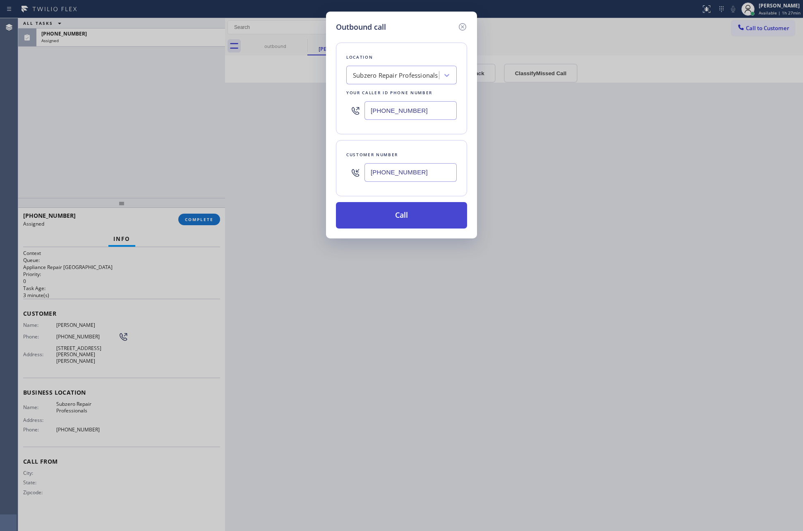
click at [426, 222] on button "Call" at bounding box center [401, 215] width 131 height 26
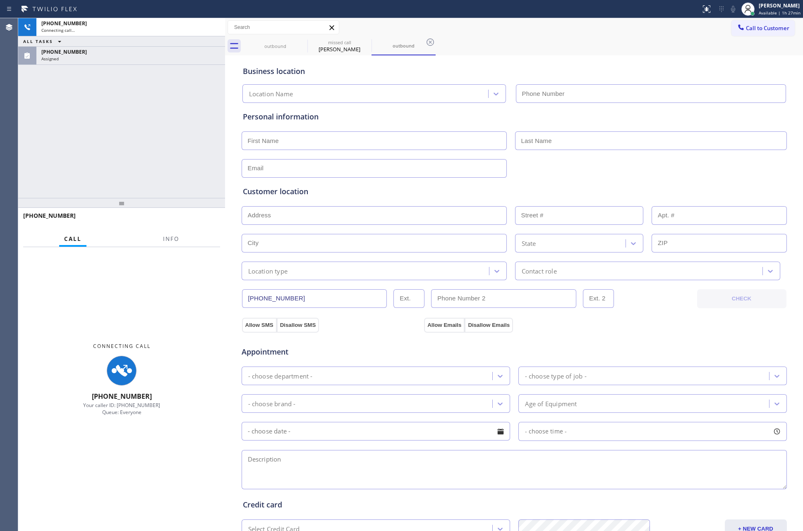
type input "[PHONE_NUMBER]"
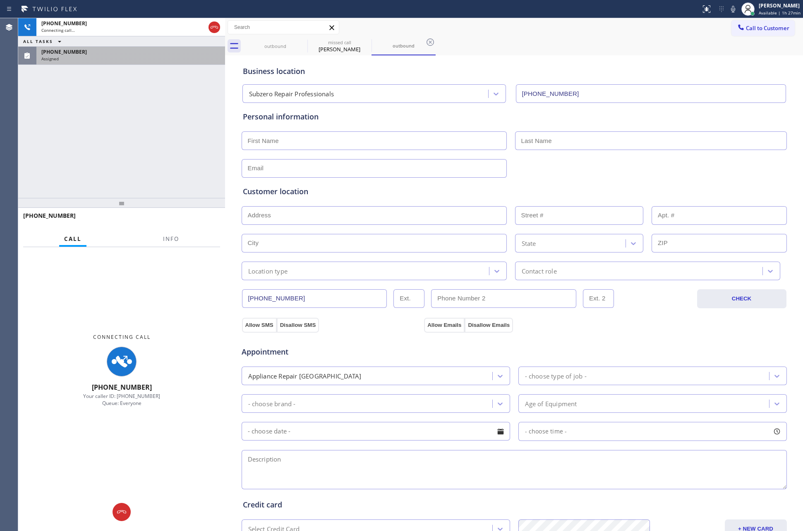
click at [136, 110] on div "[PHONE_NUMBER] Connecting call… ALL TASKS ALL TASKS ACTIVE TASKS TASKS IN WRAP …" at bounding box center [121, 108] width 207 height 180
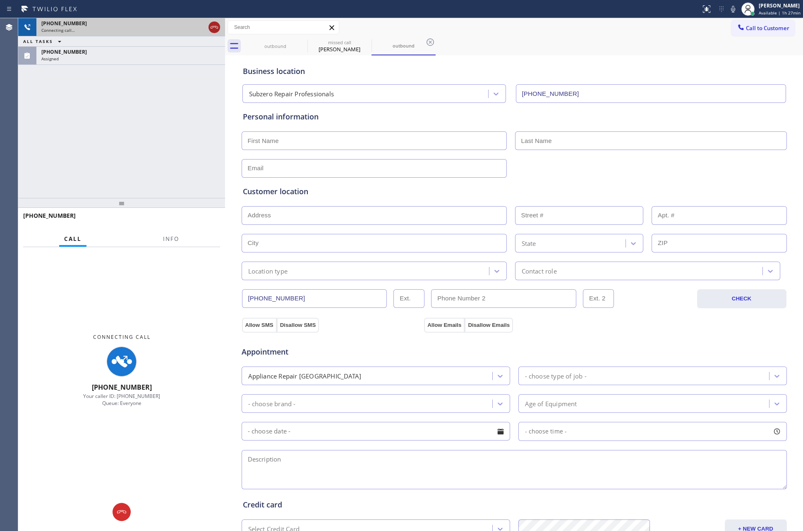
click at [214, 25] on icon at bounding box center [214, 27] width 10 height 10
click at [198, 174] on div "[PHONE_NUMBER] Connecting call… ALL TASKS ALL TASKS ACTIVE TASKS TASKS IN WRAP …" at bounding box center [121, 108] width 207 height 180
click at [200, 169] on div "[PHONE_NUMBER] Connecting call… ALL TASKS ALL TASKS ACTIVE TASKS TASKS IN WRAP …" at bounding box center [121, 108] width 207 height 180
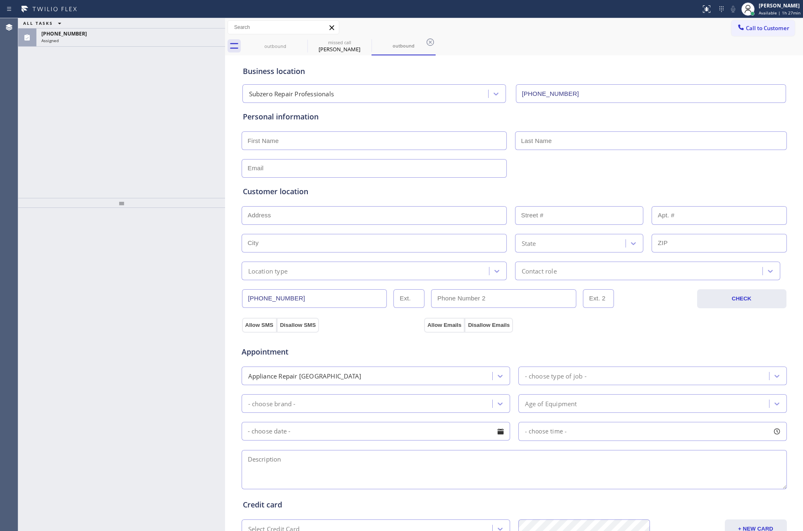
click at [201, 165] on div "ALL TASKS ALL TASKS ACTIVE TASKS TASKS IN WRAP UP [PHONE_NUMBER] Assigned" at bounding box center [121, 108] width 207 height 180
click at [210, 35] on div "[PHONE_NUMBER]" at bounding box center [130, 33] width 179 height 7
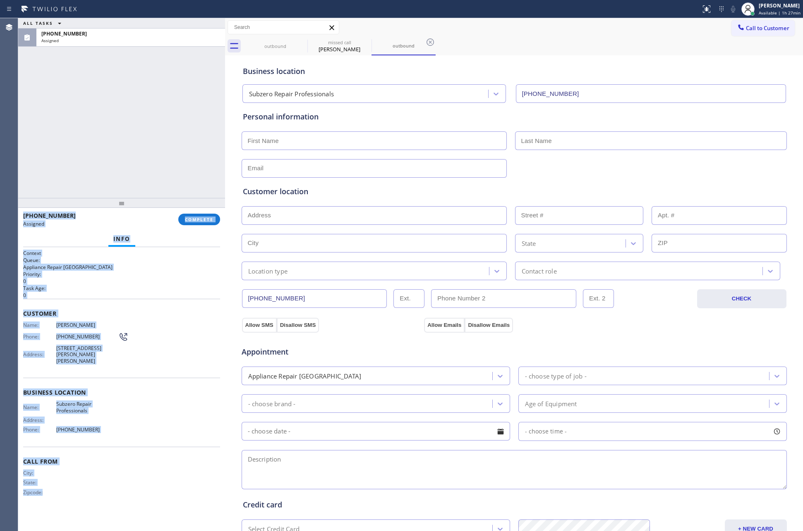
click at [190, 215] on button "COMPLETE" at bounding box center [199, 220] width 42 height 12
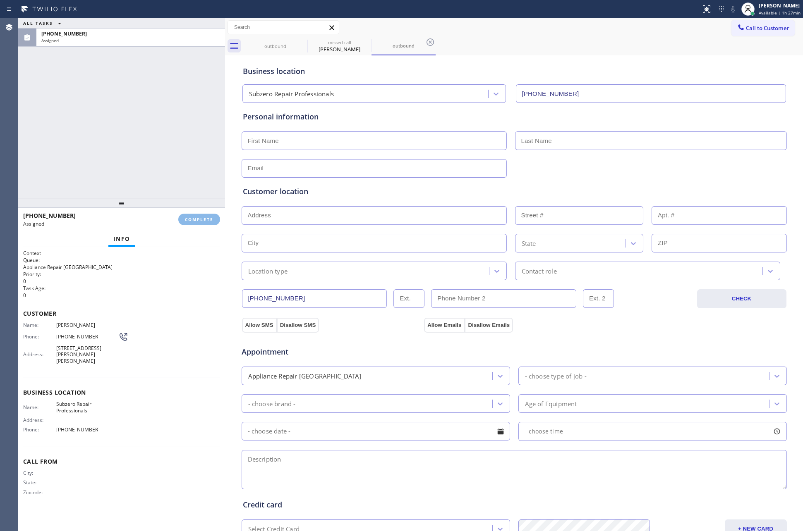
click at [184, 125] on div "ALL TASKS ALL TASKS ACTIVE TASKS TASKS IN WRAP UP [PHONE_NUMBER] Assigned" at bounding box center [121, 108] width 207 height 180
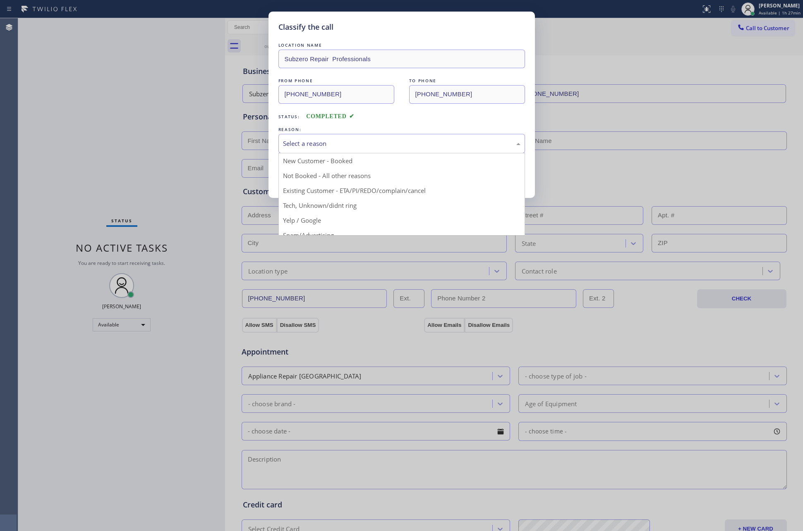
drag, startPoint x: 312, startPoint y: 139, endPoint x: 315, endPoint y: 151, distance: 12.8
click at [314, 143] on div "Select a reason" at bounding box center [401, 143] width 247 height 19
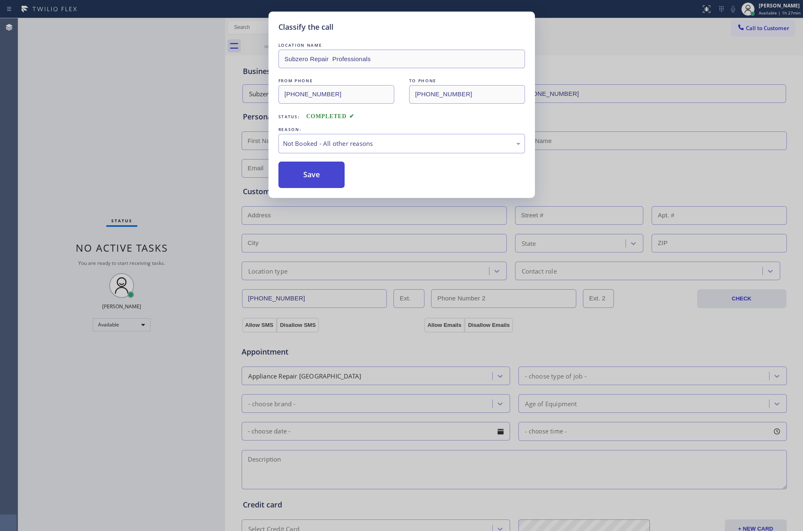
click at [310, 179] on button "Save" at bounding box center [311, 175] width 67 height 26
drag, startPoint x: 180, startPoint y: 110, endPoint x: 496, endPoint y: 1, distance: 334.3
click at [286, 77] on div "Classify the call LOCATION NAME Subzero Repair Professionals FROM PHONE [PHONE_…" at bounding box center [401, 265] width 803 height 531
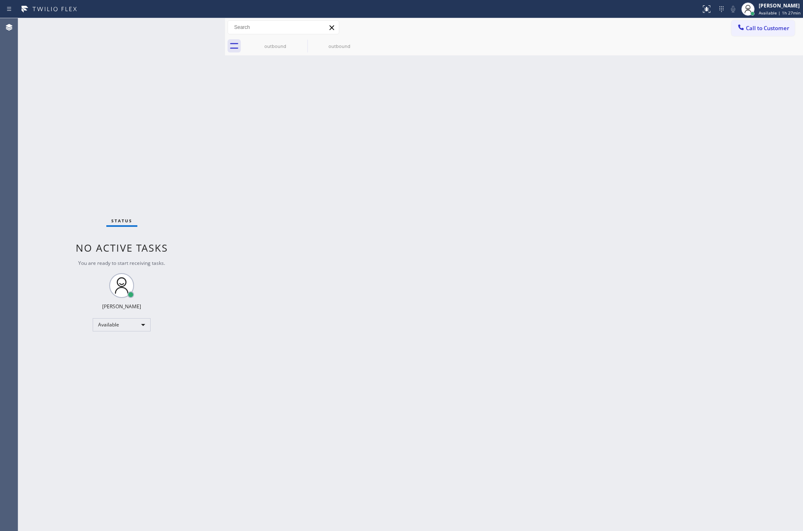
click at [468, 297] on div "Back to Dashboard Change Sender ID Customers Technicians Select a contact Outbo…" at bounding box center [514, 274] width 578 height 513
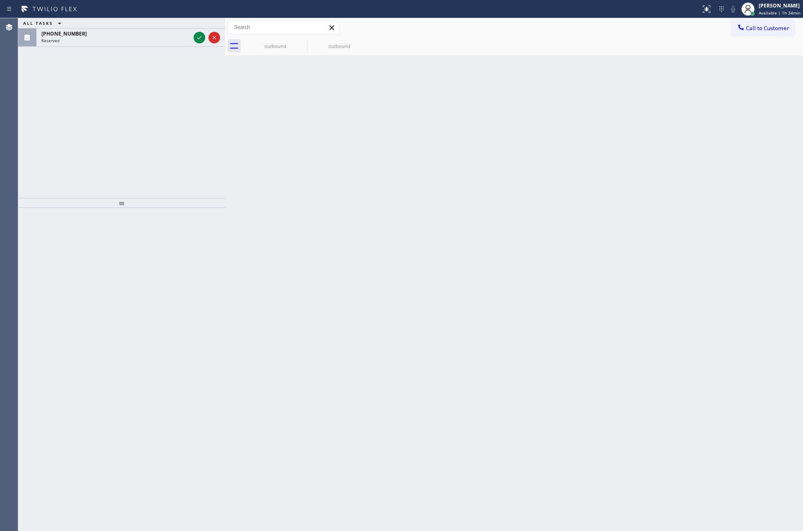
drag, startPoint x: 201, startPoint y: 36, endPoint x: 181, endPoint y: 118, distance: 84.3
click at [201, 36] on icon at bounding box center [199, 38] width 10 height 10
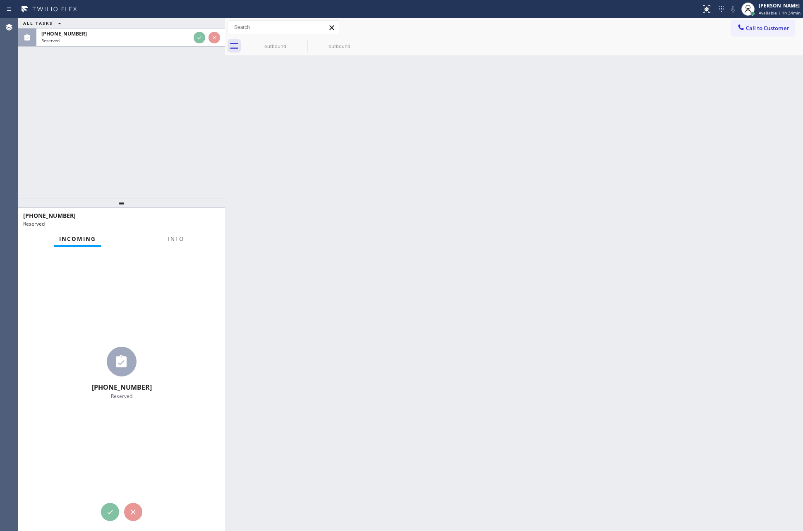
click at [186, 143] on div "ALL TASKS ALL TASKS ACTIVE TASKS TASKS IN WRAP UP [PHONE_NUMBER] Reserved" at bounding box center [121, 108] width 207 height 180
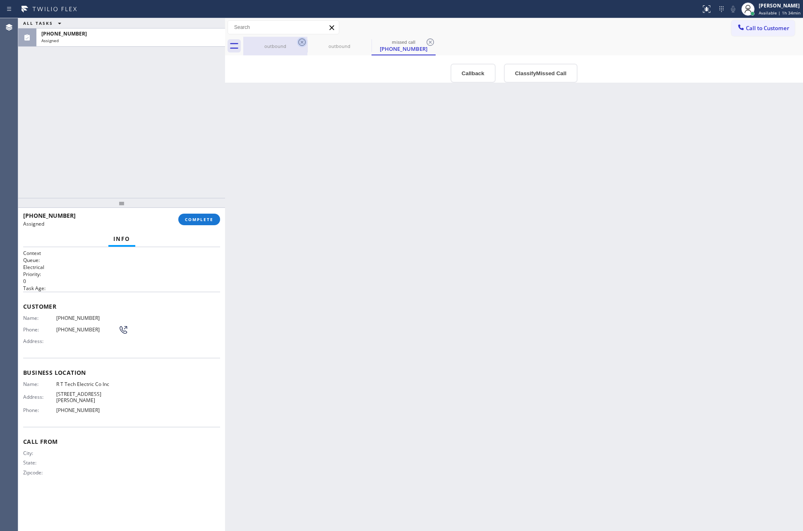
click at [300, 41] on icon at bounding box center [302, 42] width 10 height 10
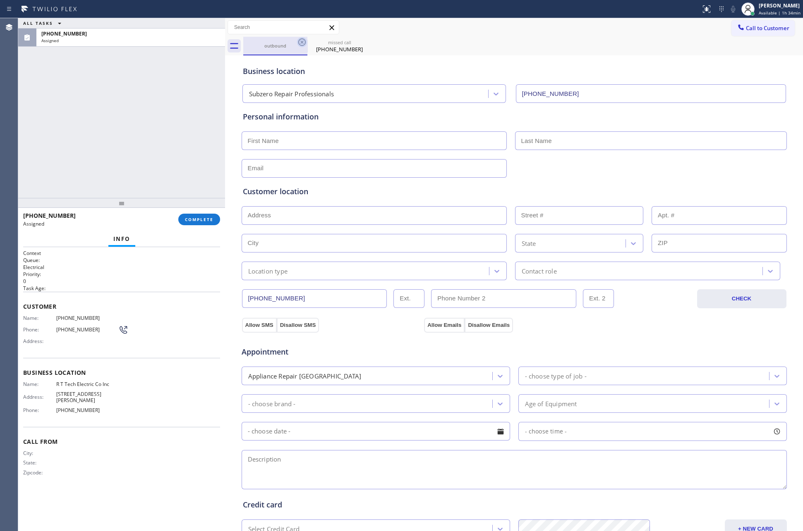
click at [301, 41] on icon at bounding box center [301, 41] width 7 height 7
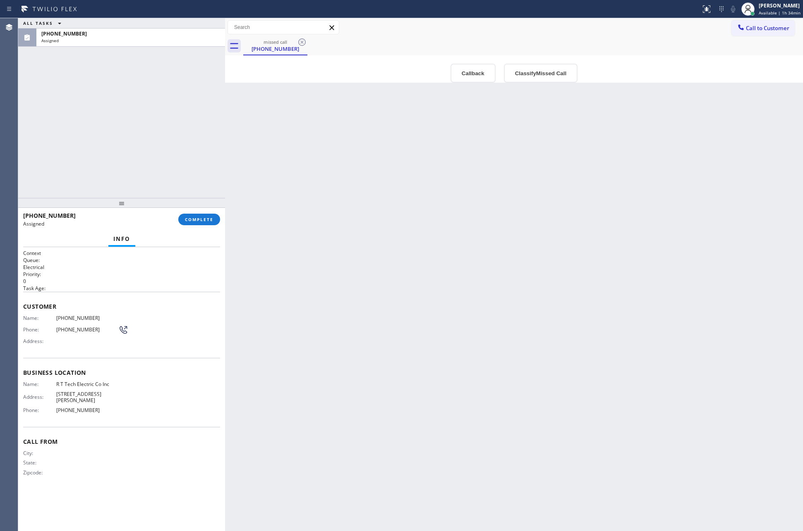
click at [301, 41] on icon at bounding box center [301, 41] width 7 height 7
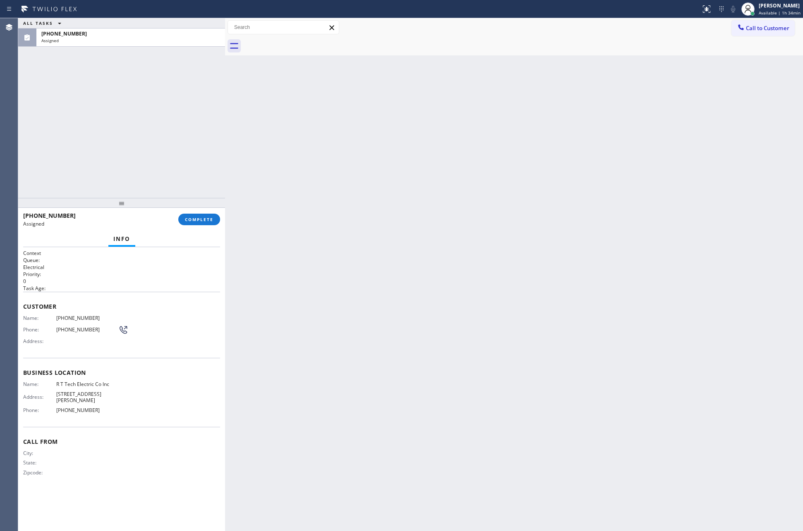
click at [170, 162] on div "ALL TASKS ALL TASKS ACTIVE TASKS TASKS IN WRAP UP [PHONE_NUMBER] Assigned" at bounding box center [121, 108] width 207 height 180
click at [191, 122] on div "ALL TASKS ALL TASKS ACTIVE TASKS TASKS IN WRAP UP [PHONE_NUMBER] Assigned" at bounding box center [121, 108] width 207 height 180
drag, startPoint x: 158, startPoint y: 127, endPoint x: 232, endPoint y: 275, distance: 166.1
click at [170, 144] on div "ALL TASKS ALL TASKS ACTIVE TASKS TASKS IN WRAP UP [PHONE_NUMBER] Assigned" at bounding box center [121, 108] width 207 height 180
drag, startPoint x: 119, startPoint y: 132, endPoint x: 132, endPoint y: 84, distance: 49.2
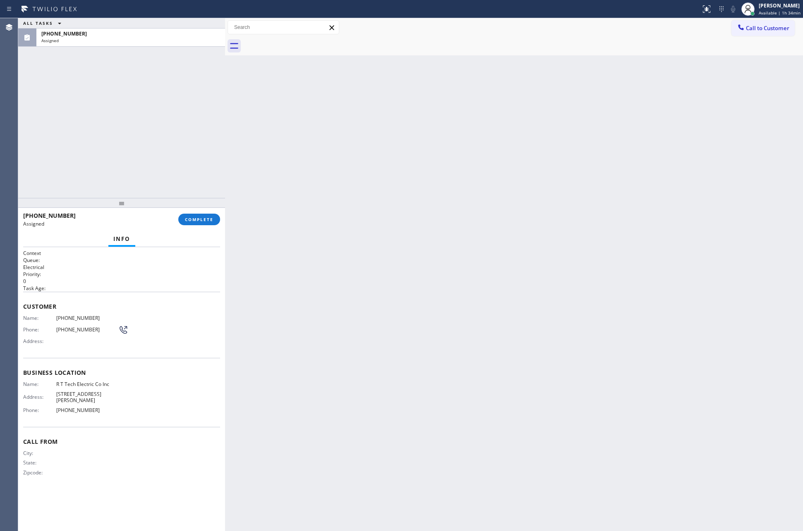
click at [120, 131] on div "ALL TASKS ALL TASKS ACTIVE TASKS TASKS IN WRAP UP [PHONE_NUMBER] Assigned" at bounding box center [121, 108] width 207 height 180
click at [140, 40] on div "Assigned" at bounding box center [130, 41] width 179 height 6
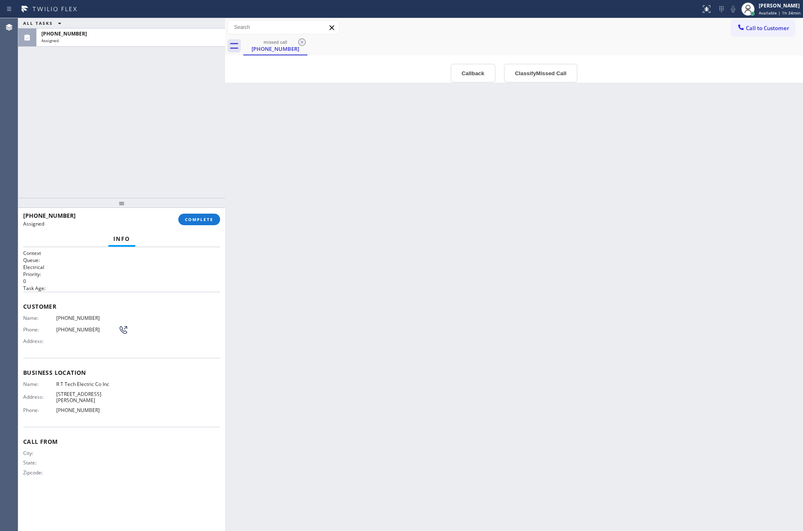
drag, startPoint x: 402, startPoint y: 156, endPoint x: 429, endPoint y: 143, distance: 30.3
click at [429, 143] on div "Back to Dashboard Change Sender ID Customers Technicians Select a contact Outbo…" at bounding box center [514, 274] width 578 height 513
click at [473, 70] on button "Callback" at bounding box center [472, 73] width 45 height 19
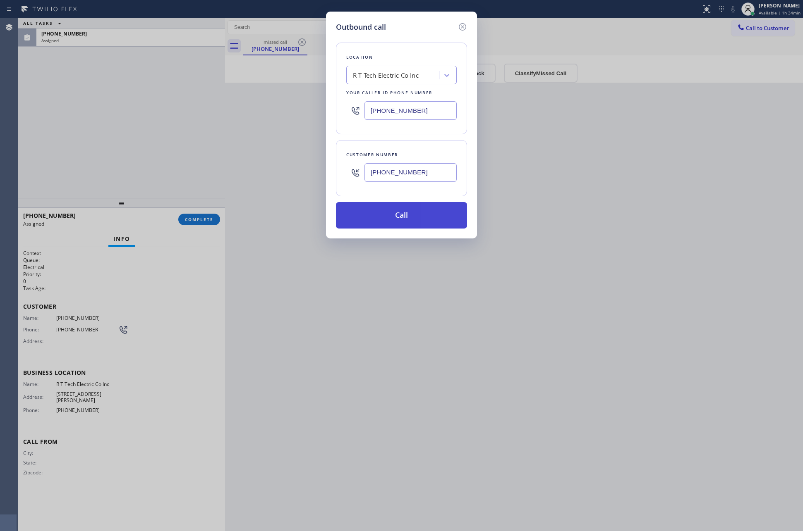
click at [380, 216] on button "Call" at bounding box center [401, 215] width 131 height 26
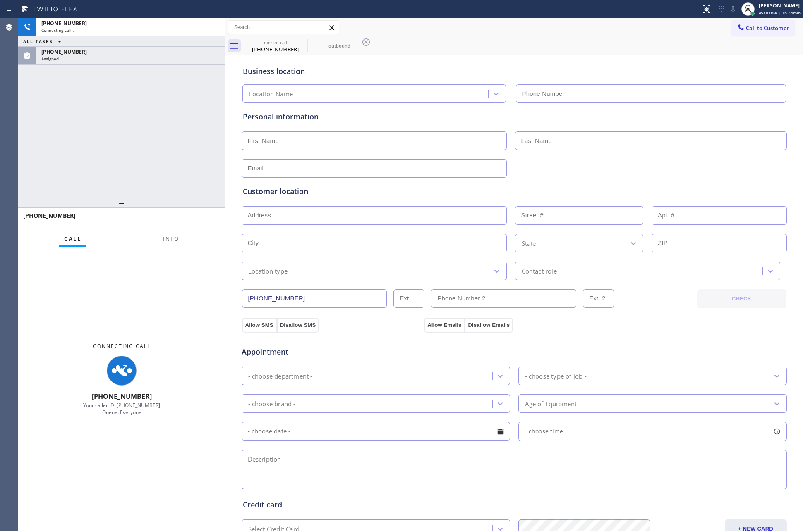
type input "[PHONE_NUMBER]"
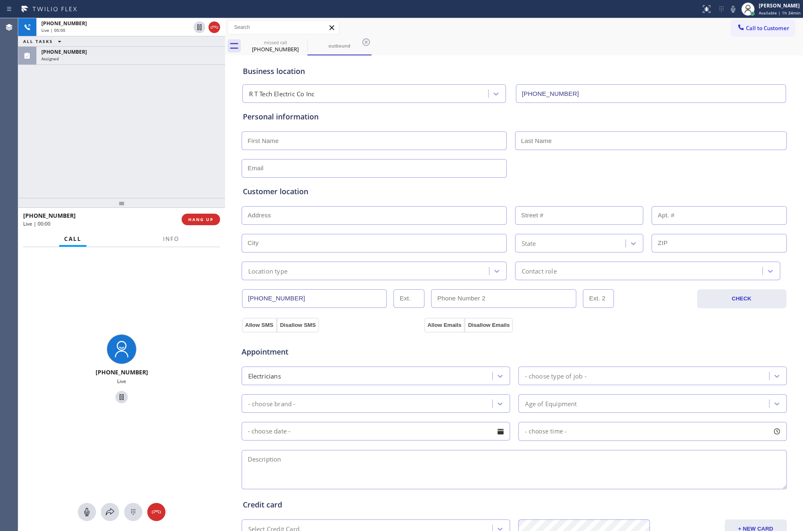
drag, startPoint x: 217, startPoint y: 30, endPoint x: 188, endPoint y: 96, distance: 72.0
click at [217, 30] on icon at bounding box center [214, 27] width 10 height 10
click at [195, 218] on span "HANG UP" at bounding box center [200, 220] width 25 height 6
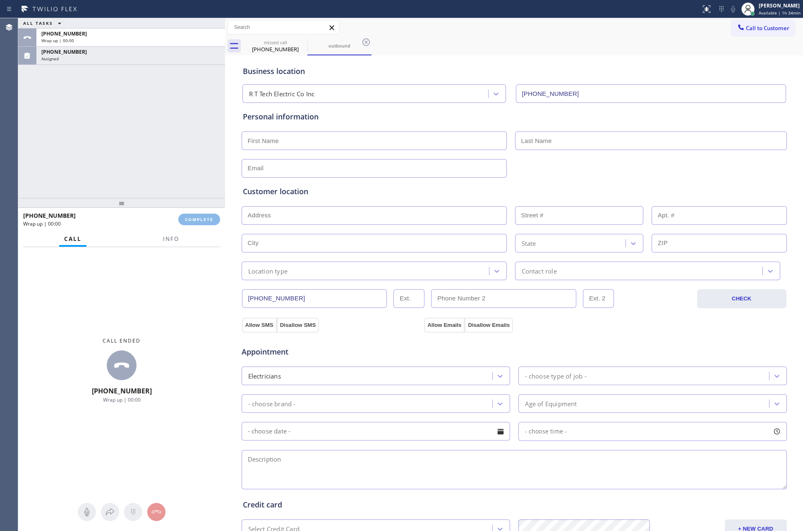
drag, startPoint x: 191, startPoint y: 146, endPoint x: 186, endPoint y: 146, distance: 5.0
click at [191, 145] on div "ALL TASKS ALL TASKS ACTIVE TASKS TASKS IN WRAP UP [PHONE_NUMBER] Wrap up | 00:[…" at bounding box center [121, 108] width 207 height 180
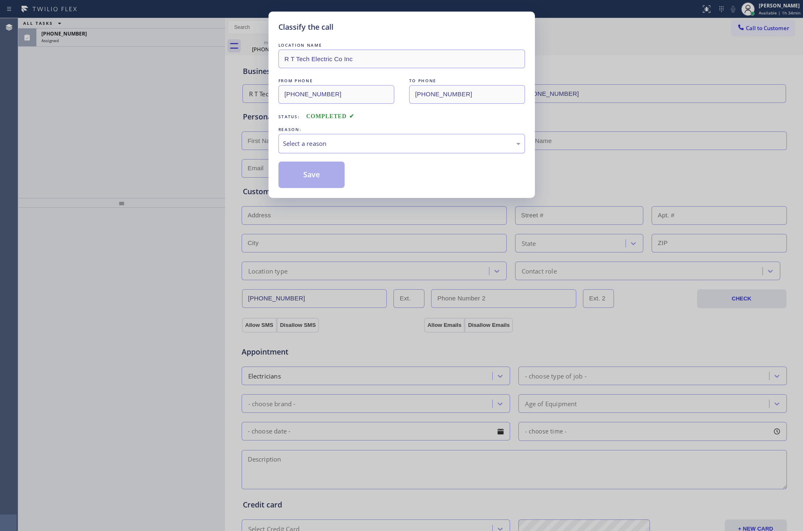
click at [311, 148] on div "Select a reason" at bounding box center [401, 144] width 237 height 10
click at [308, 175] on button "Save" at bounding box center [311, 175] width 67 height 26
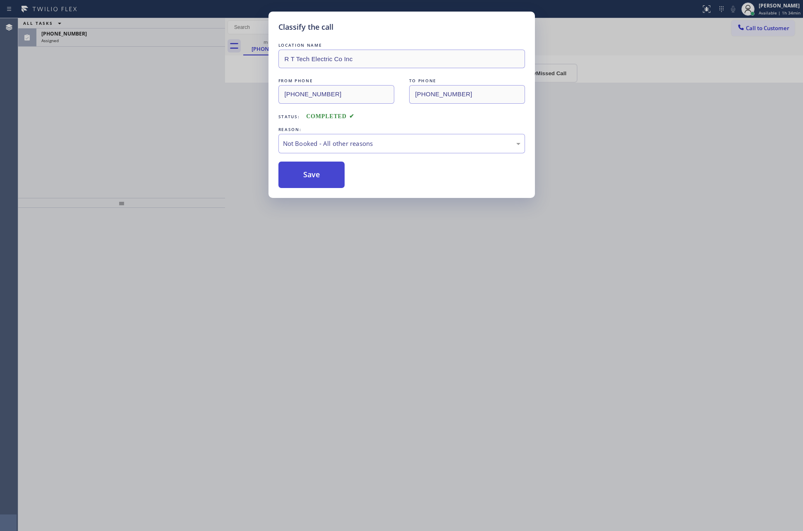
click at [308, 175] on button "Save" at bounding box center [311, 175] width 67 height 26
drag, startPoint x: 308, startPoint y: 175, endPoint x: 292, endPoint y: 174, distance: 15.8
click at [307, 175] on button "Save" at bounding box center [311, 175] width 67 height 26
drag, startPoint x: 160, startPoint y: 142, endPoint x: 168, endPoint y: 143, distance: 7.9
click at [164, 141] on div "Classify the call LOCATION NAME R T Tech Electric Co Inc FROM PHONE [PHONE_NUMB…" at bounding box center [401, 265] width 803 height 531
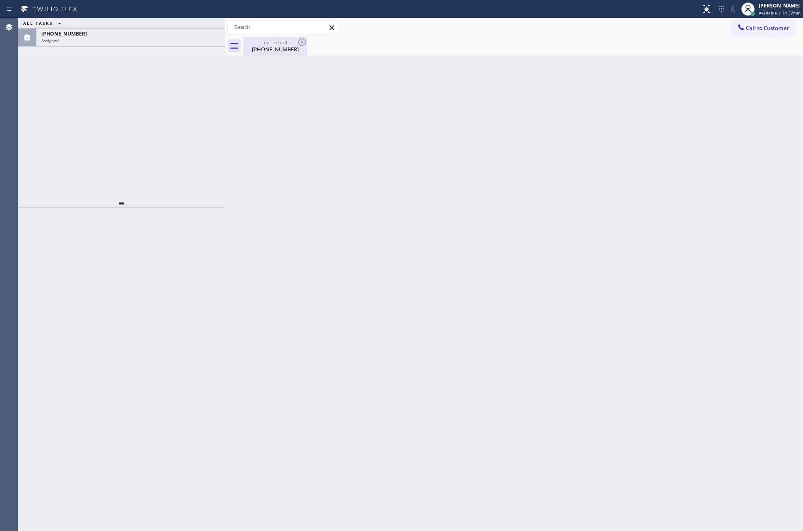
click at [291, 48] on div "[PHONE_NUMBER]" at bounding box center [275, 48] width 62 height 7
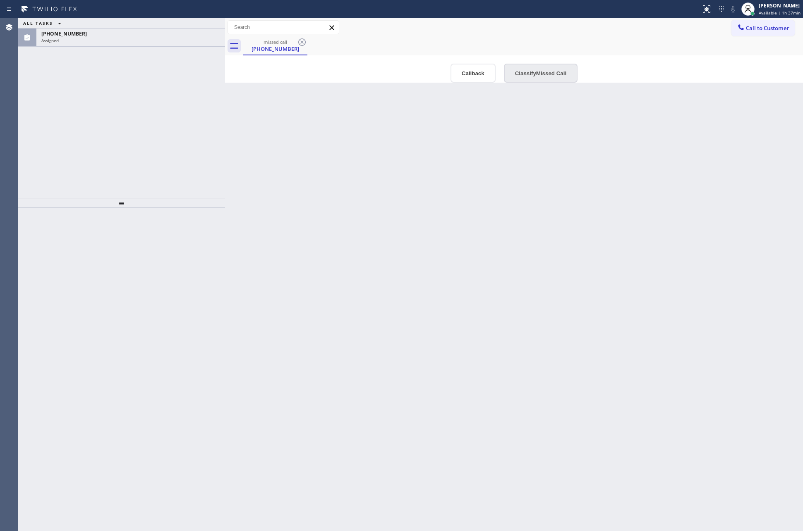
click at [530, 72] on button "Classify Missed Call" at bounding box center [541, 73] width 74 height 19
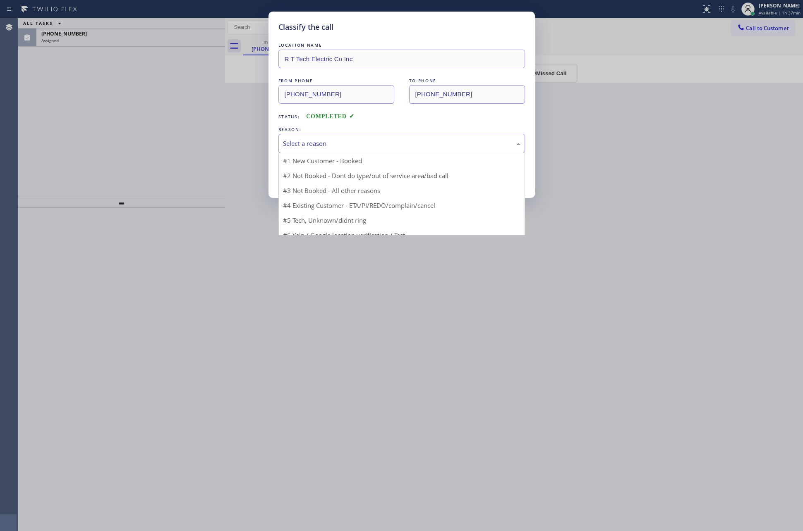
click at [455, 143] on div "Select a reason" at bounding box center [401, 144] width 237 height 10
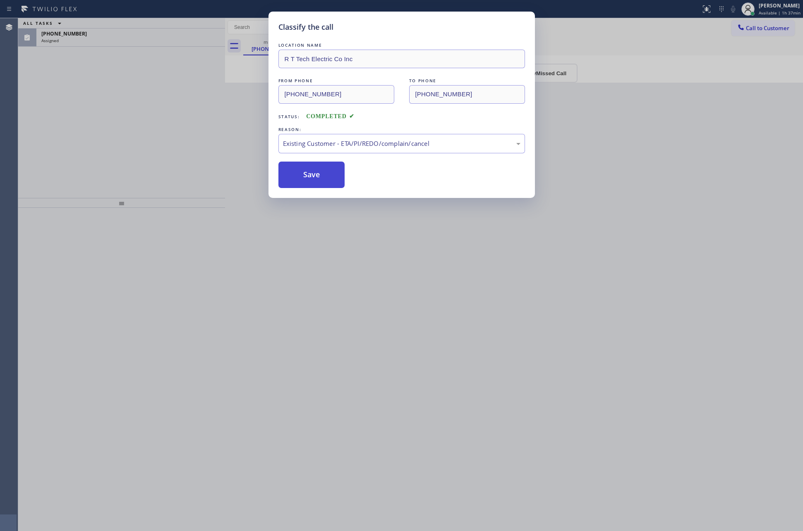
click at [316, 174] on button "Save" at bounding box center [311, 175] width 67 height 26
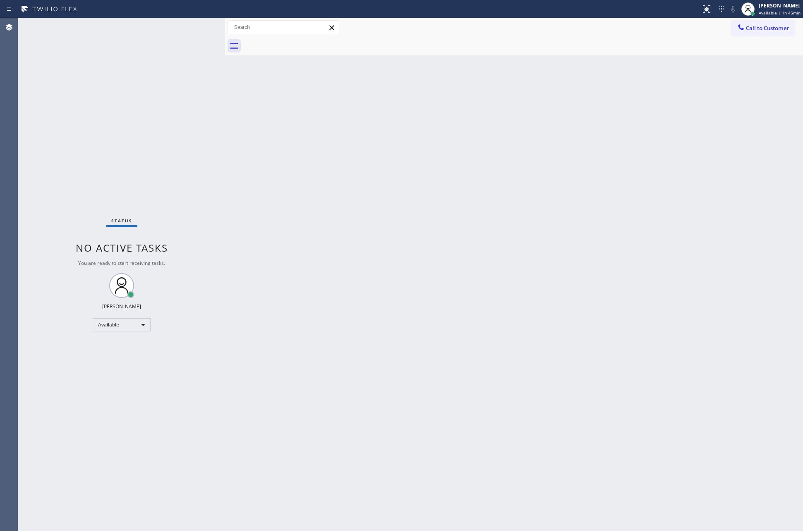
drag, startPoint x: 151, startPoint y: 331, endPoint x: 152, endPoint y: 326, distance: 5.8
click at [152, 326] on div "Status No active tasks You are ready to start receiving tasks. [PERSON_NAME] Av…" at bounding box center [121, 274] width 207 height 513
click at [150, 326] on div "Available" at bounding box center [122, 324] width 58 height 13
click at [129, 338] on li "Offline" at bounding box center [121, 336] width 56 height 10
click at [660, 260] on div "Back to Dashboard Change Sender ID Customers Technicians Select a contact Outbo…" at bounding box center [514, 274] width 578 height 513
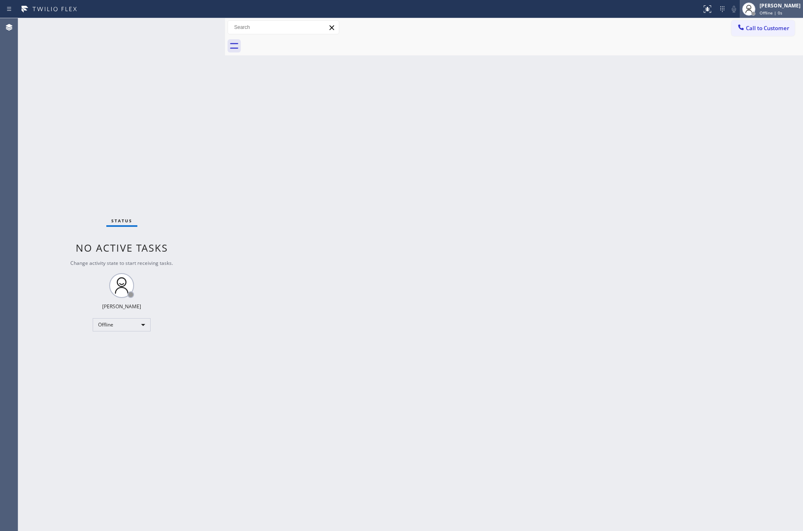
click at [771, 4] on div "[PERSON_NAME]" at bounding box center [779, 5] width 41 height 7
click at [756, 79] on button "Log out" at bounding box center [761, 80] width 83 height 18
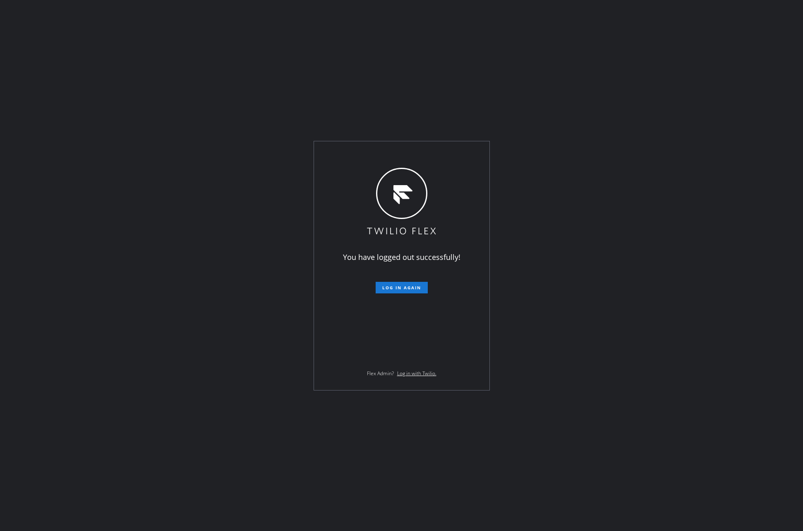
click at [205, 329] on div "You have logged out successfully! Log in again Flex Admin? Log in with Twilio." at bounding box center [401, 265] width 803 height 531
click at [565, 108] on div "You have logged out successfully! Log in again Flex Admin? Log in with Twilio." at bounding box center [401, 265] width 803 height 531
